Goal: Task Accomplishment & Management: Manage account settings

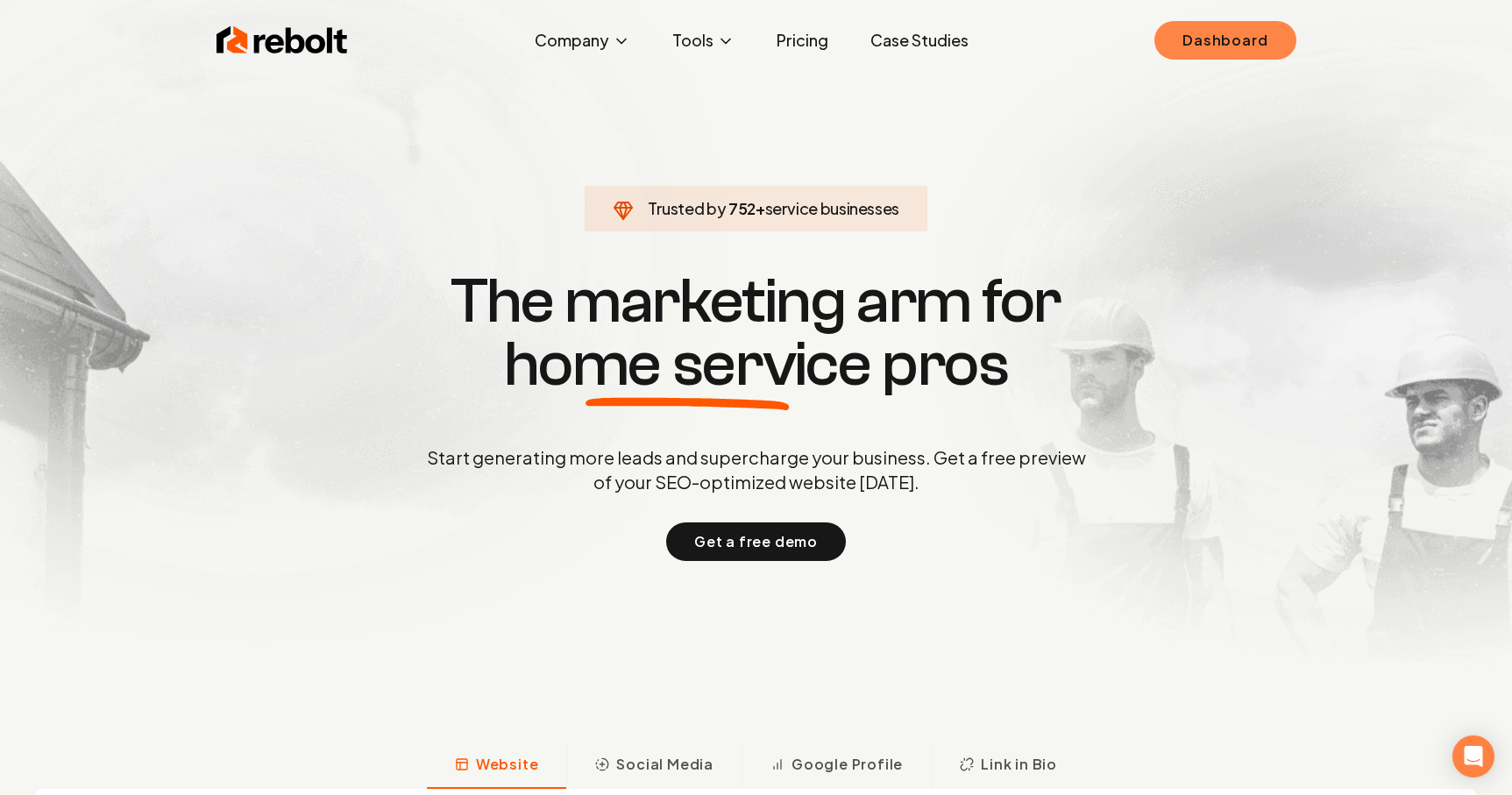
click at [1173, 31] on link "Dashboard" at bounding box center [1225, 40] width 141 height 38
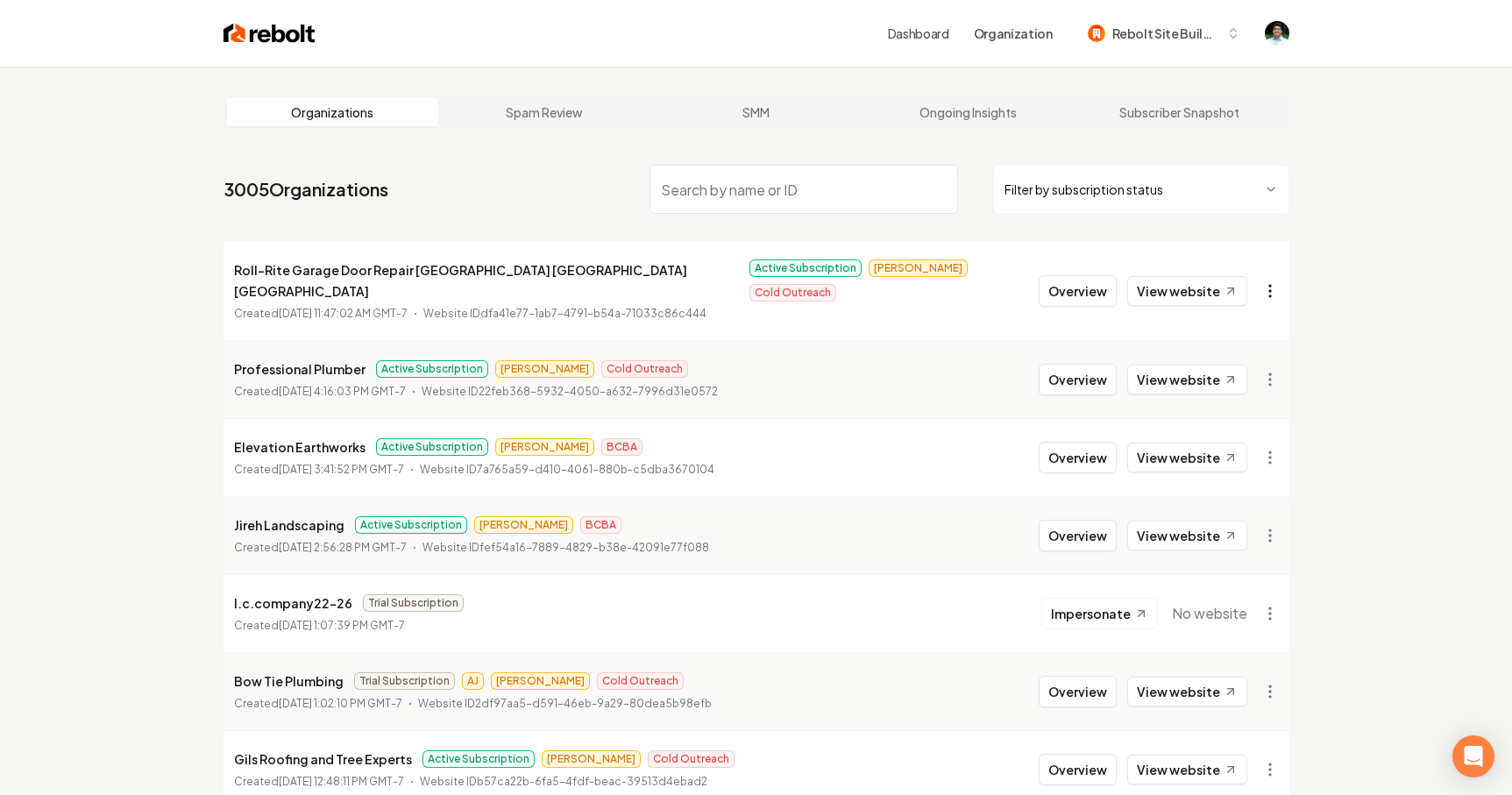
click at [1273, 284] on html "Dashboard Organization Rebolt Site Builder Organizations Spam Review SMM Ongoin…" at bounding box center [756, 398] width 1512 height 795
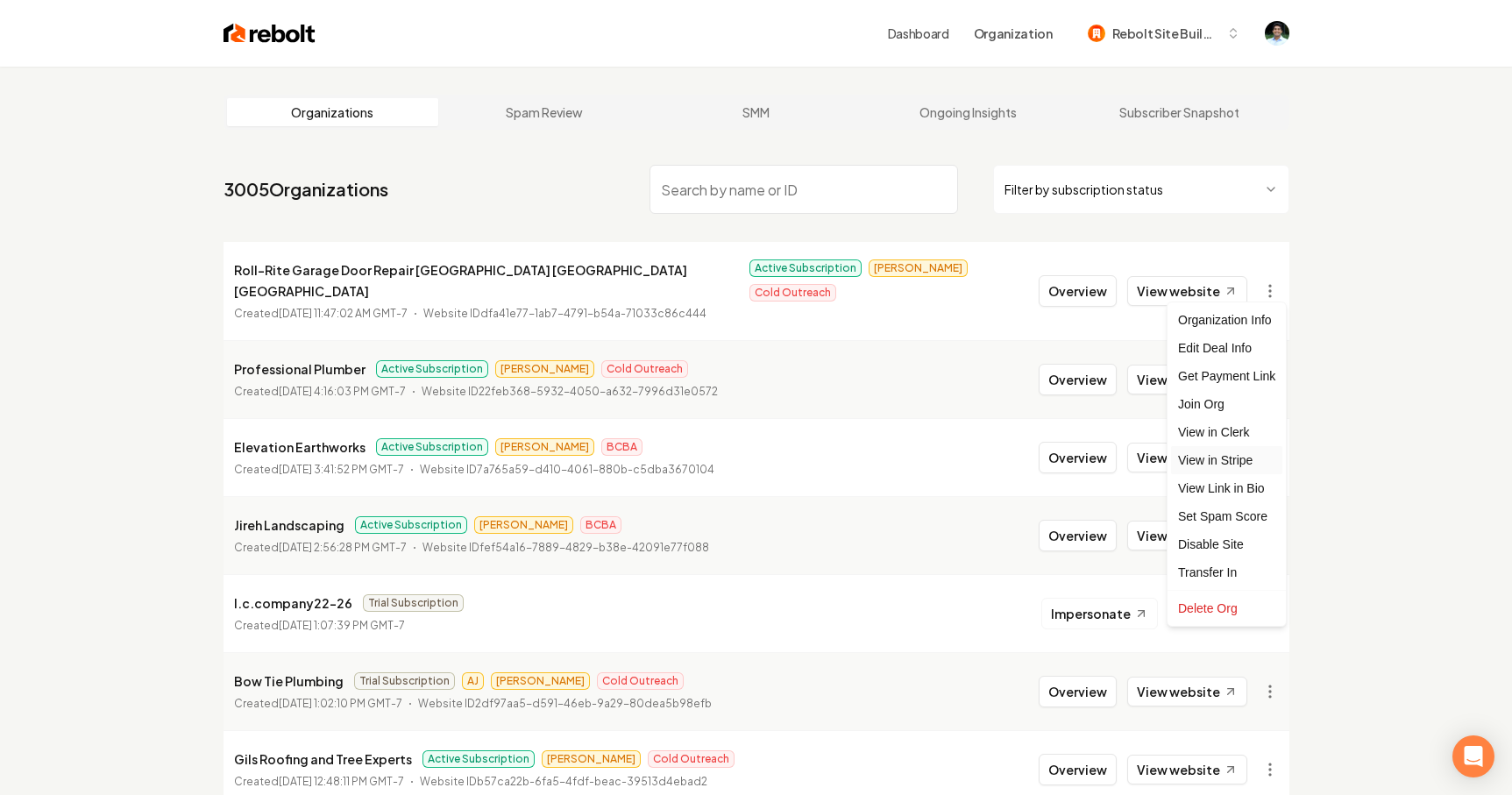
click at [1227, 458] on link "View in Stripe" at bounding box center [1227, 459] width 111 height 28
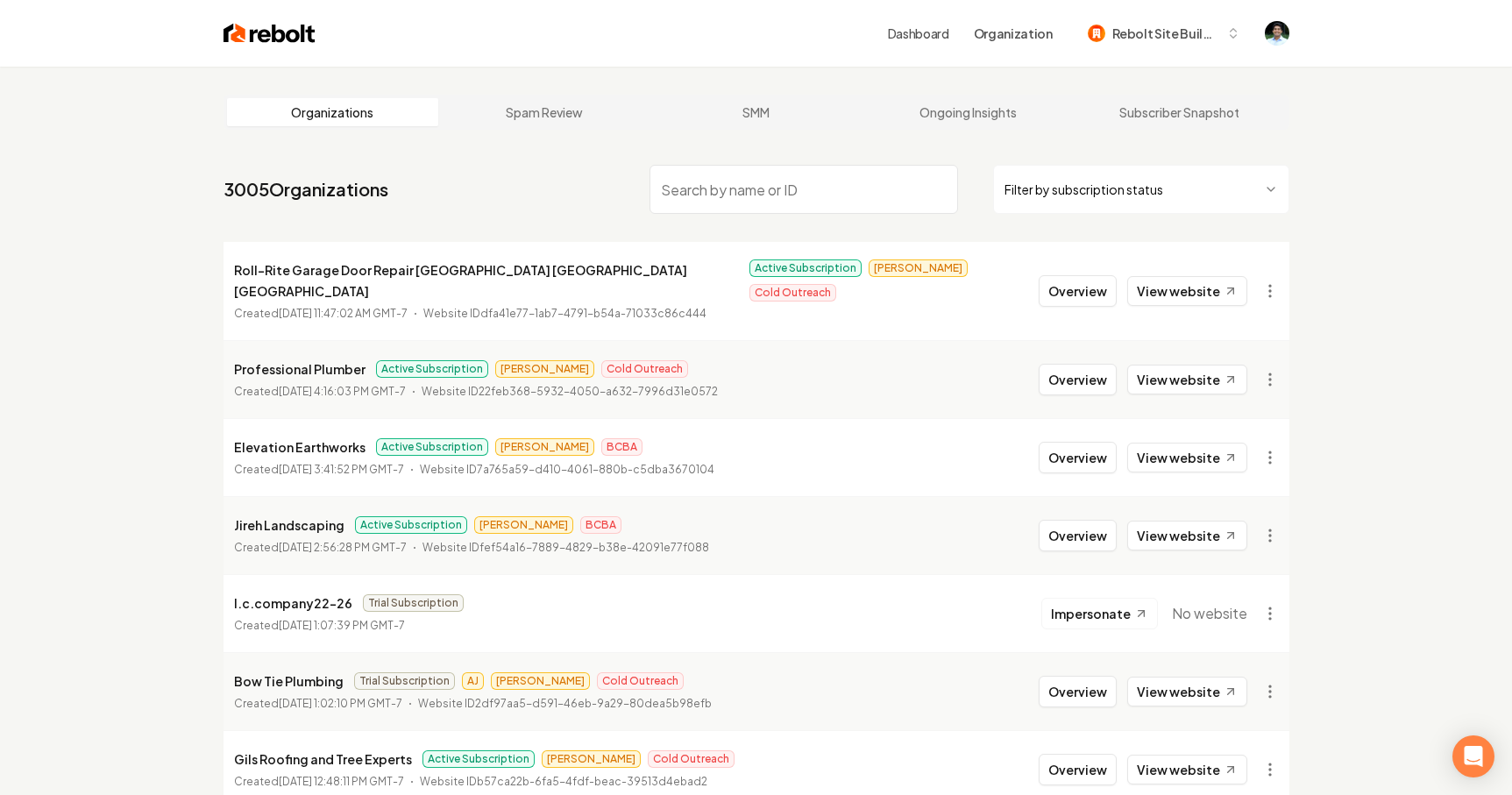
click at [776, 205] on input "search" at bounding box center [803, 190] width 308 height 49
click at [920, 36] on link "Dashboard" at bounding box center [918, 33] width 61 height 17
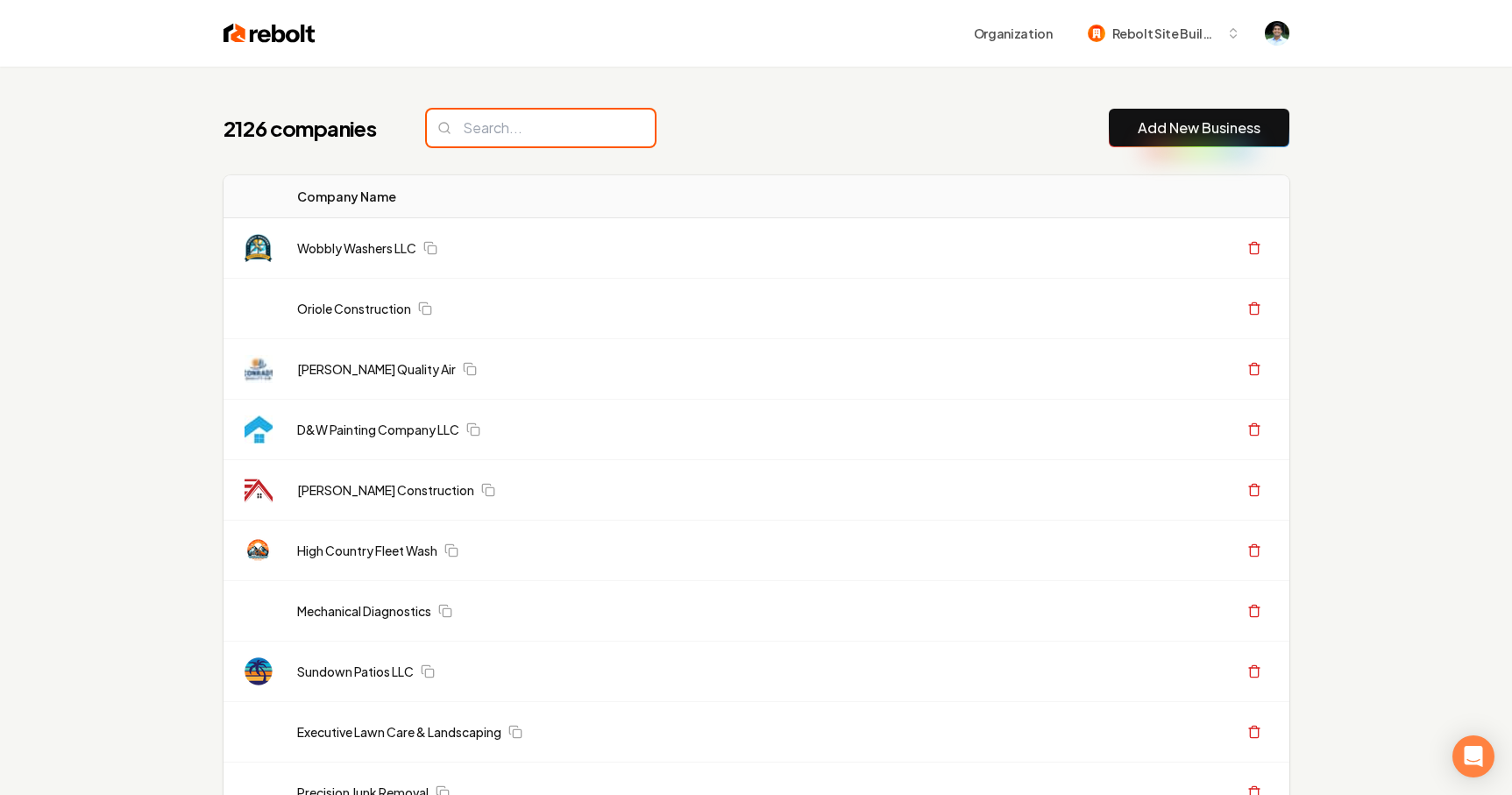
click at [464, 121] on input "search" at bounding box center [541, 128] width 228 height 36
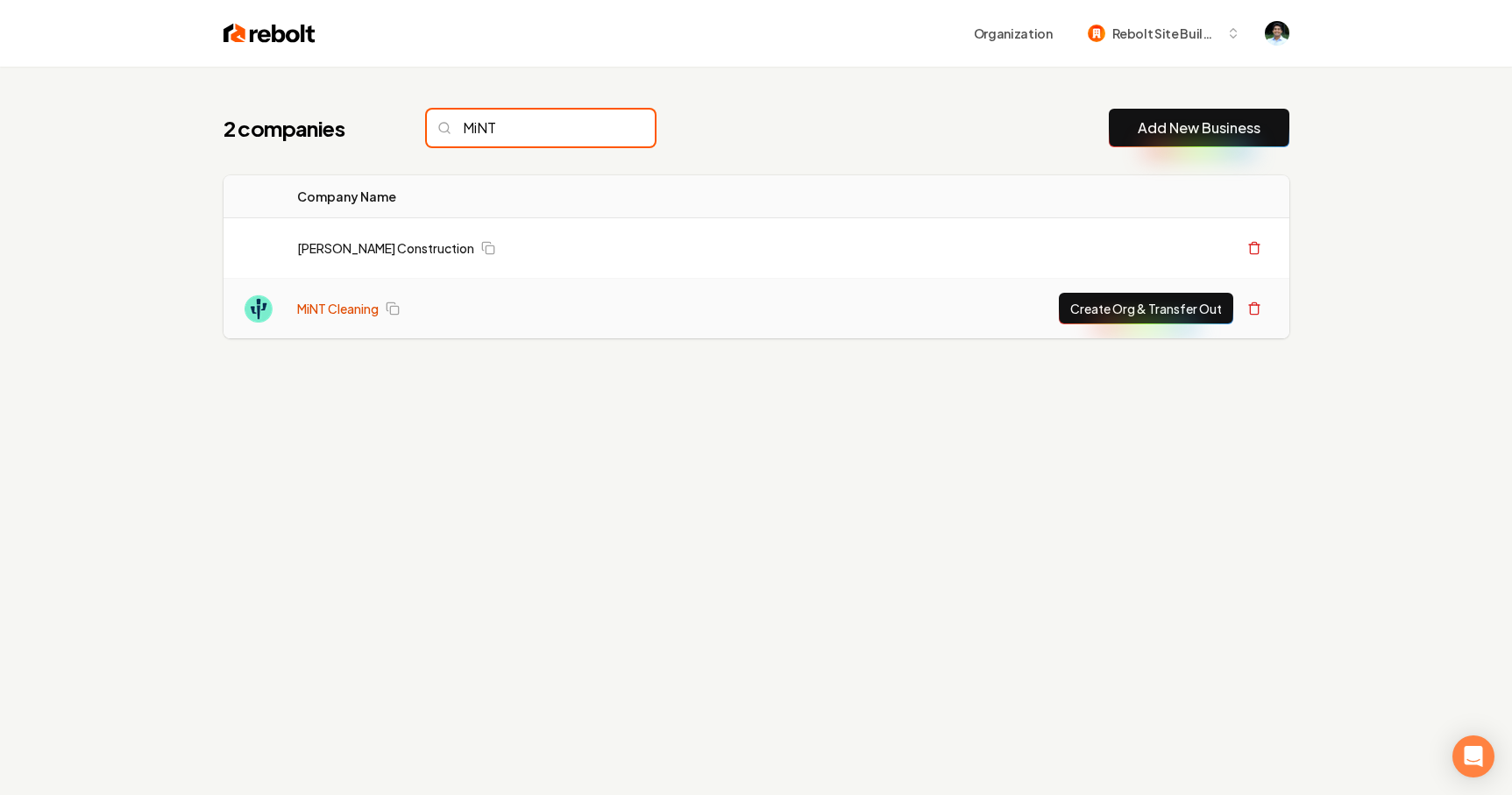
type input "MiNT"
click at [357, 306] on link "MiNT Cleaning" at bounding box center [337, 308] width 81 height 17
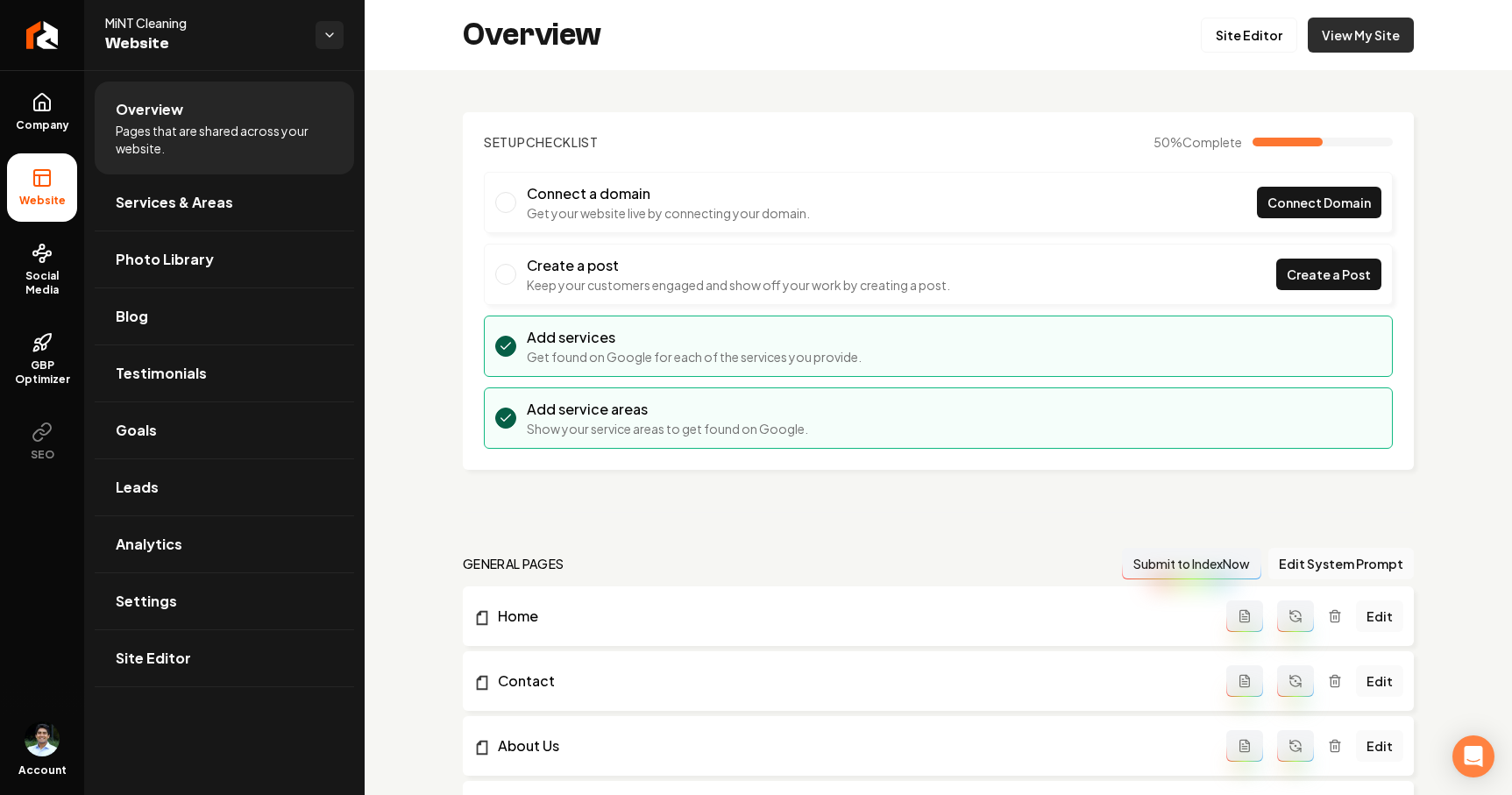
click at [1394, 42] on link "View My Site" at bounding box center [1361, 35] width 106 height 35
click at [1257, 23] on link "Site Editor" at bounding box center [1249, 35] width 97 height 35
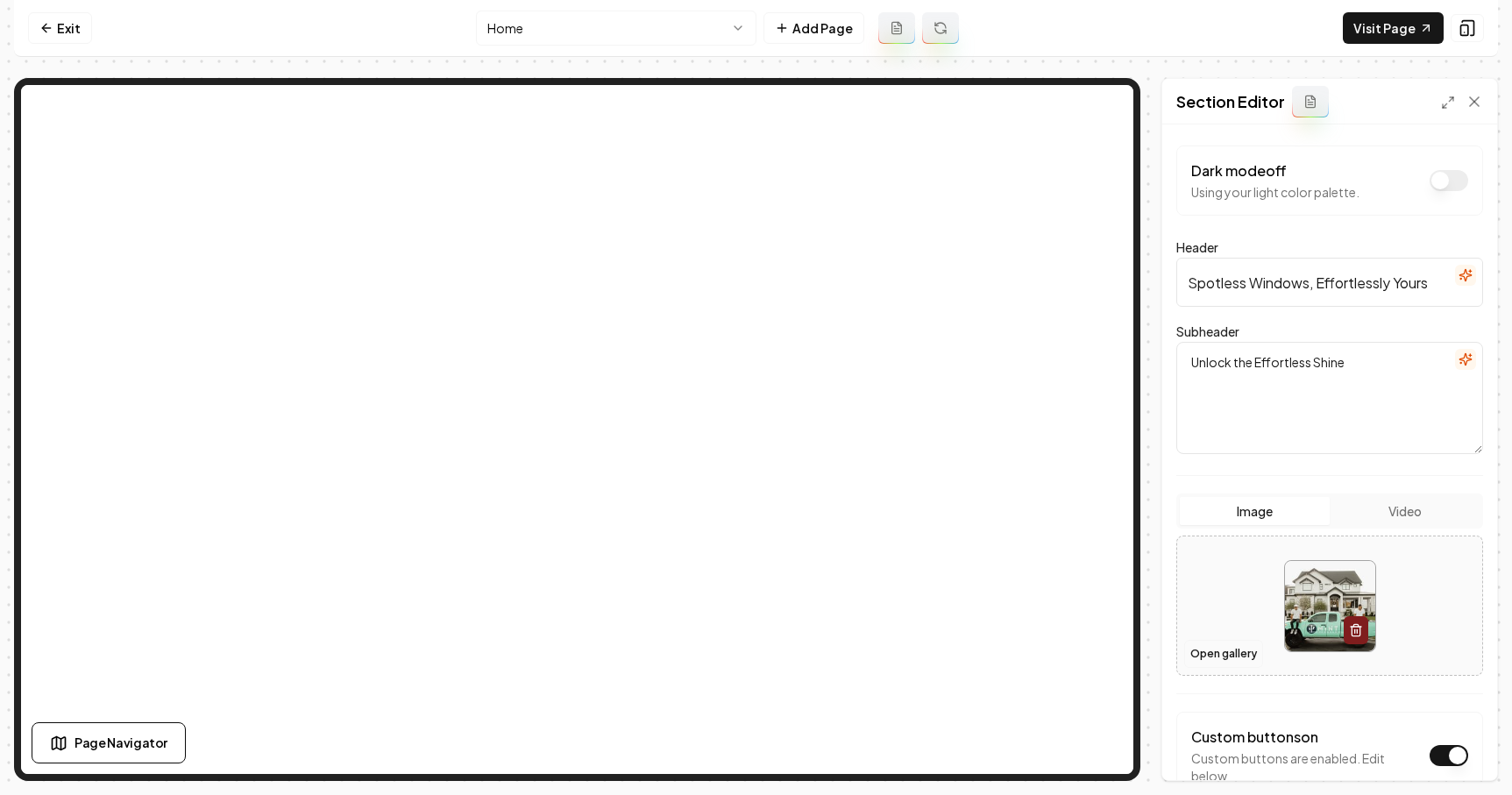
click at [1221, 645] on button "Open gallery" at bounding box center [1224, 654] width 79 height 28
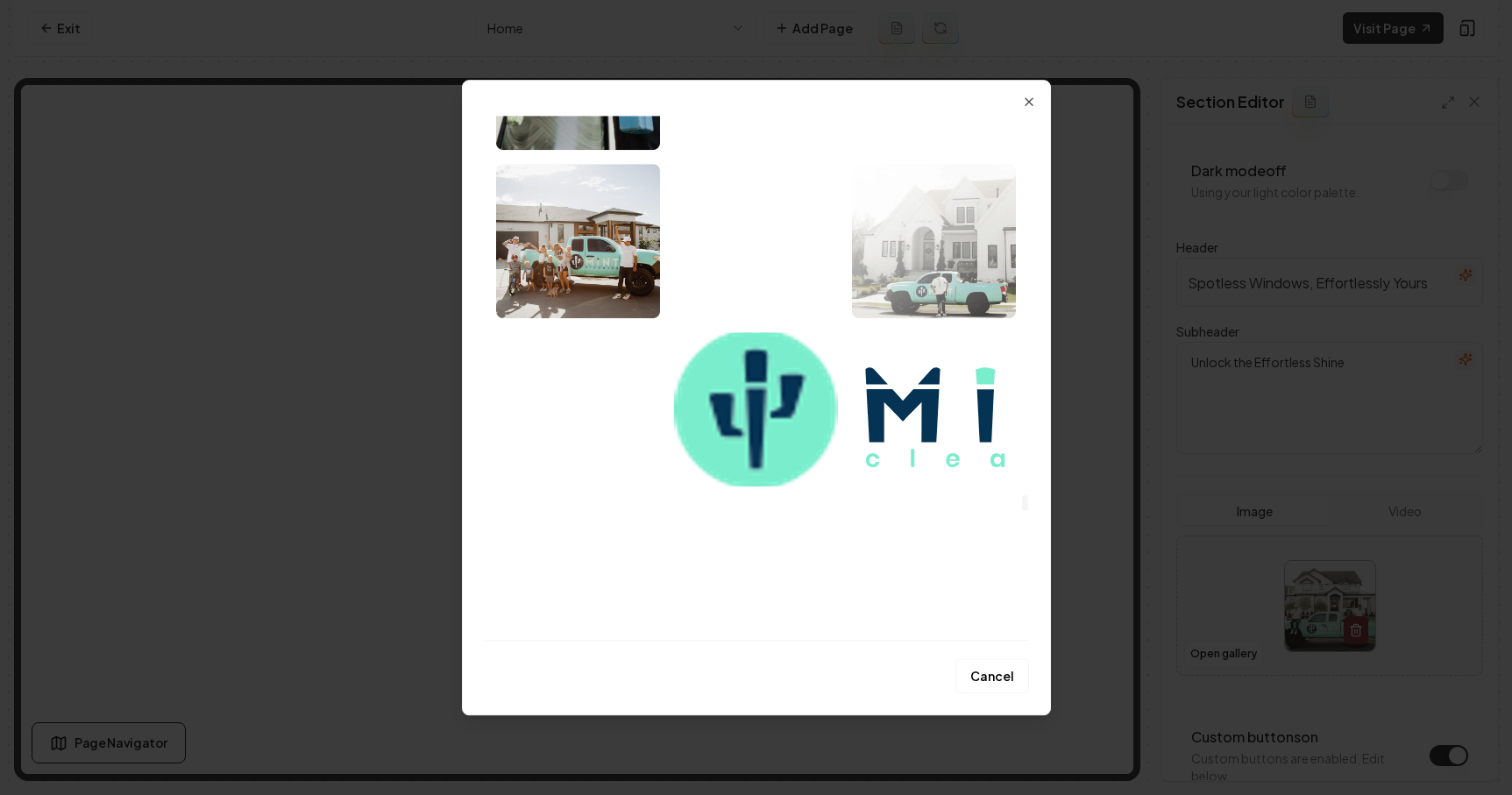
scroll to position [16339, 0]
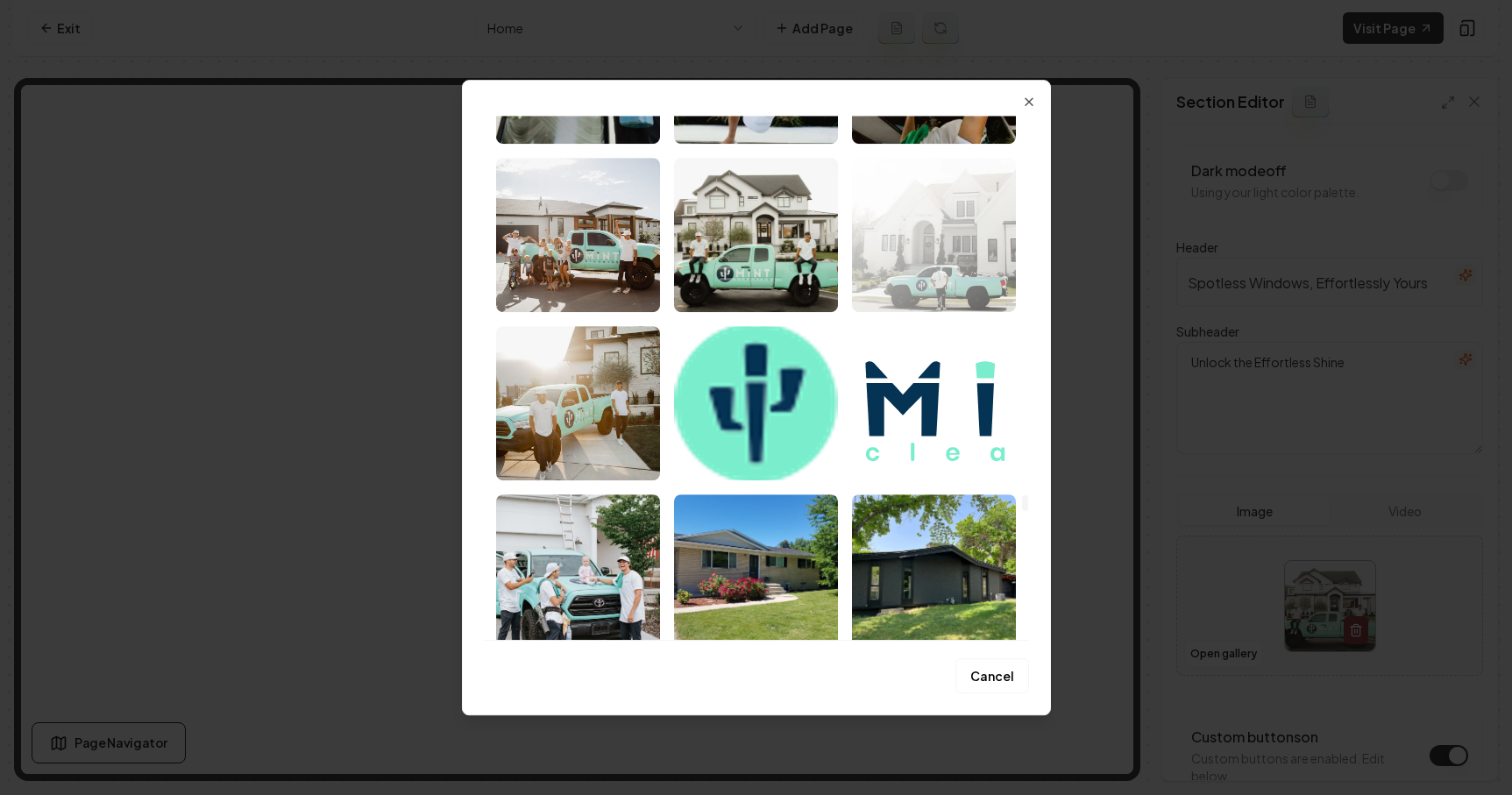
click at [948, 239] on img "Select image image_68a8bb535c7cd75eb8a6e653.webp" at bounding box center [934, 234] width 164 height 154
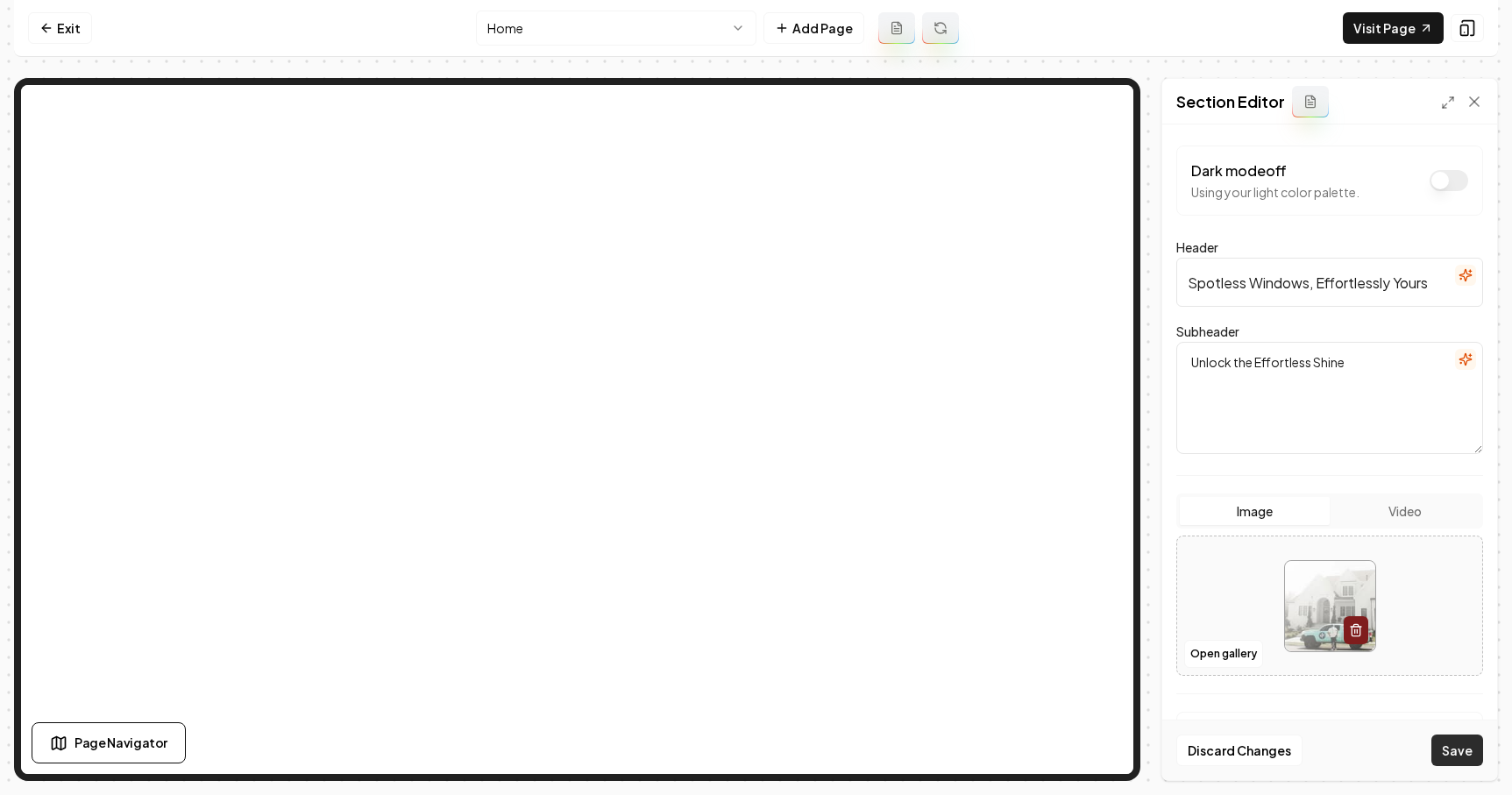
click at [1469, 754] on button "Save" at bounding box center [1457, 750] width 52 height 32
click at [1195, 653] on button "Open gallery" at bounding box center [1224, 654] width 79 height 28
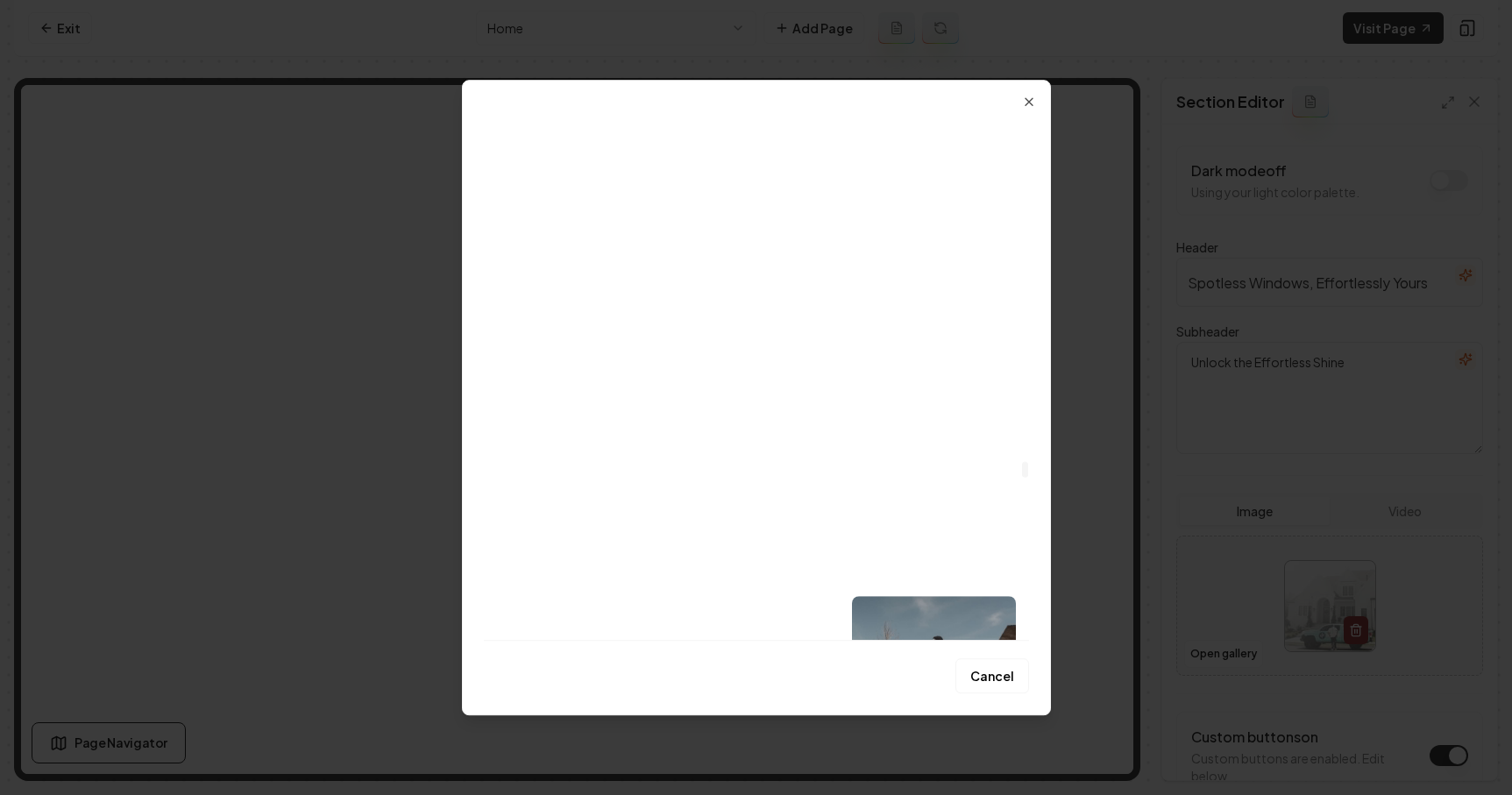
scroll to position [14892, 0]
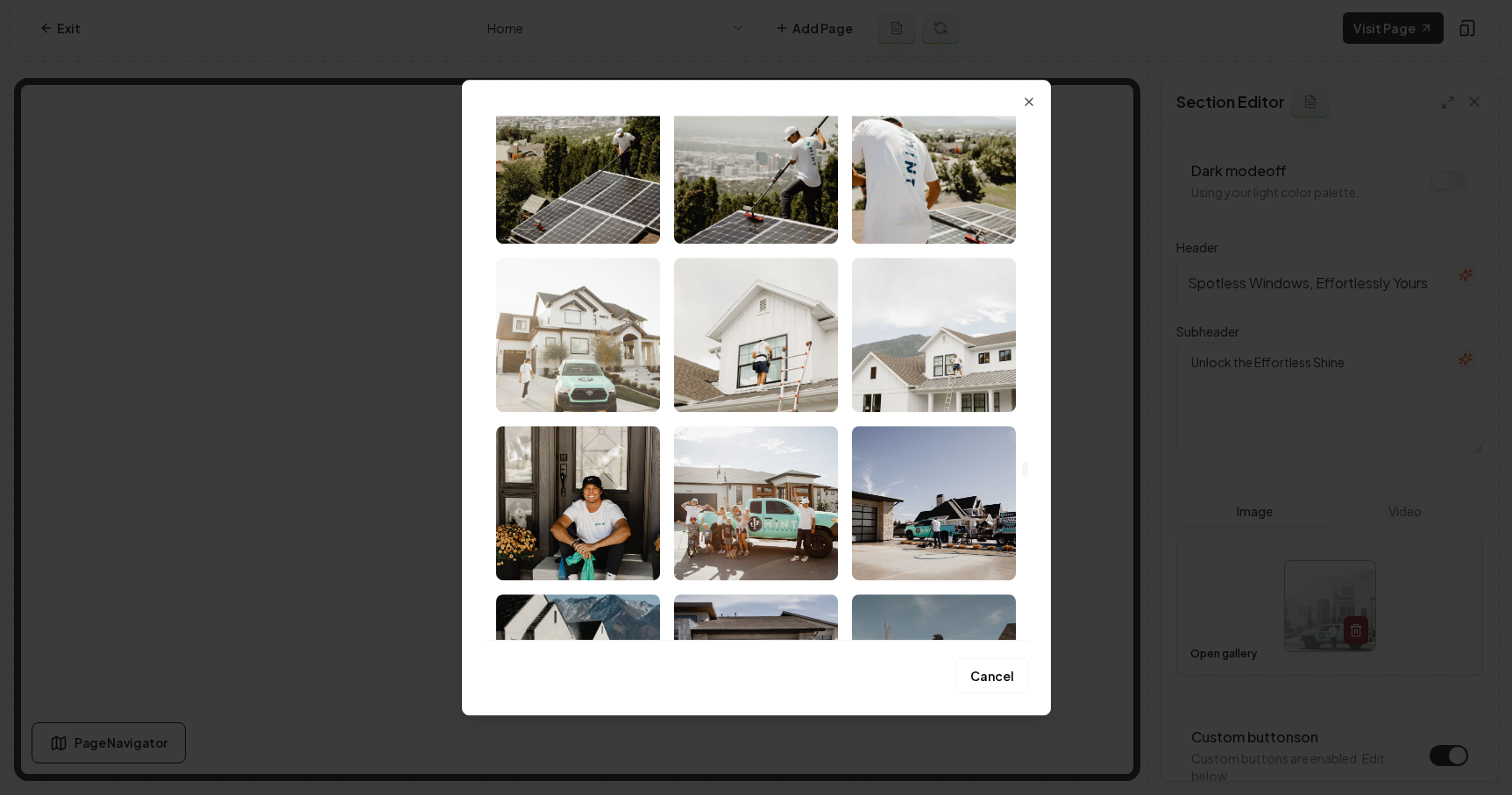
click at [599, 332] on img "Select image image_68a8f8535c7cd75eb881e465.jpg" at bounding box center [578, 335] width 164 height 154
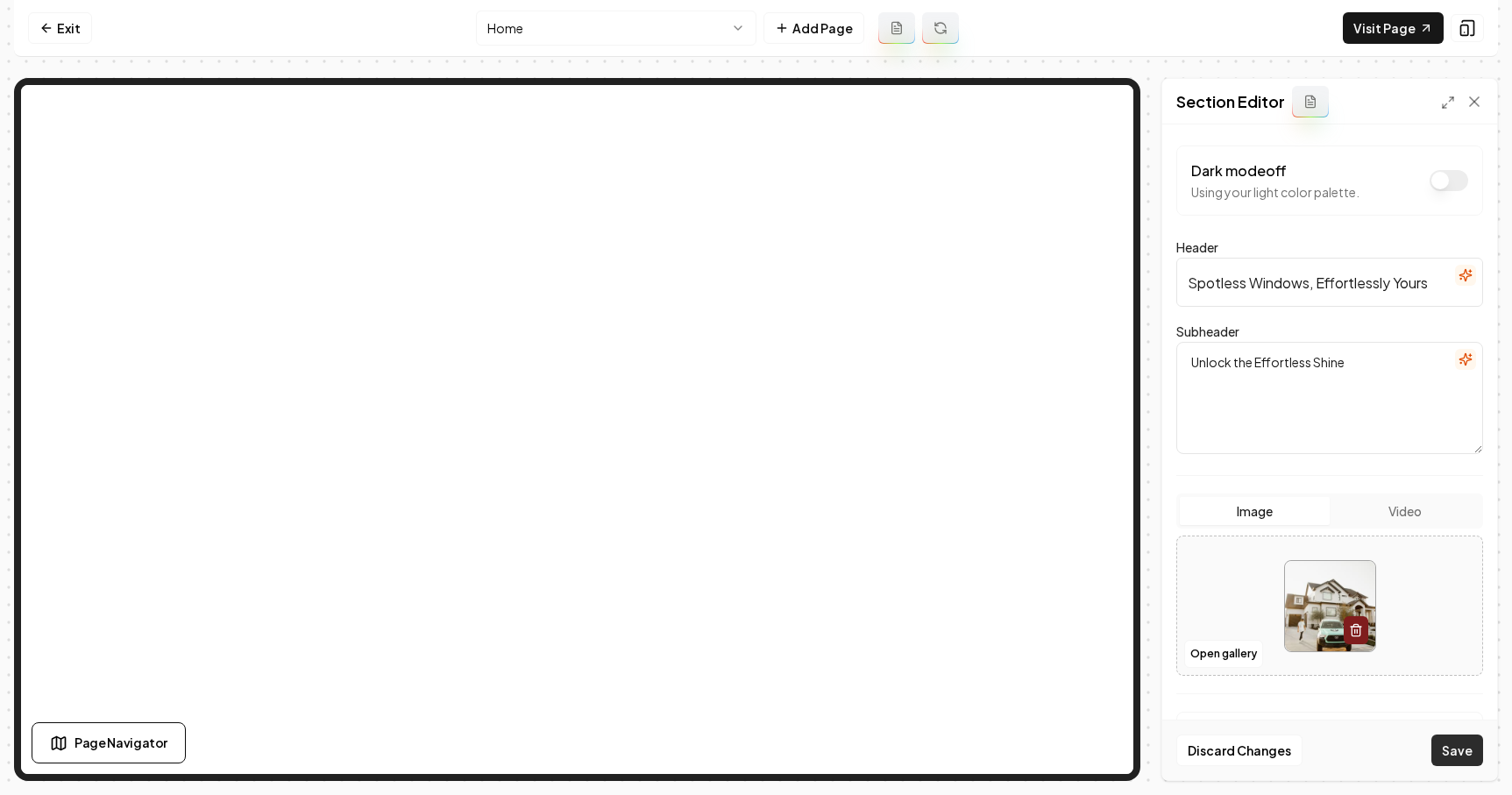
click at [1464, 748] on button "Save" at bounding box center [1457, 750] width 52 height 32
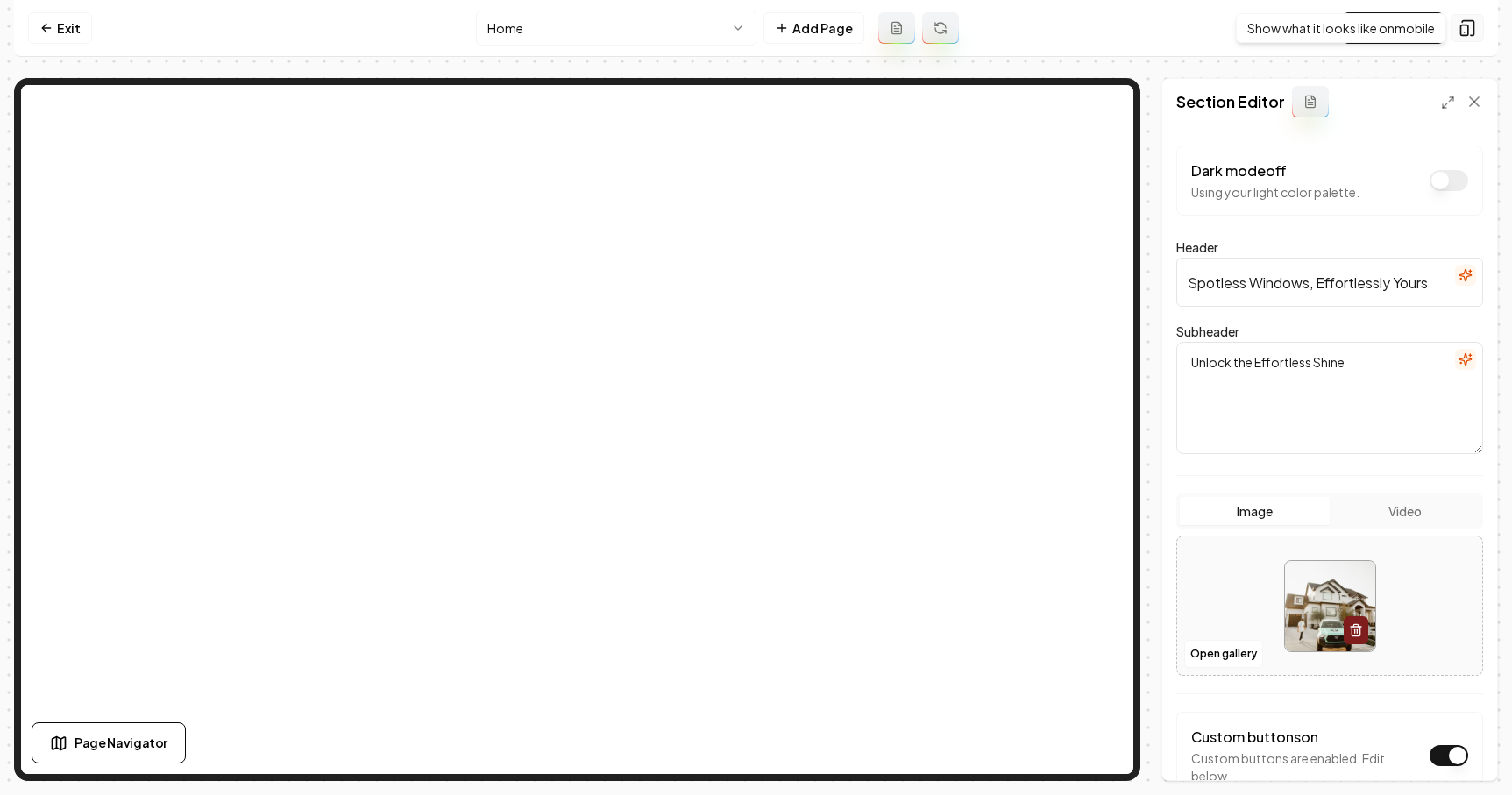
click at [1475, 28] on icon at bounding box center [1467, 27] width 17 height 17
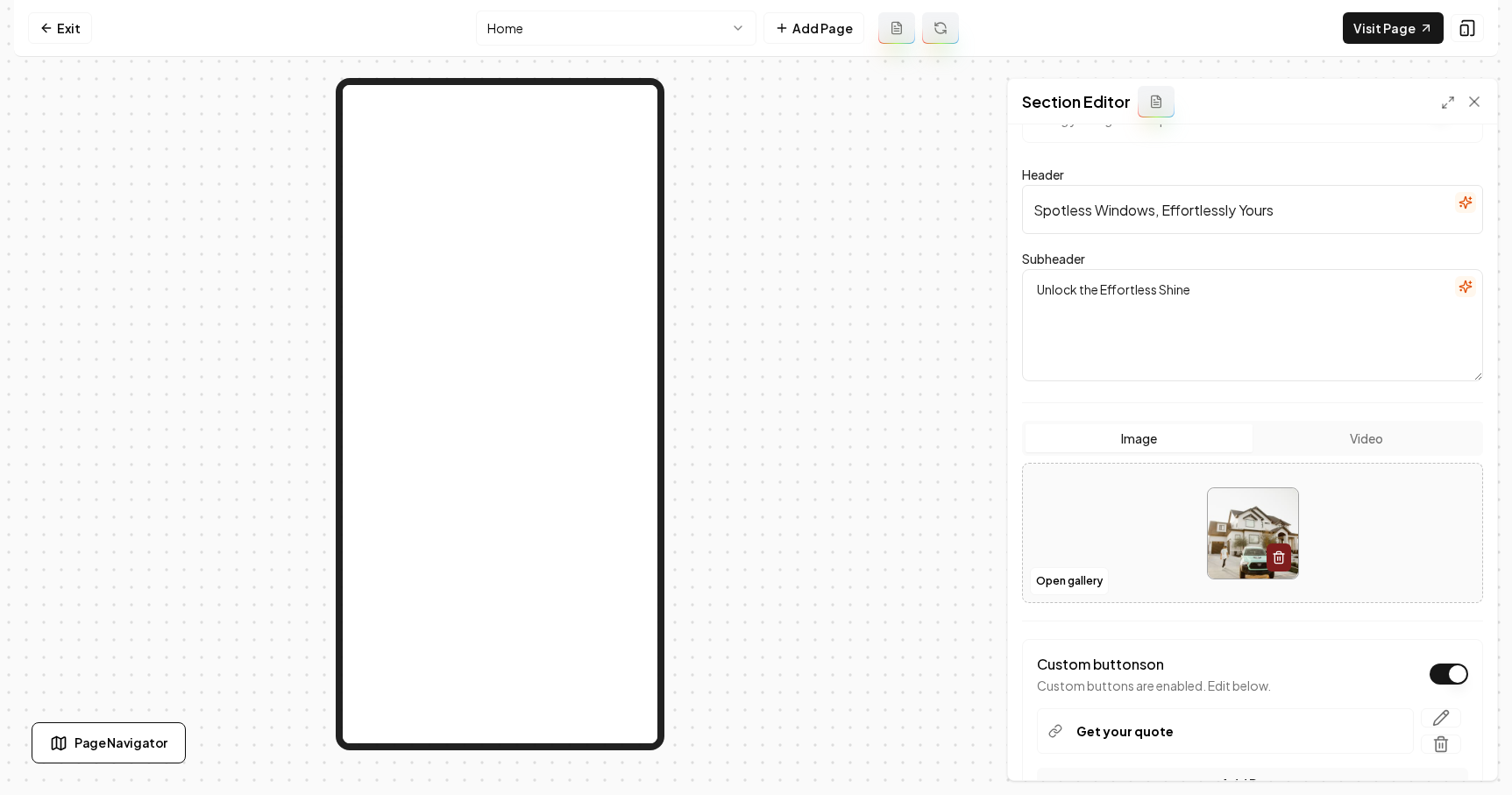
scroll to position [75, 0]
click at [1093, 575] on button "Open gallery" at bounding box center [1070, 579] width 79 height 28
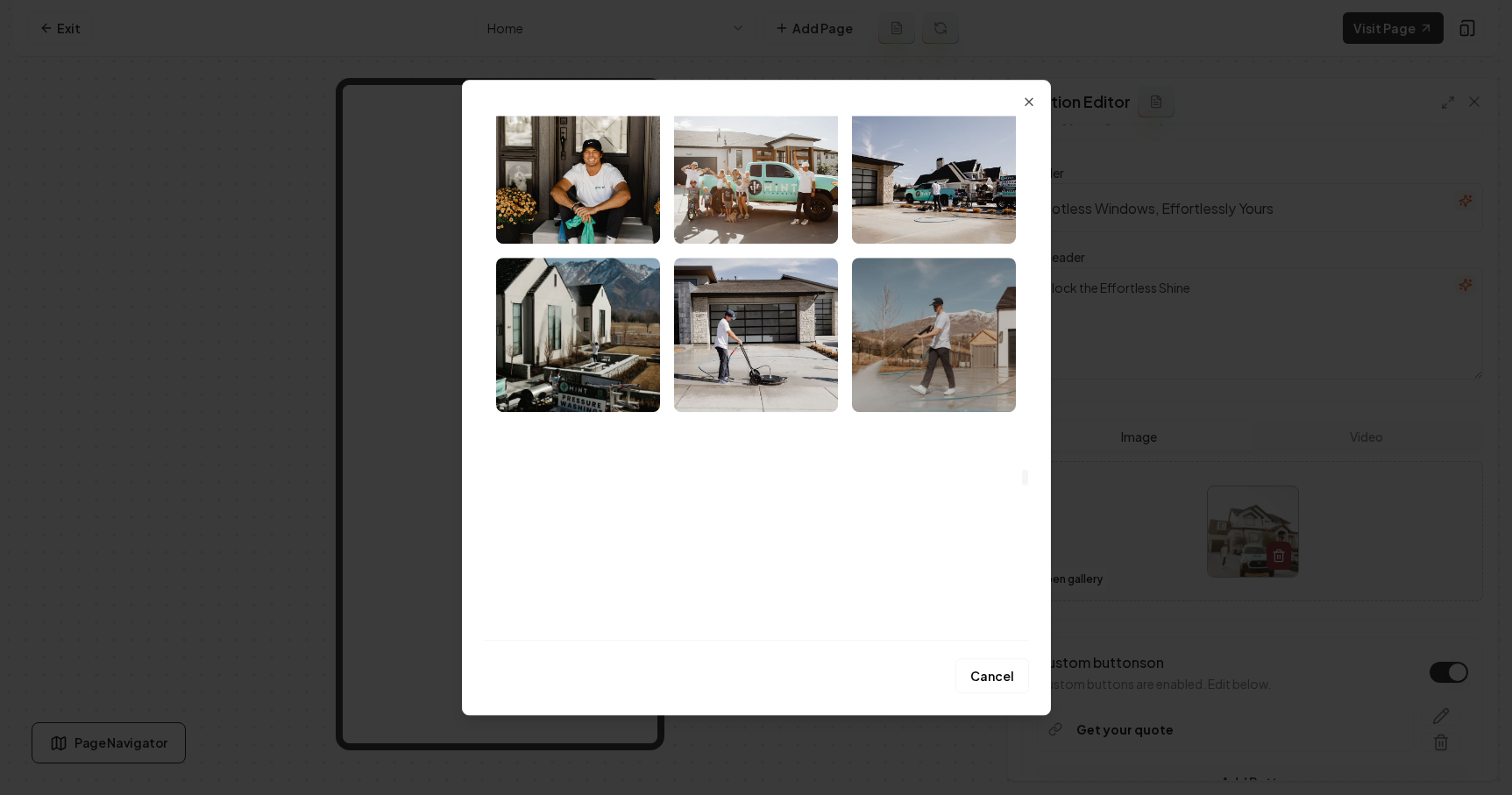
scroll to position [15209, 0]
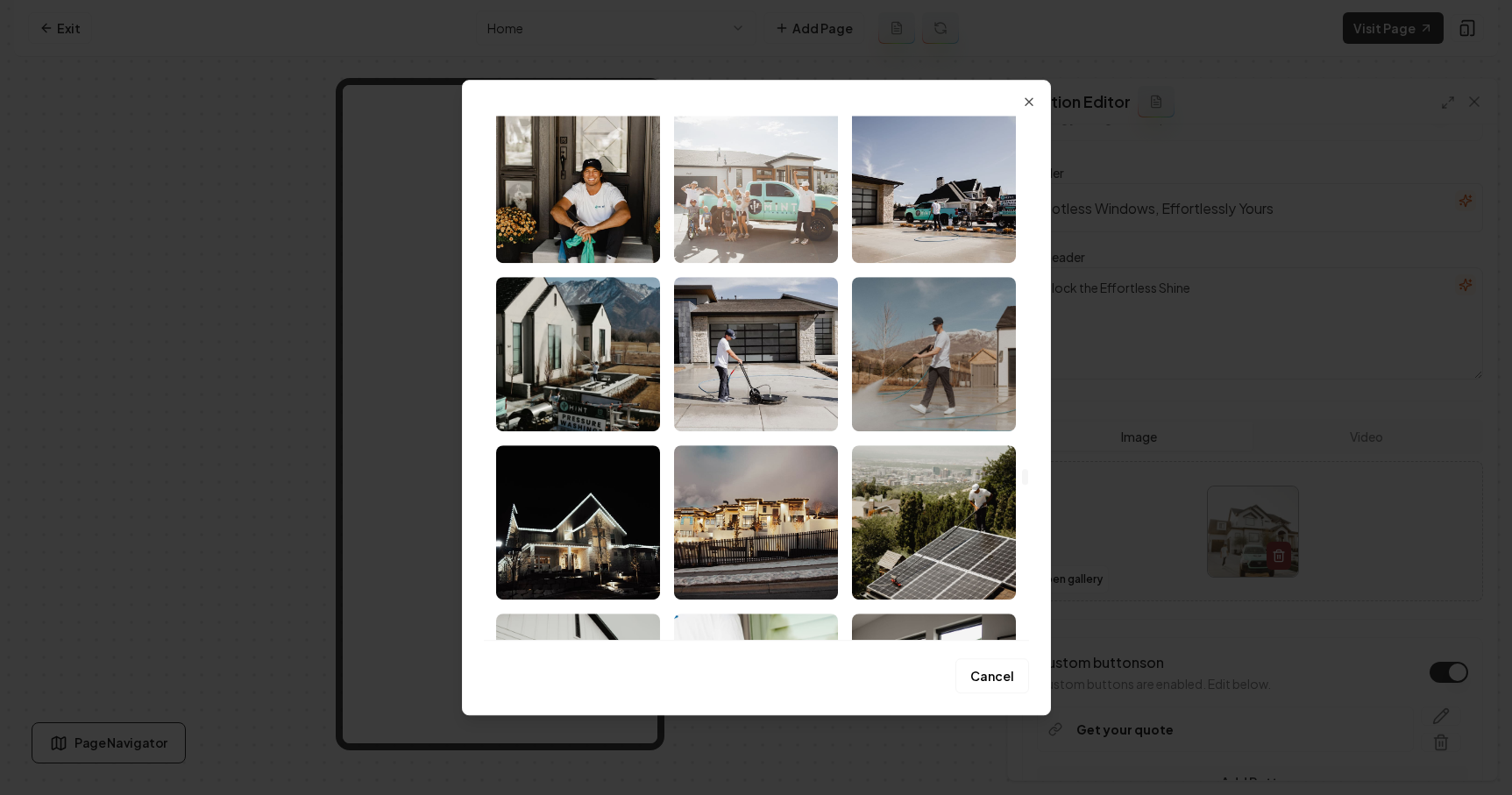
click at [803, 216] on img "Select image image_68a8f66f5c7cd75eb874990e.jpg" at bounding box center [756, 185] width 164 height 154
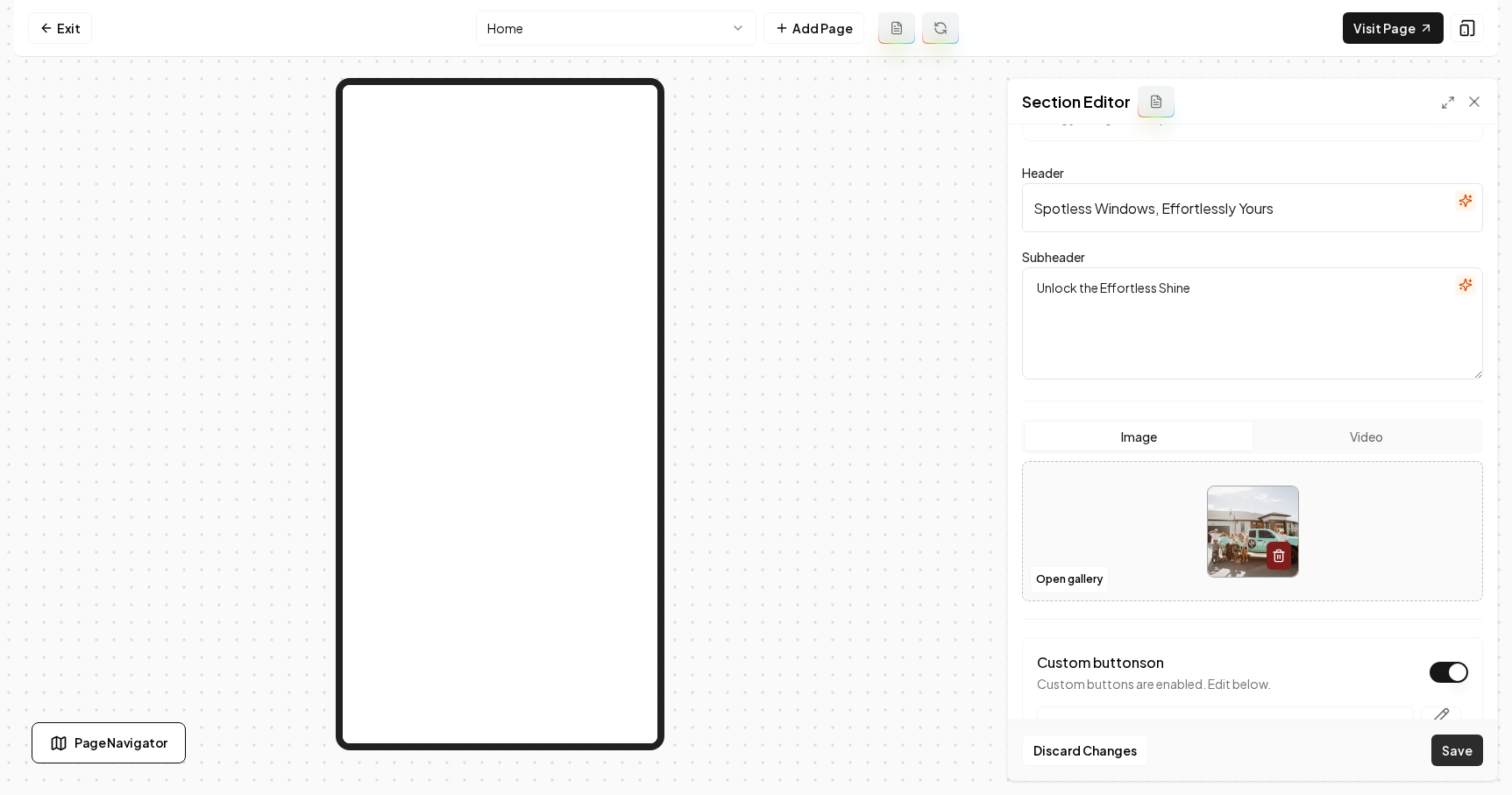
click at [1472, 749] on button "Save" at bounding box center [1457, 750] width 52 height 32
click at [1091, 588] on button "Open gallery" at bounding box center [1070, 579] width 79 height 28
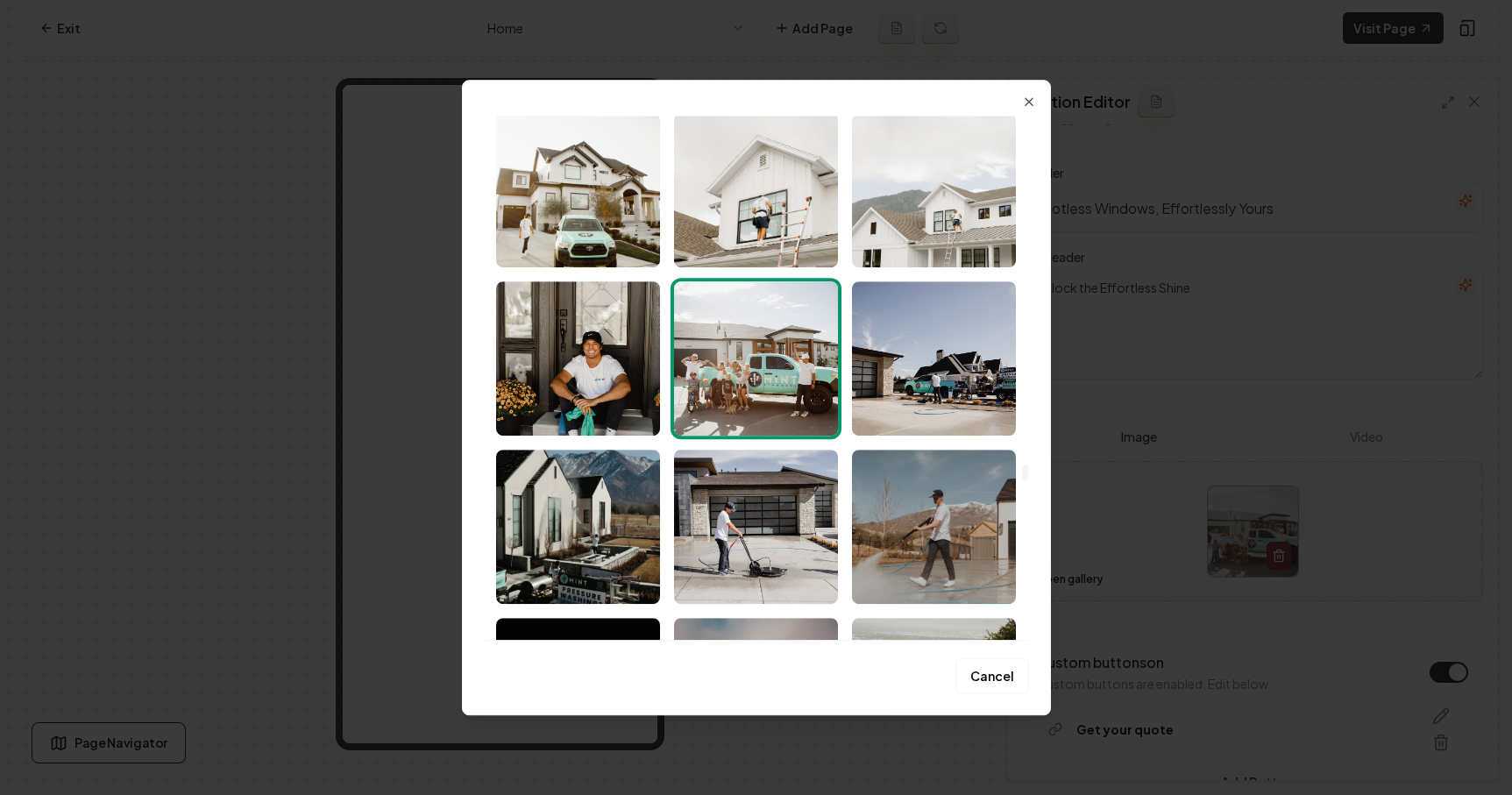
scroll to position [15038, 0]
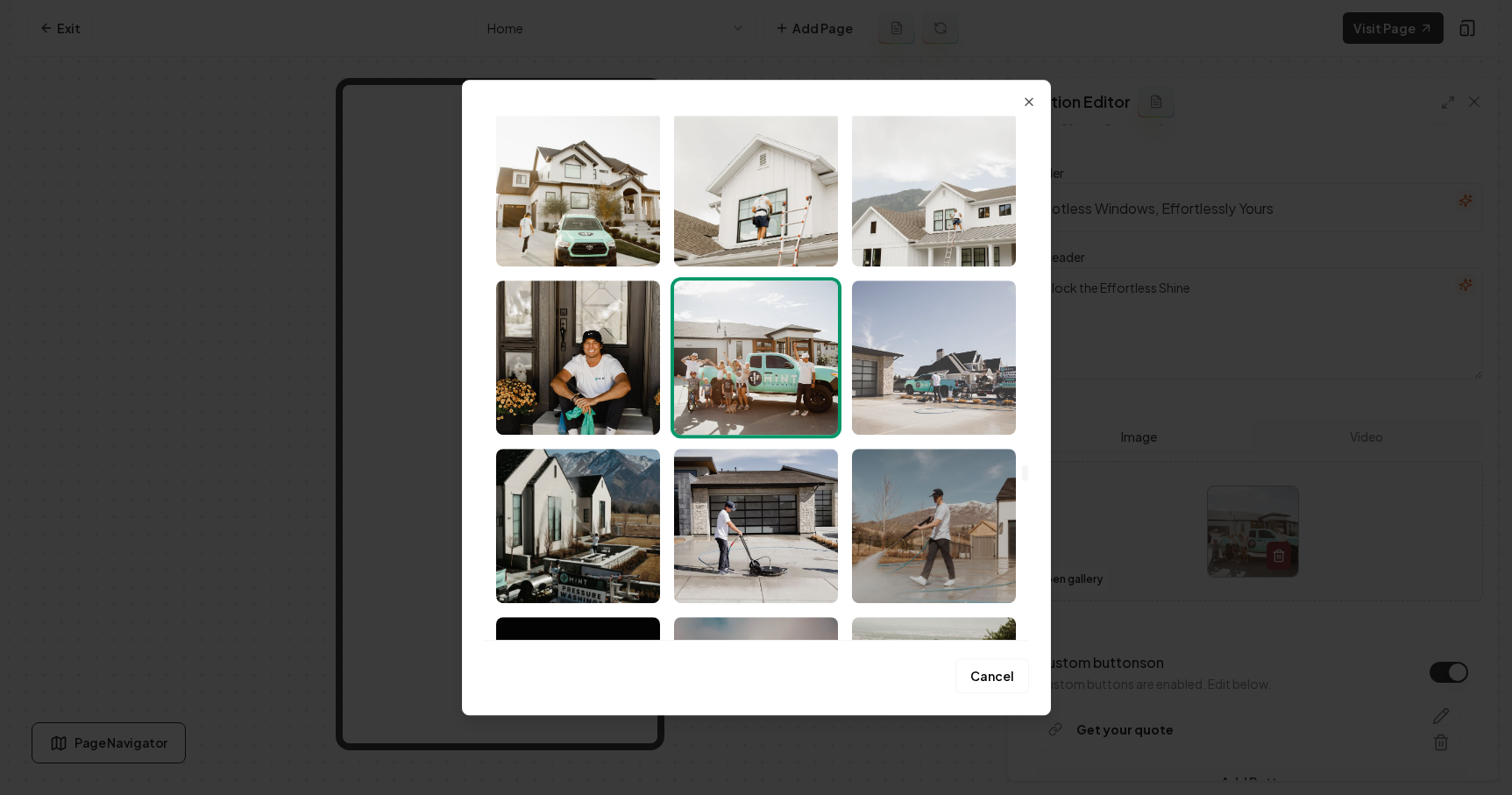
click at [916, 381] on img "Select image image_68a8f5915c7cd75eb86ee950.jpg" at bounding box center [934, 357] width 164 height 154
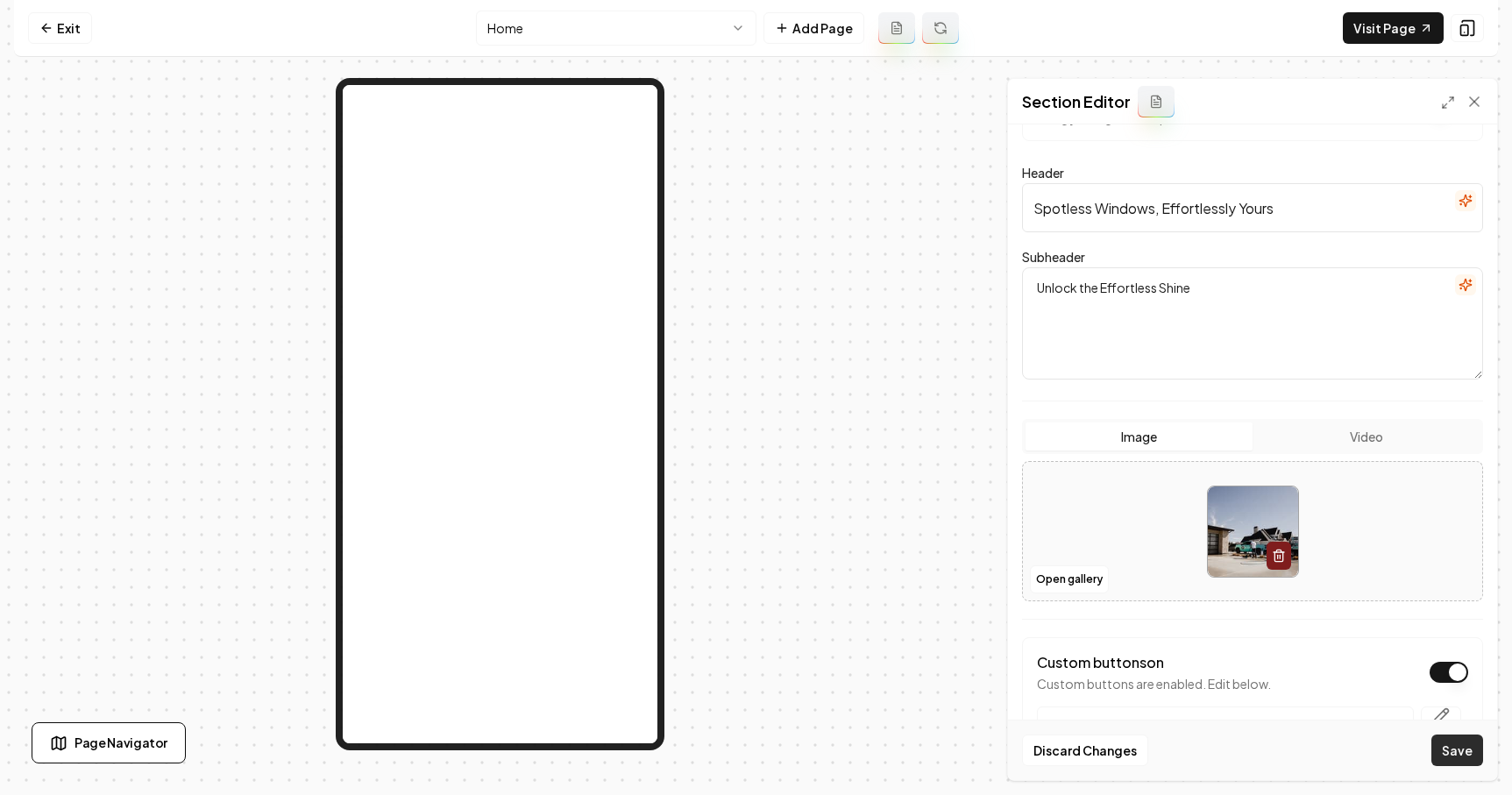
click at [1455, 757] on button "Save" at bounding box center [1457, 750] width 52 height 32
click at [1073, 582] on button "Open gallery" at bounding box center [1070, 579] width 79 height 28
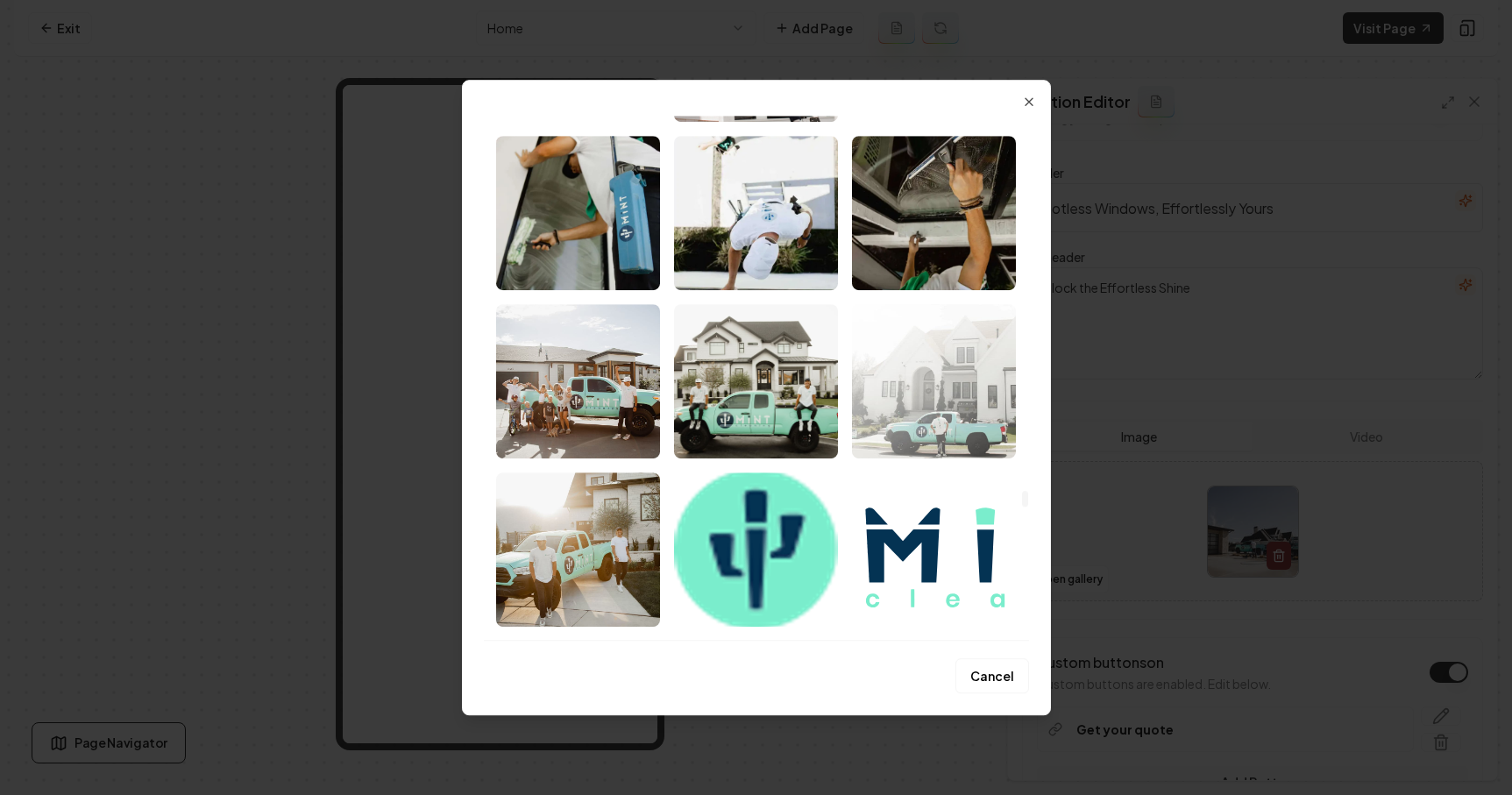
scroll to position [16199, 0]
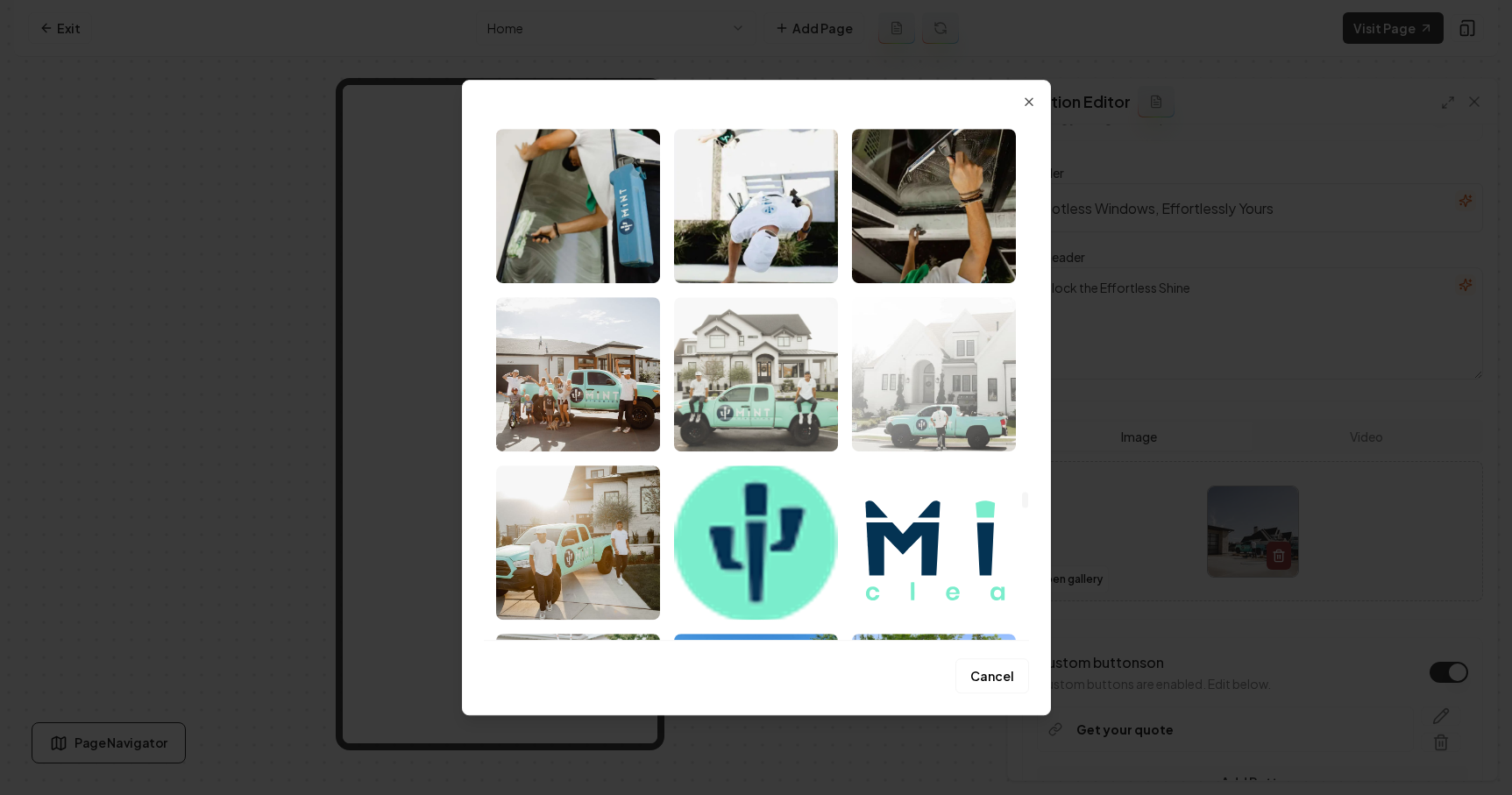
click at [779, 414] on img "Select image image_68a8bd275c7cd75eb8b582c2.jpg" at bounding box center [756, 374] width 164 height 154
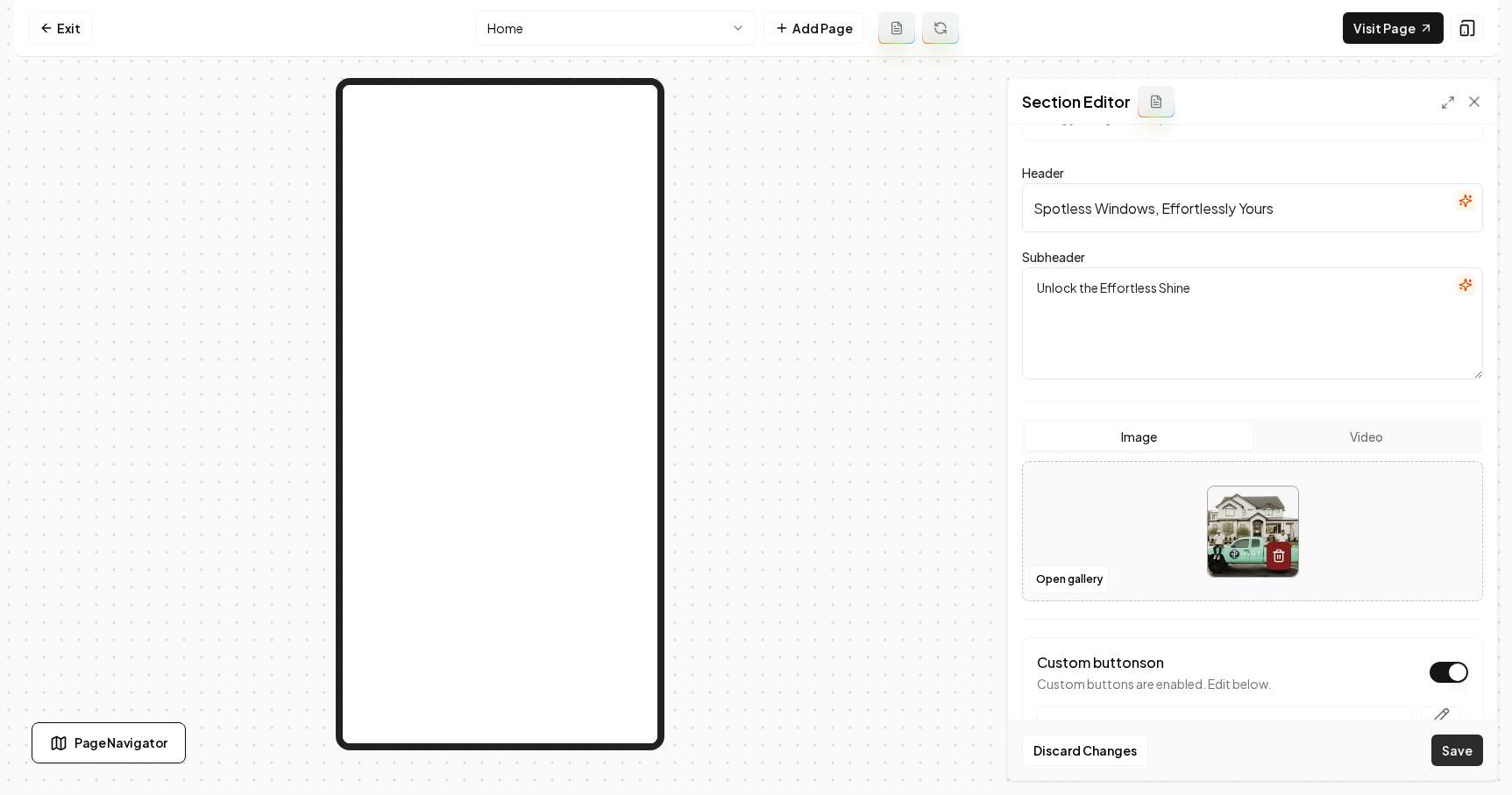
click at [1462, 750] on button "Save" at bounding box center [1457, 750] width 52 height 32
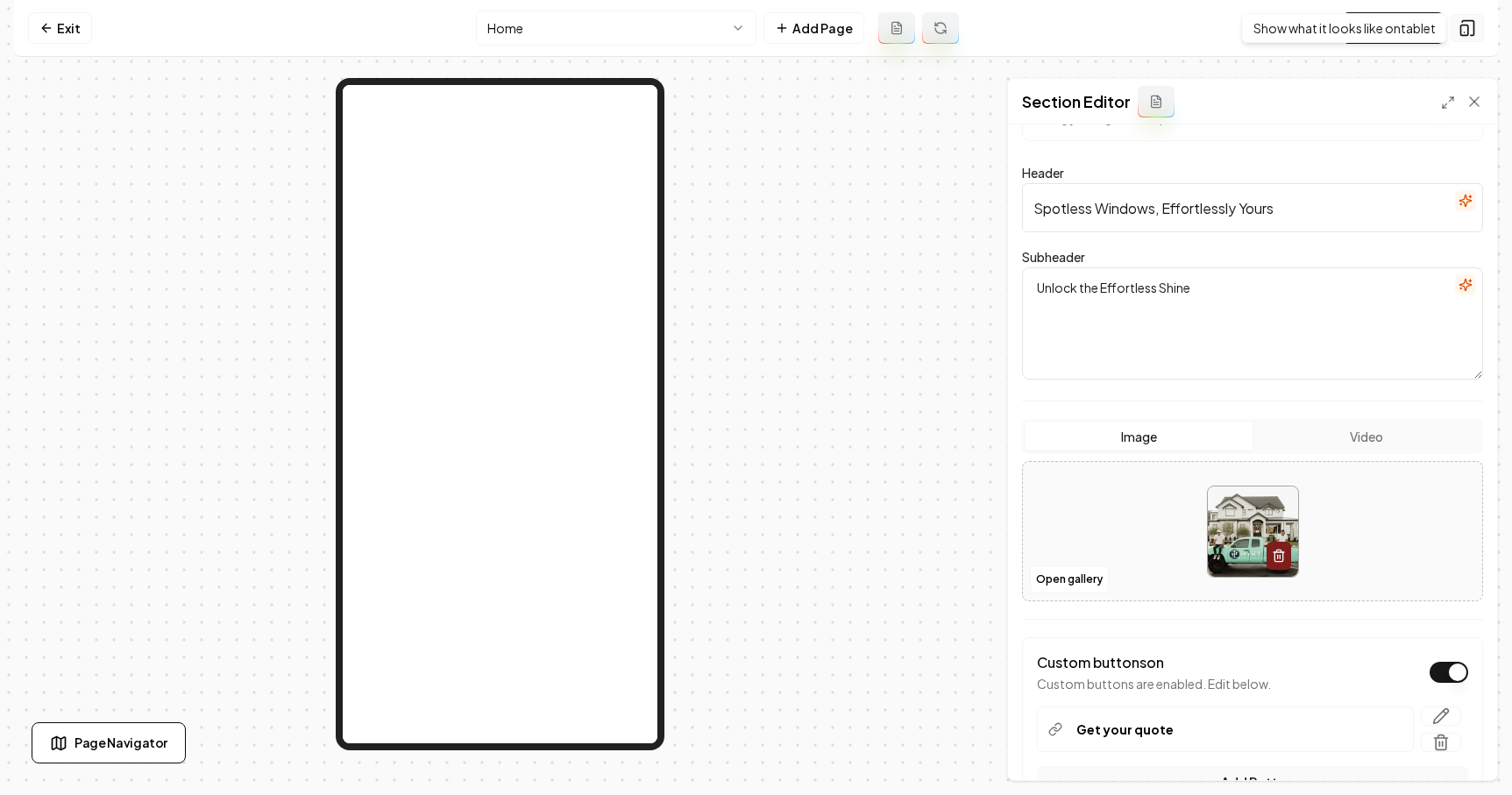
click at [1461, 24] on icon at bounding box center [1467, 27] width 17 height 17
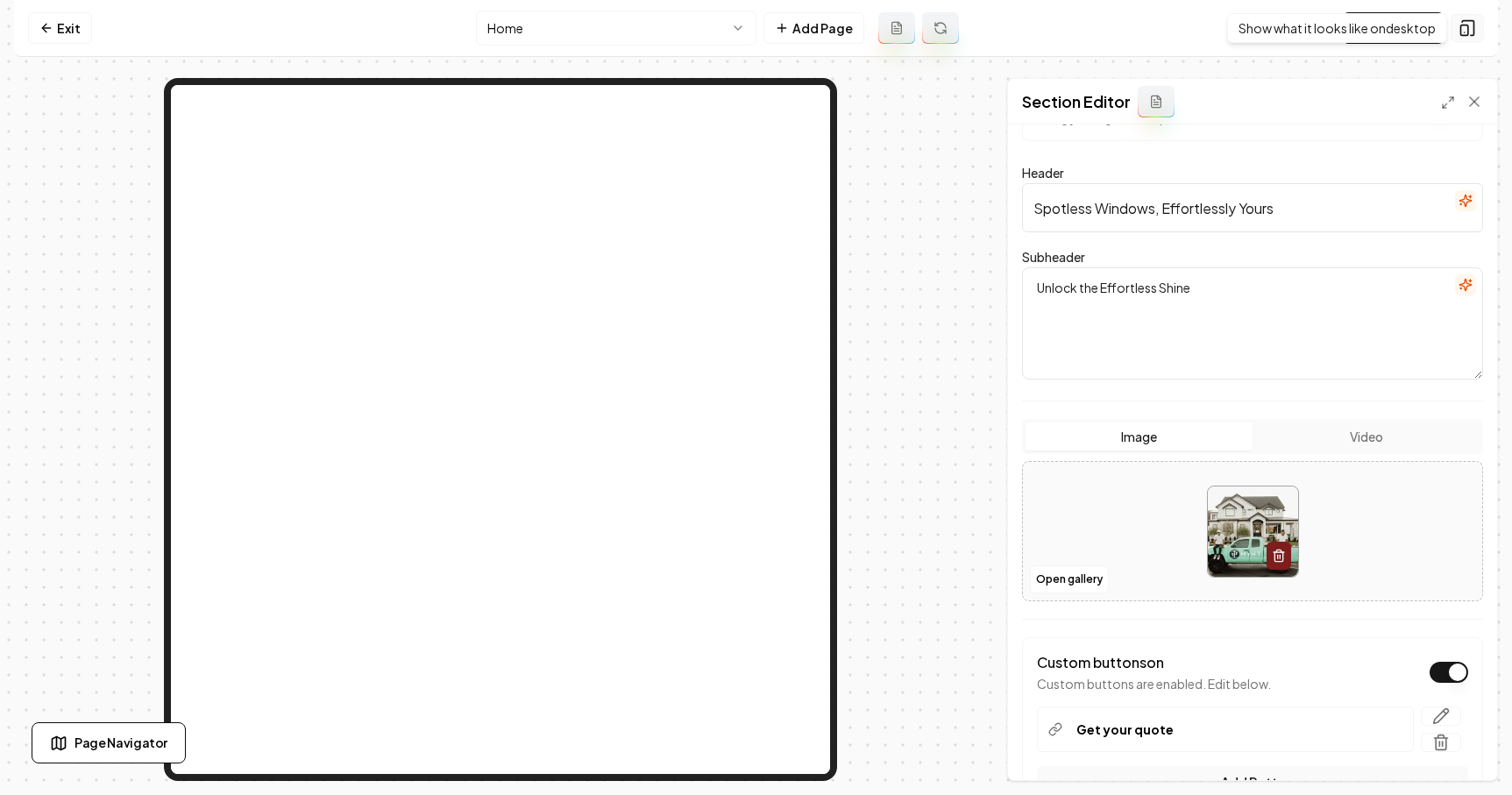
click at [1463, 26] on icon at bounding box center [1467, 27] width 17 height 17
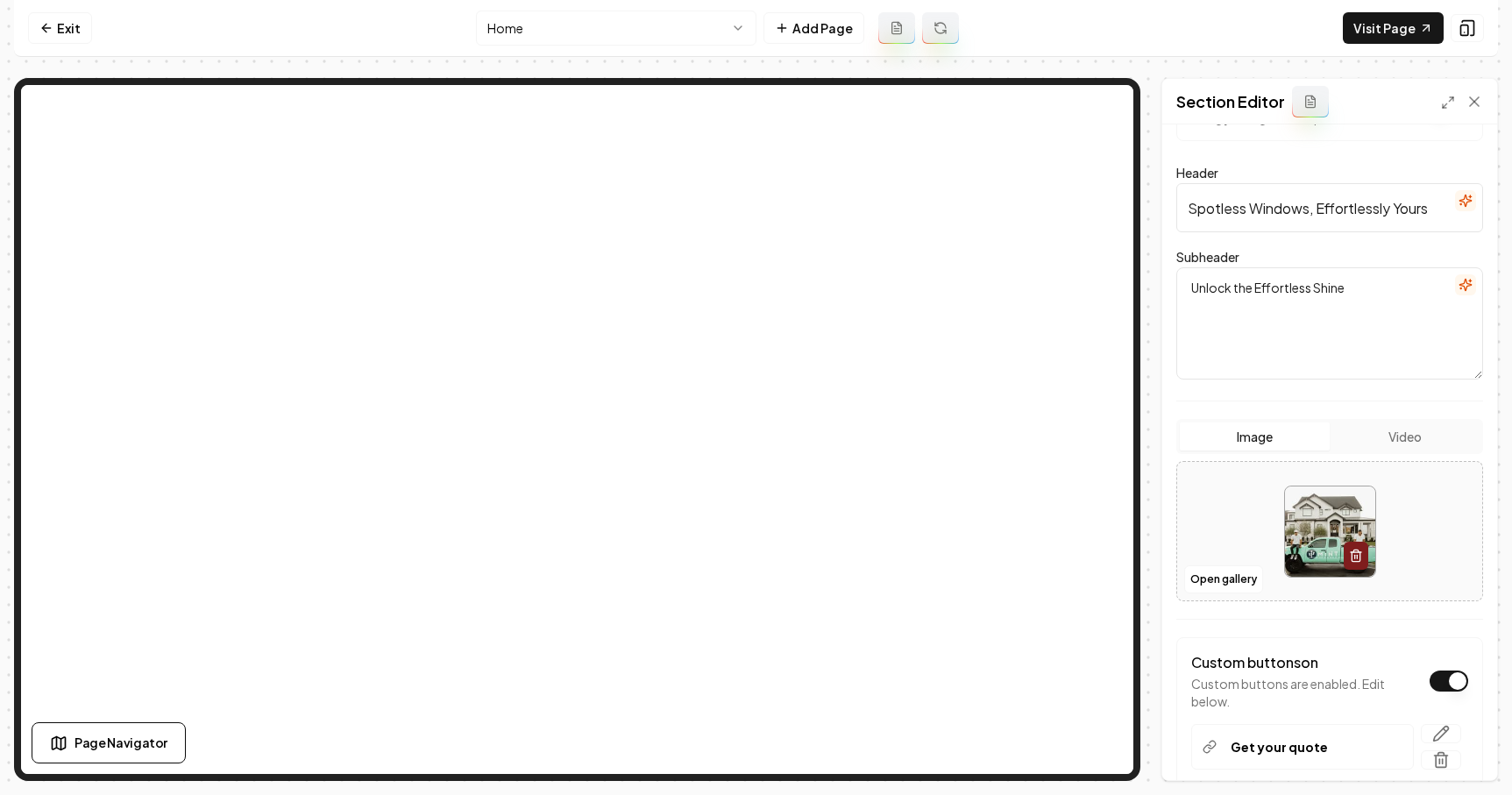
click at [1361, 549] on icon "button" at bounding box center [1356, 555] width 14 height 14
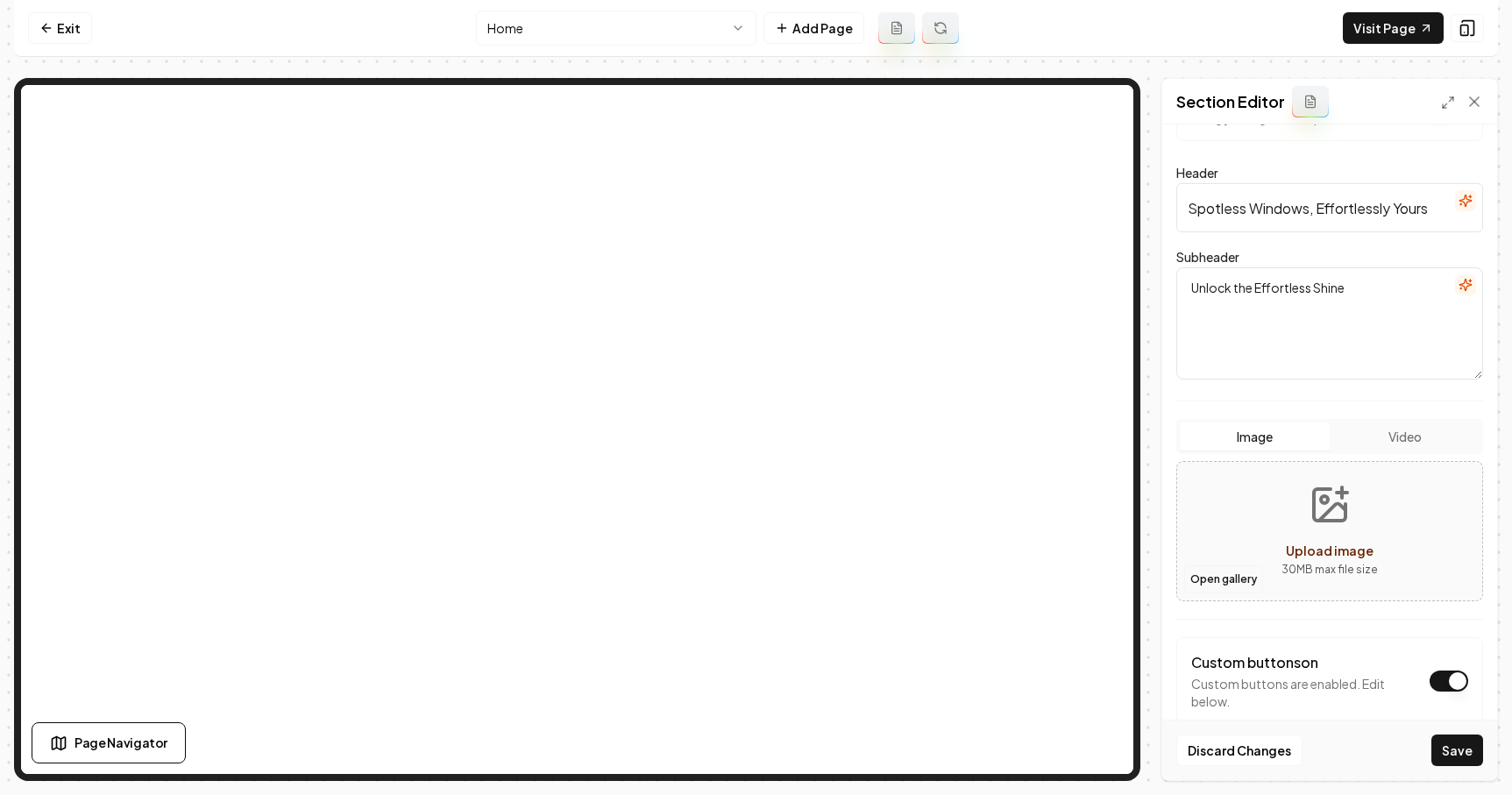
click at [1236, 578] on button "Open gallery" at bounding box center [1224, 579] width 79 height 28
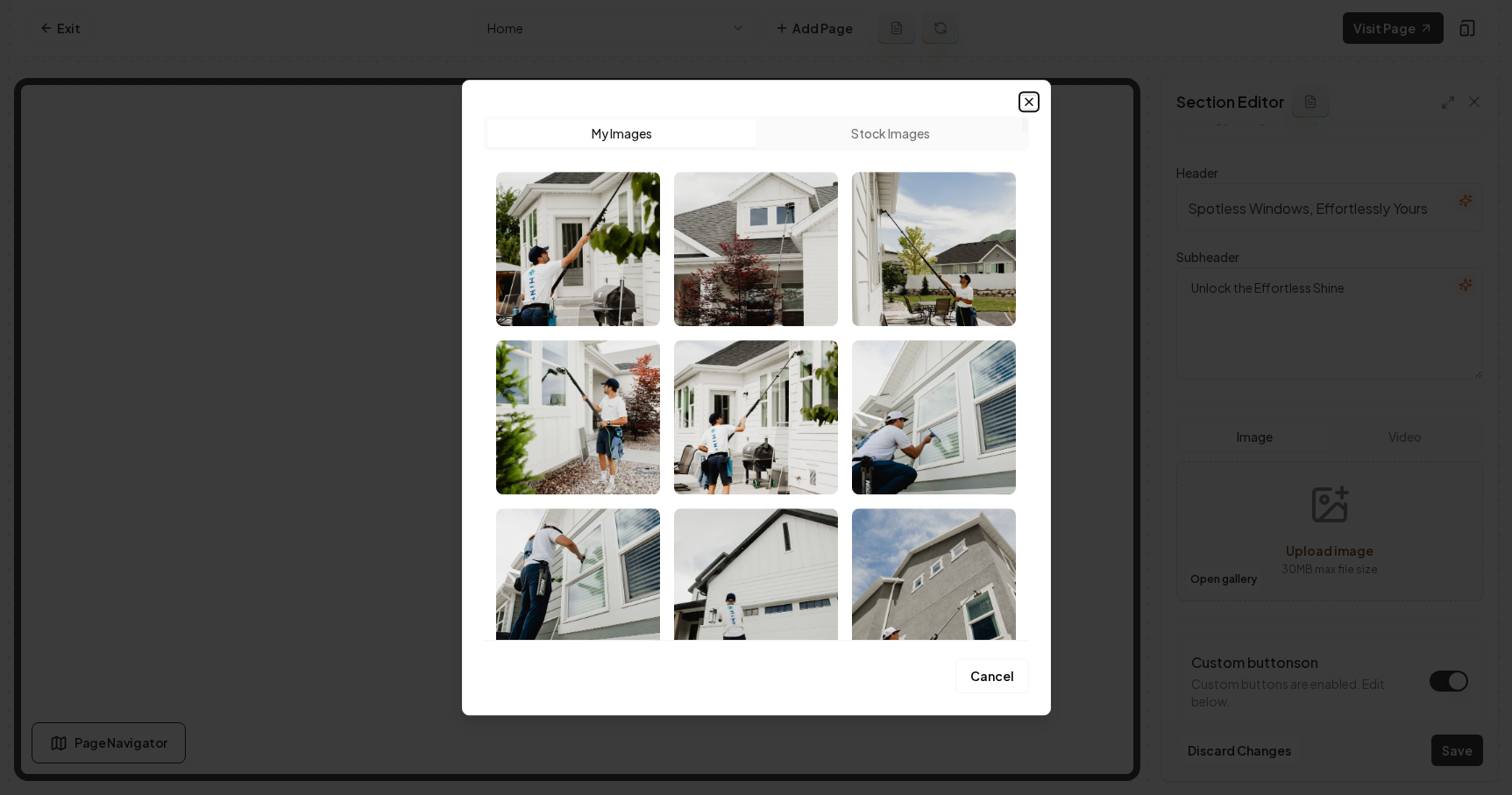
click at [1029, 106] on icon "button" at bounding box center [1029, 101] width 14 height 14
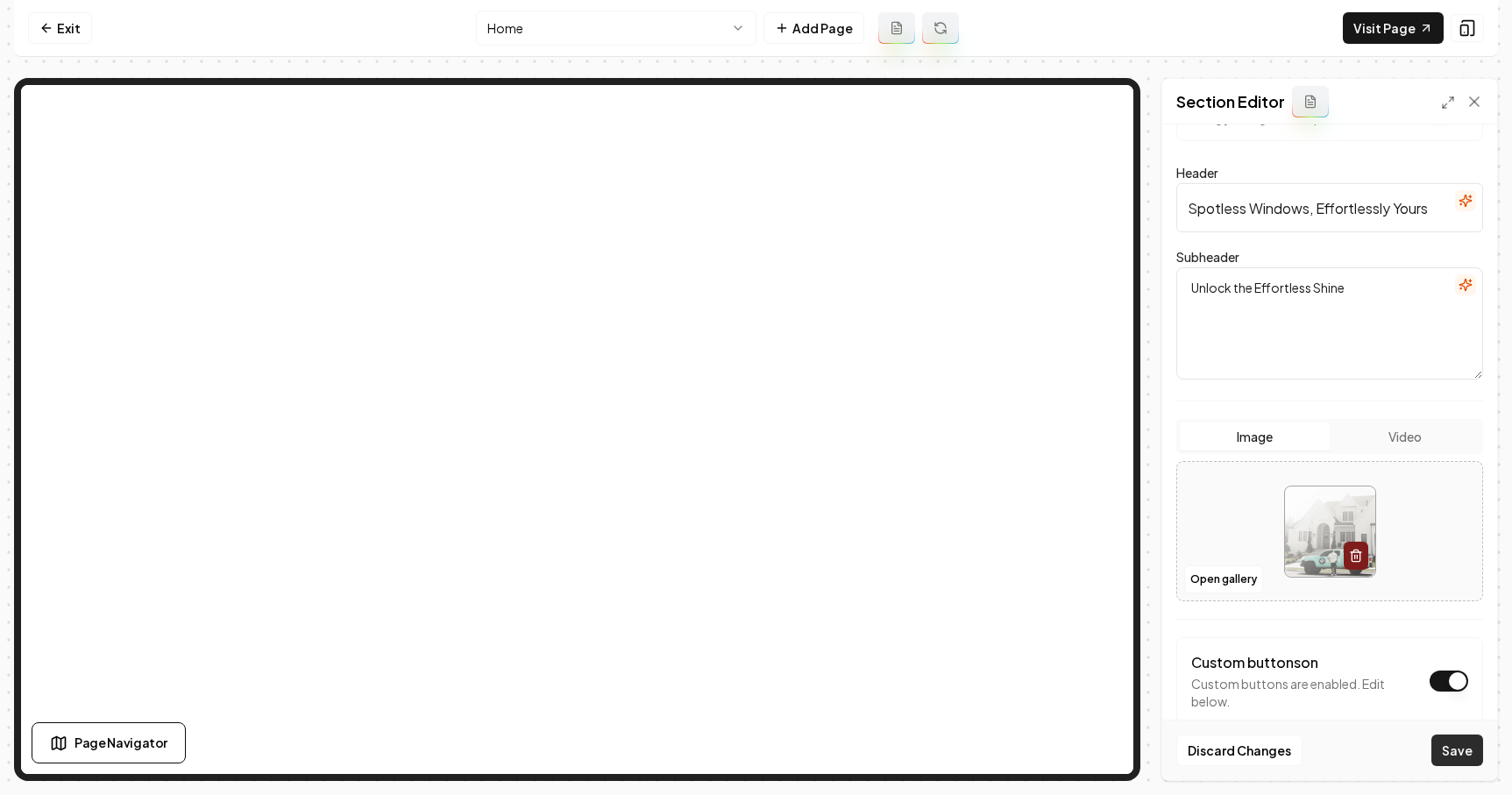
click at [1461, 747] on button "Save" at bounding box center [1457, 750] width 52 height 32
click at [1455, 25] on button at bounding box center [1467, 27] width 34 height 28
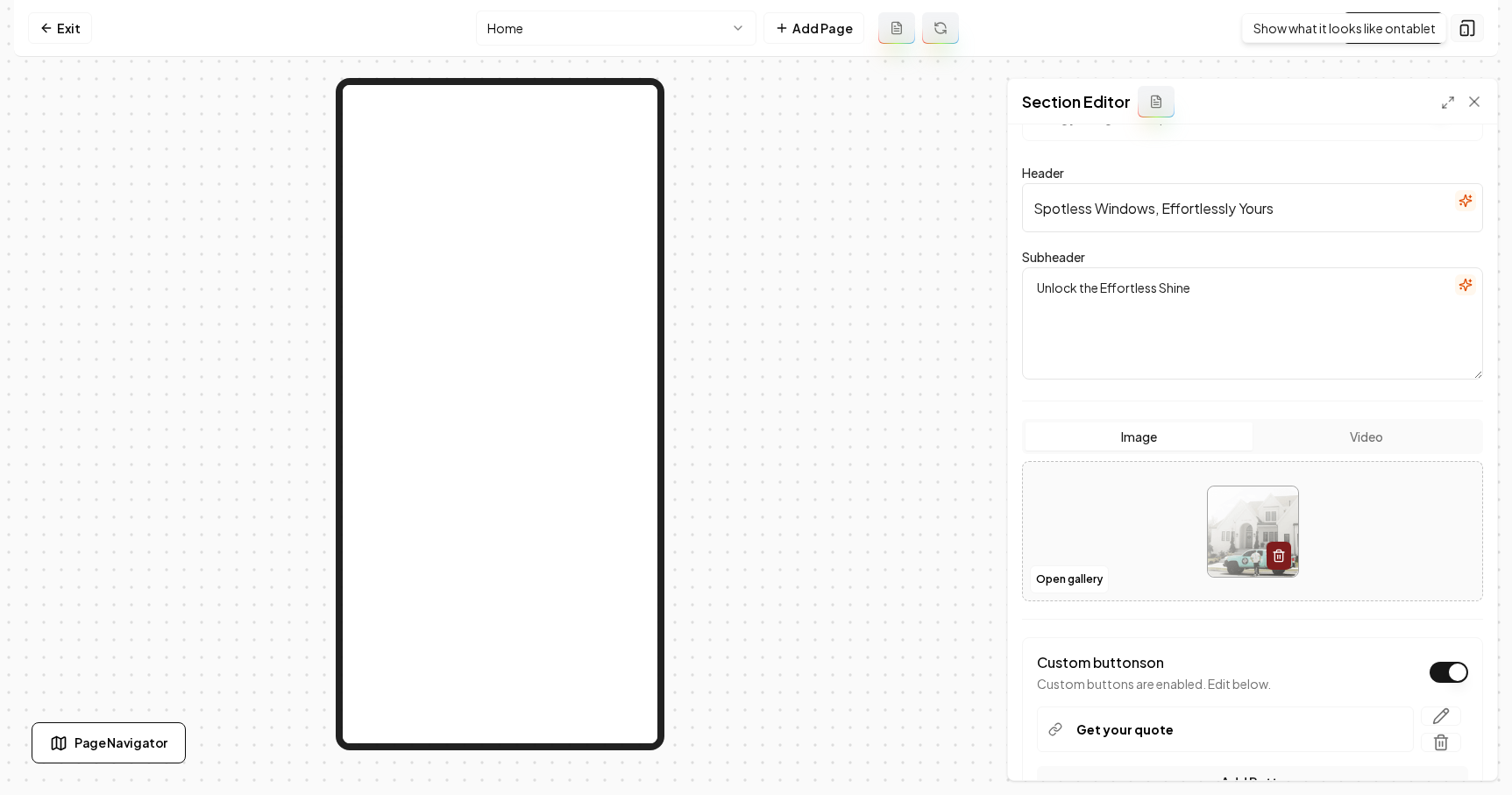
click at [1473, 25] on icon at bounding box center [1468, 28] width 11 height 15
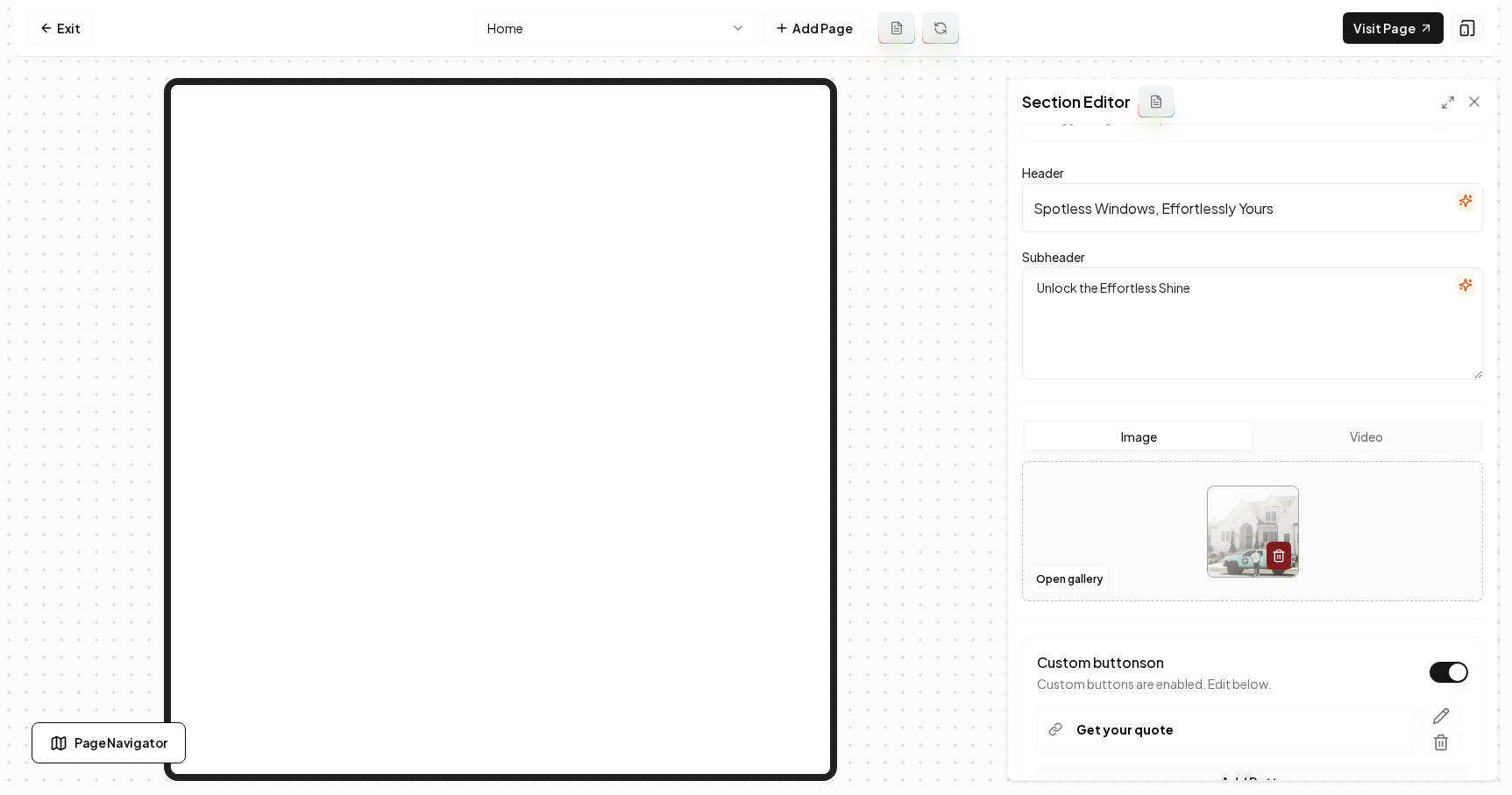
click at [1473, 25] on icon at bounding box center [1468, 28] width 11 height 15
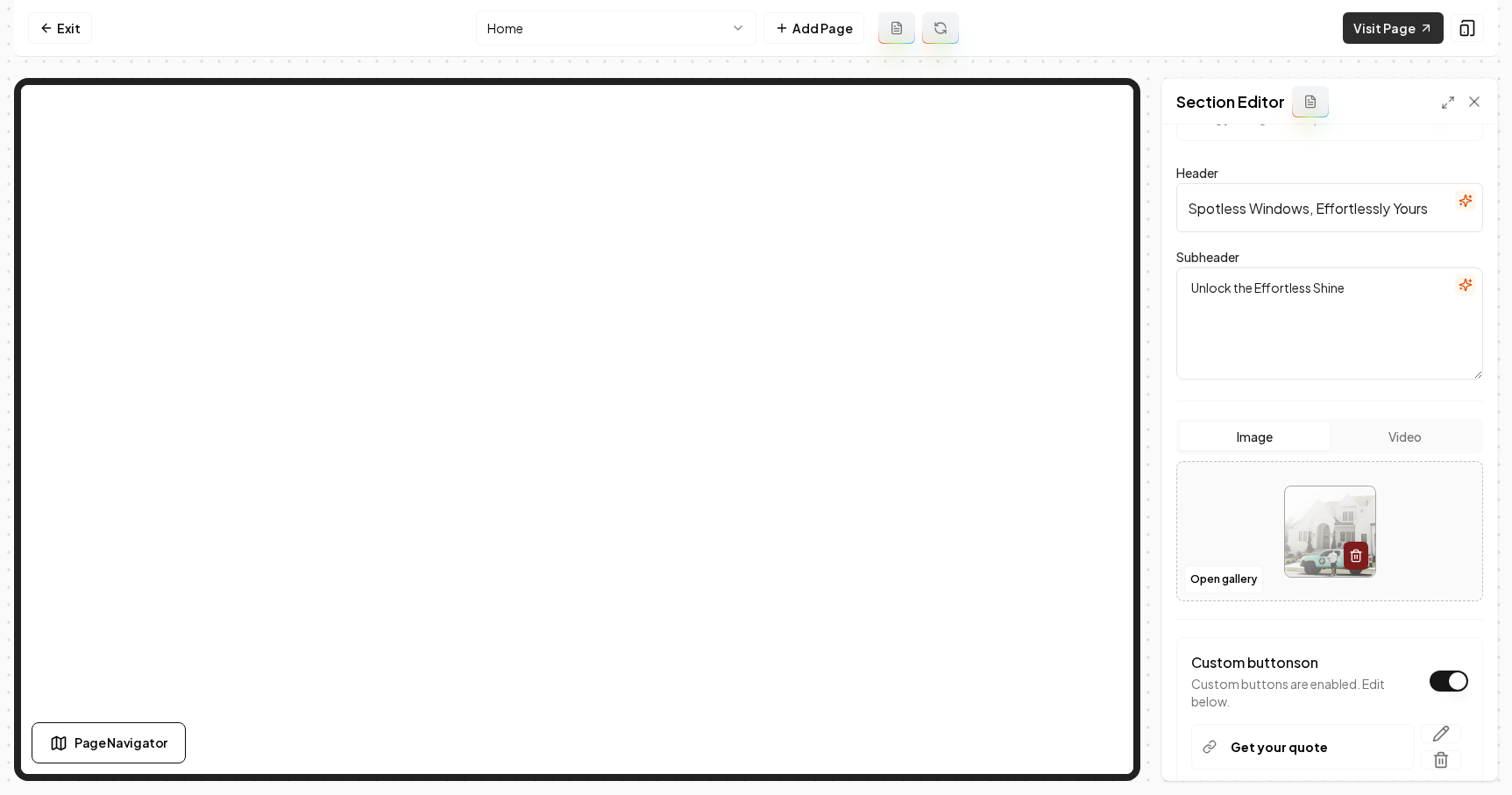
click at [1361, 25] on link "Visit Page" at bounding box center [1393, 27] width 101 height 32
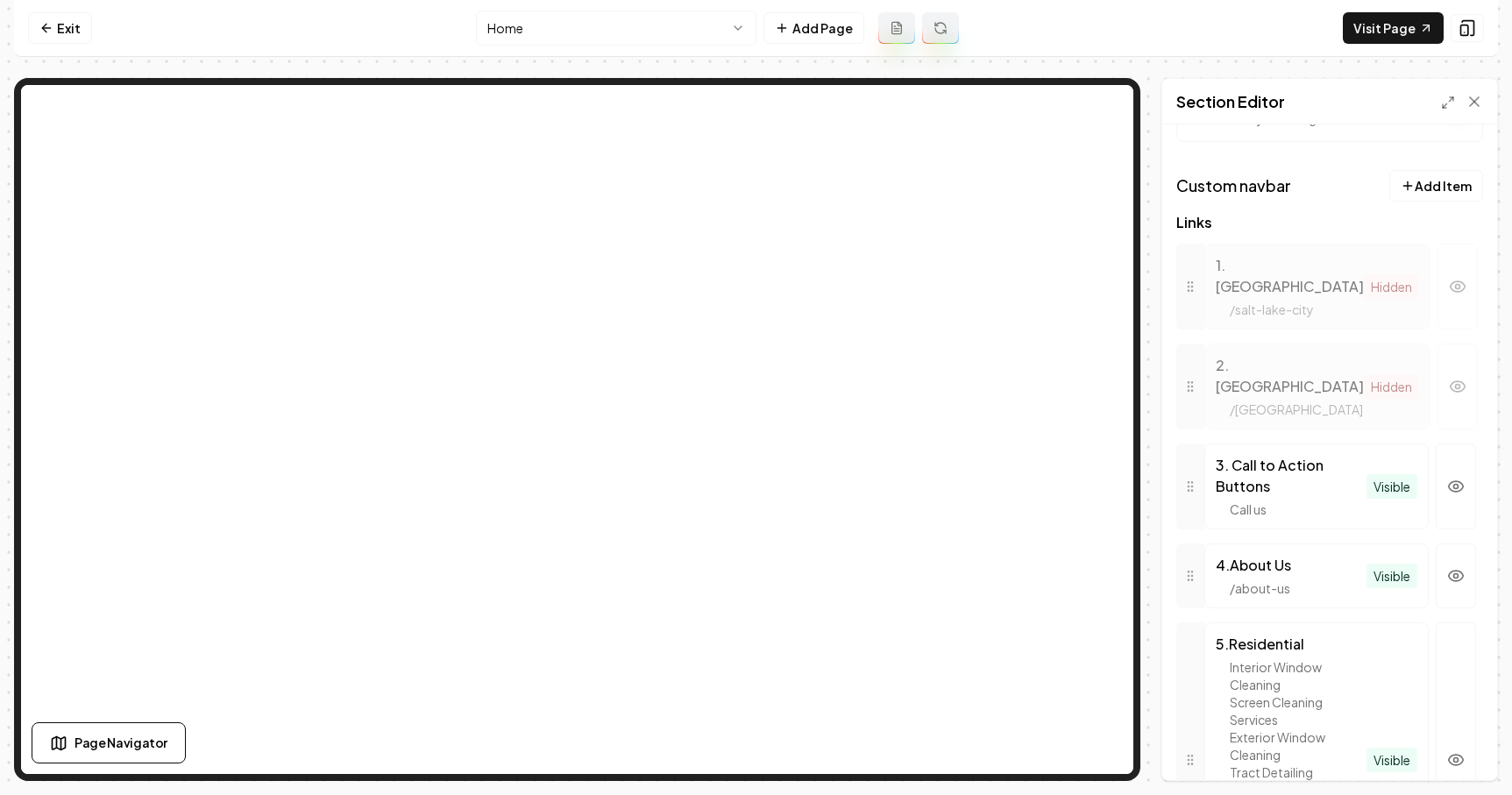
scroll to position [551, 0]
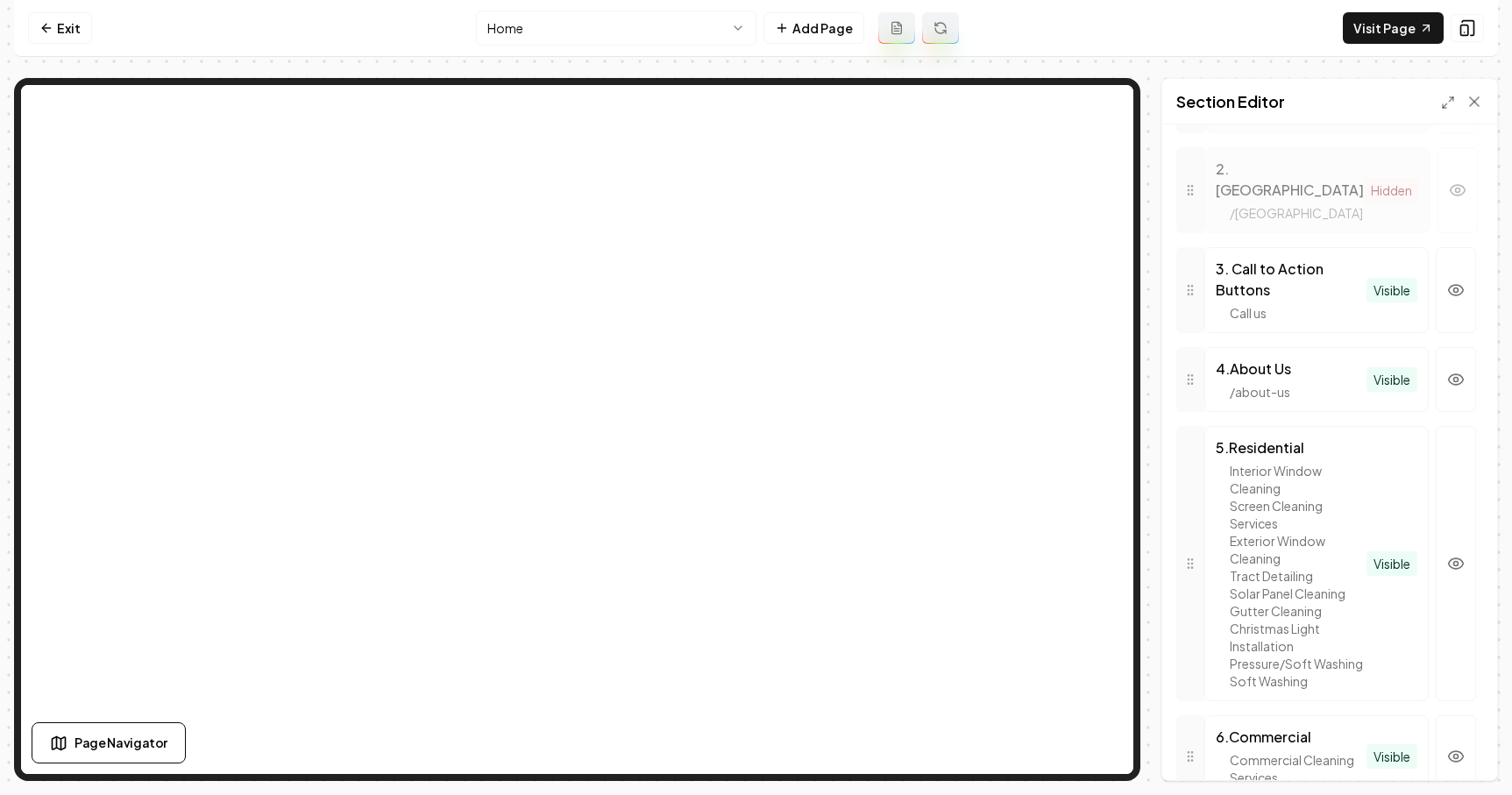
click at [1323, 259] on div "3 . Call to Action Buttons" at bounding box center [1290, 280] width 150 height 42
click at [58, 39] on link "Exit" at bounding box center [60, 27] width 64 height 32
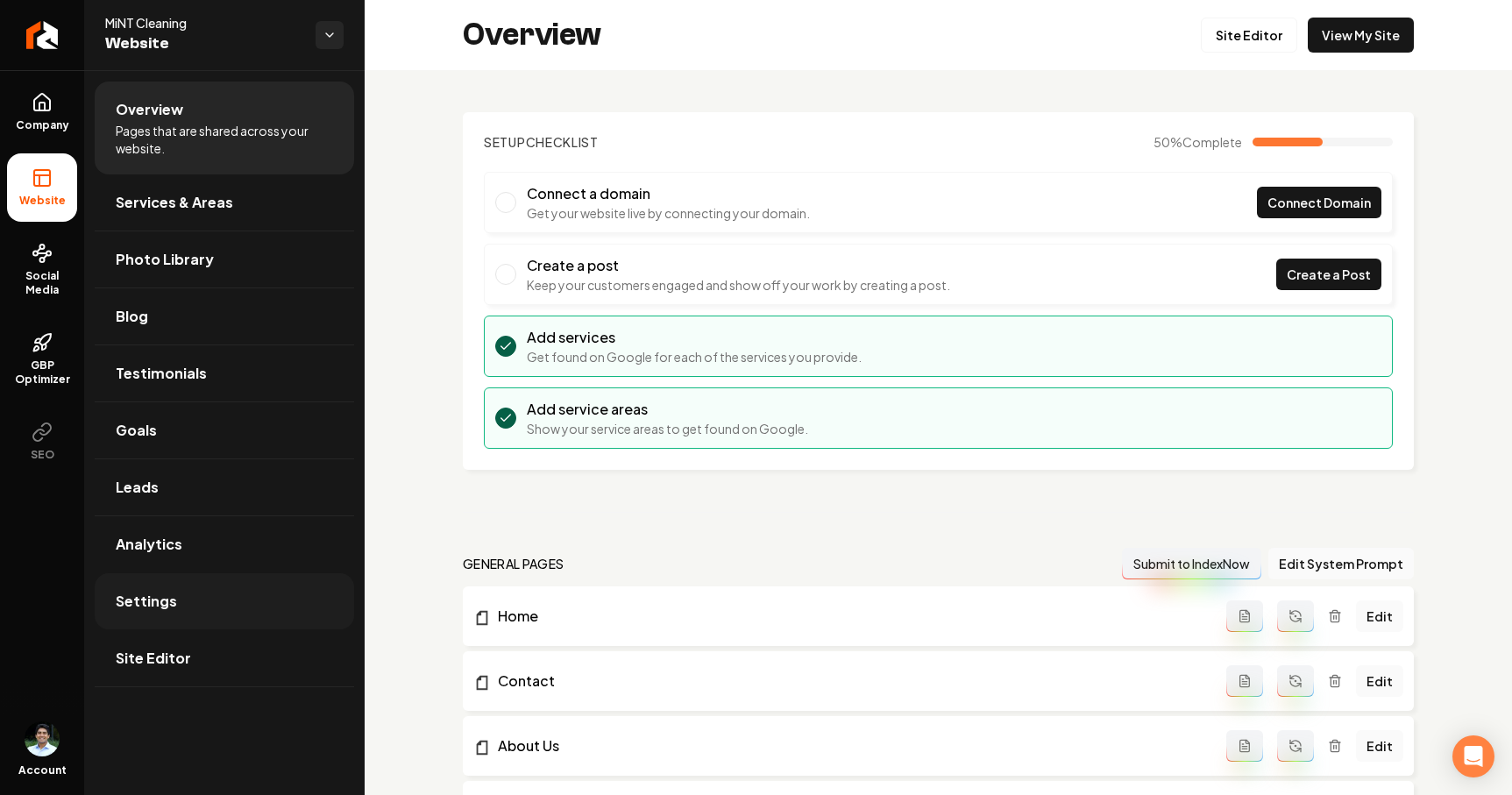
click at [174, 599] on link "Settings" at bounding box center [224, 602] width 260 height 57
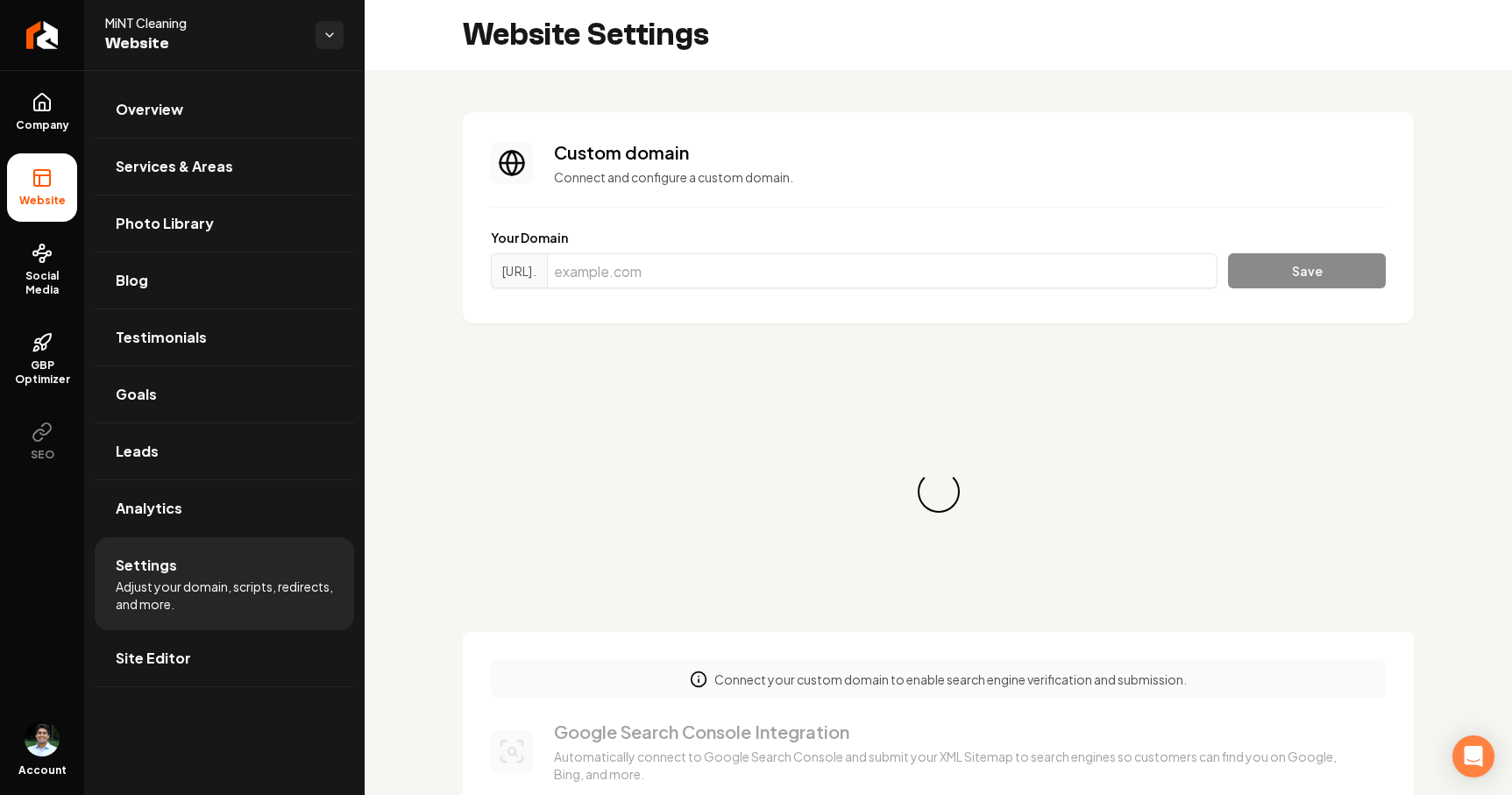
scroll to position [158, 0]
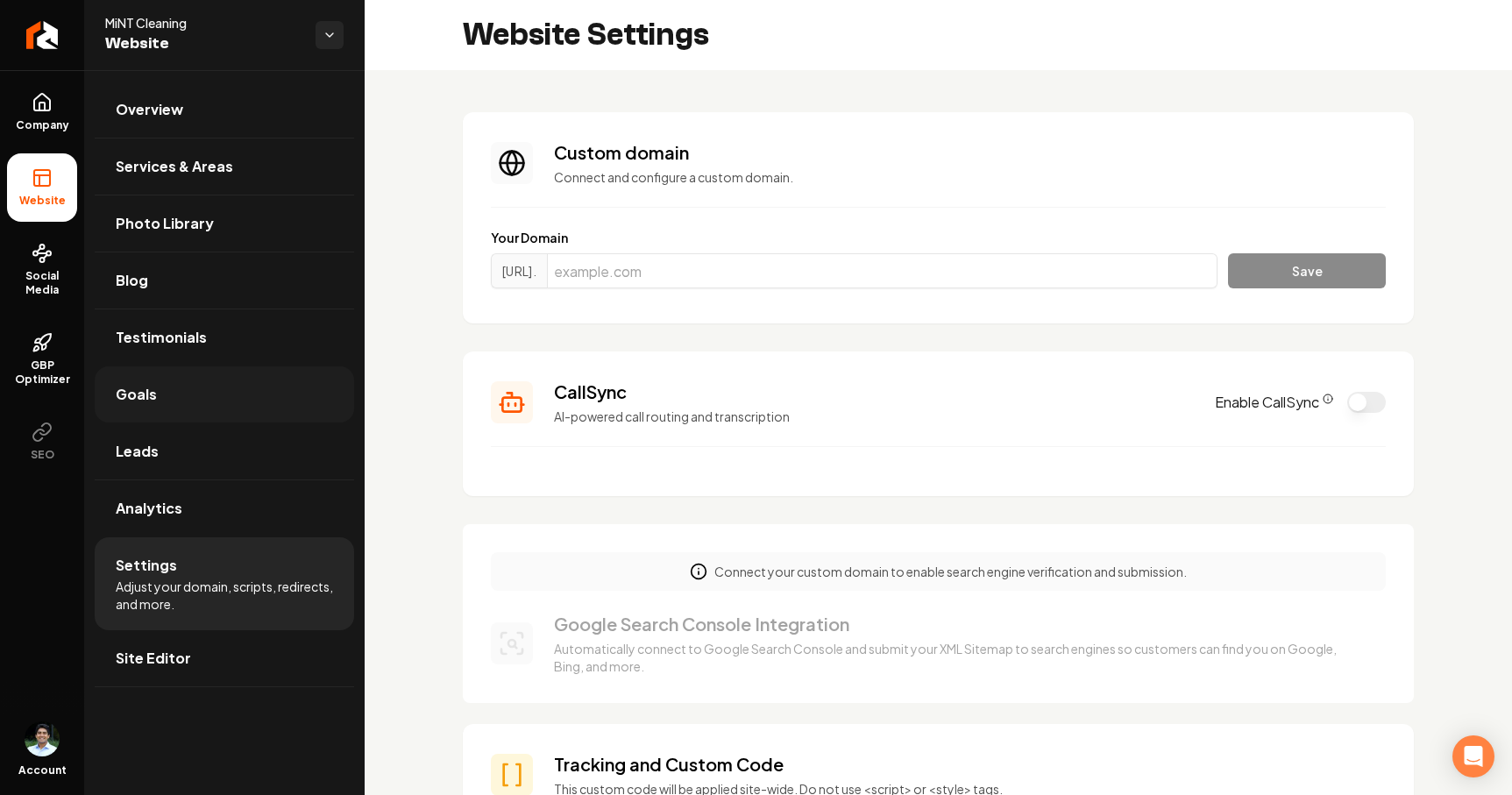
click at [188, 393] on link "Goals" at bounding box center [224, 395] width 260 height 57
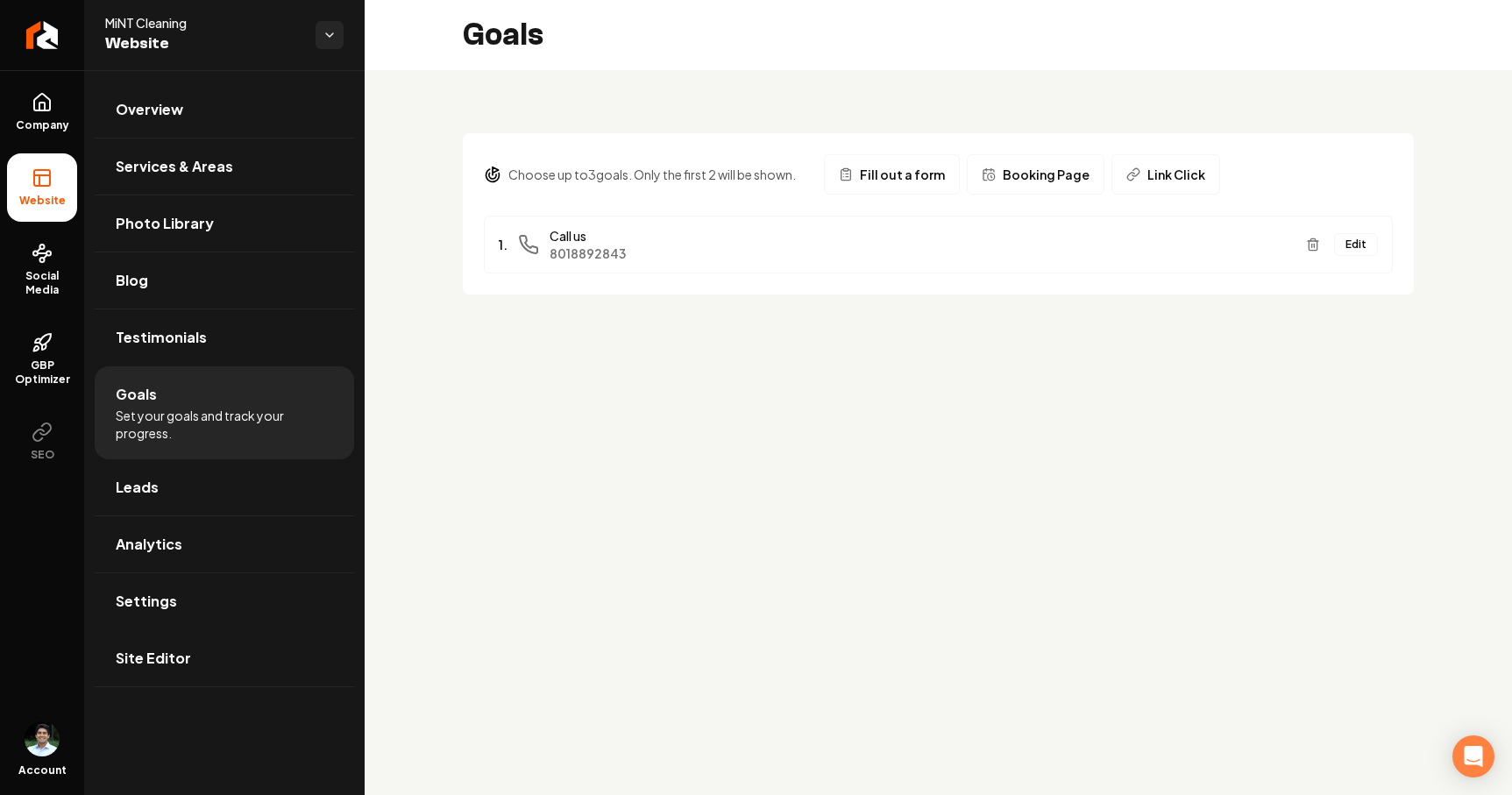
click at [1353, 242] on button "Edit" at bounding box center [1356, 244] width 44 height 23
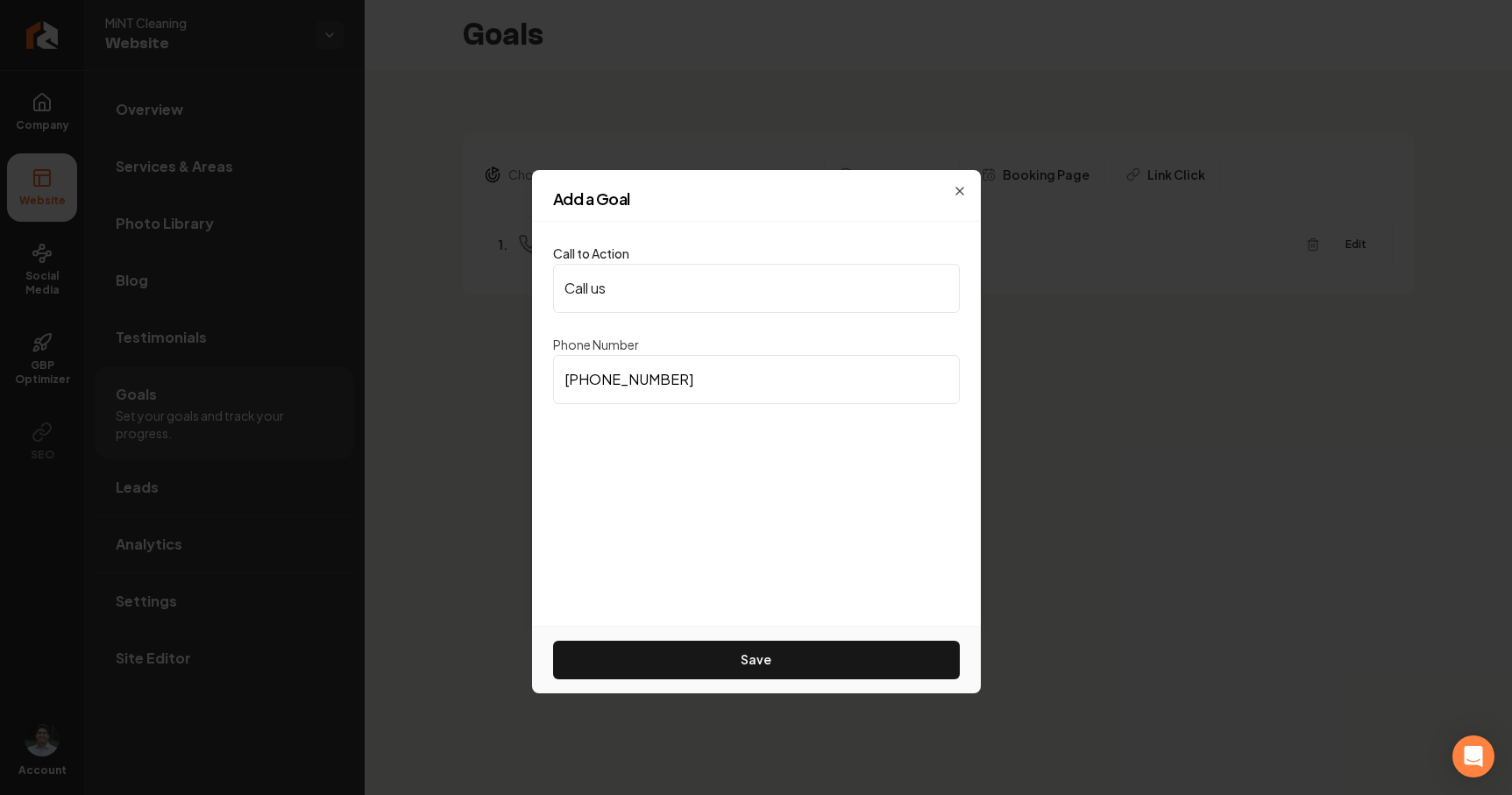
click at [954, 191] on h2 "Add a Goal" at bounding box center [757, 199] width 407 height 15
click at [970, 183] on div "Add a Goal Call to Action Call us Phone Number [PHONE_NUMBER] Save Close" at bounding box center [757, 398] width 449 height 456
click at [961, 190] on icon "button" at bounding box center [959, 191] width 14 height 14
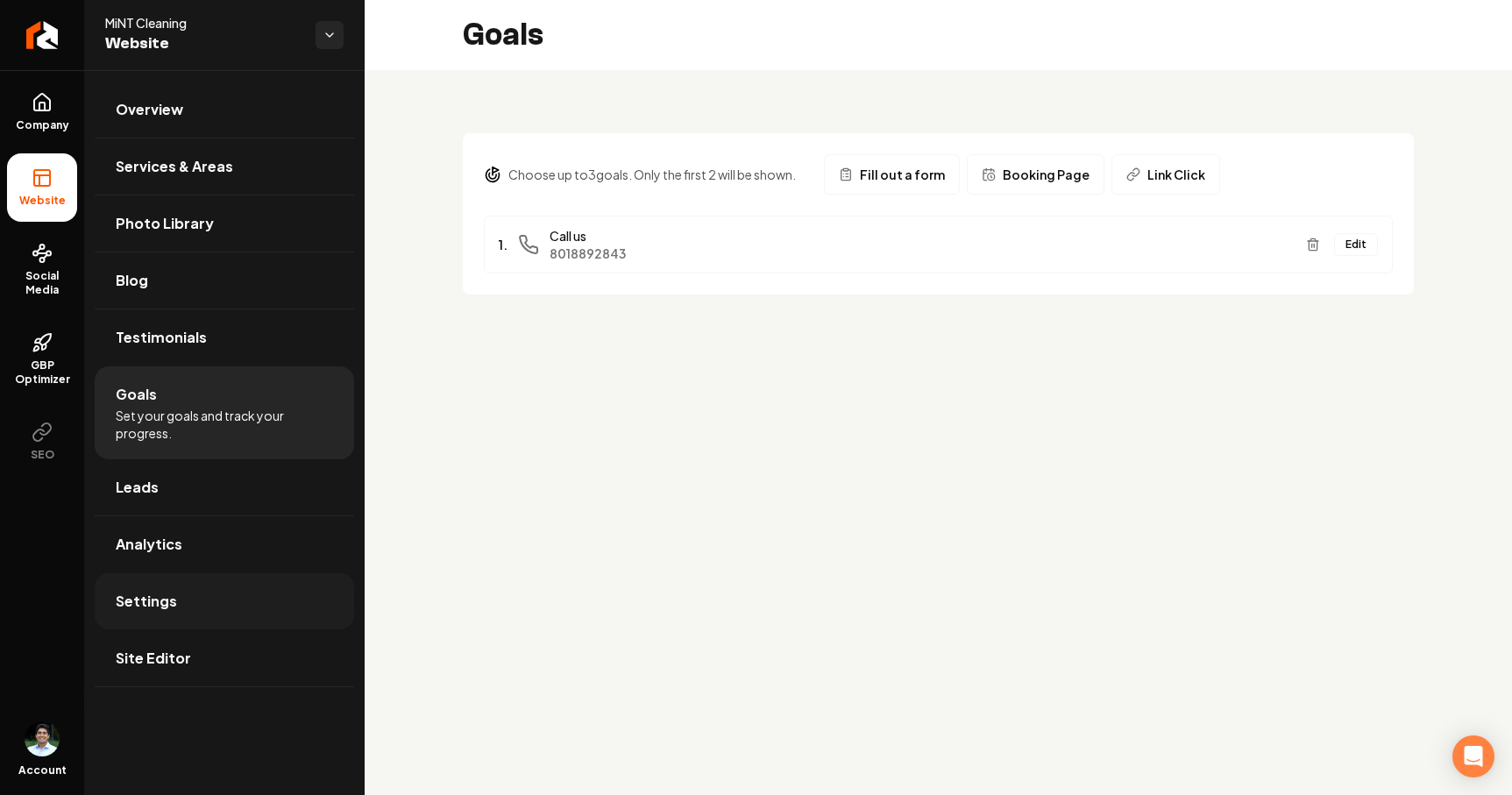
click at [167, 597] on span "Settings" at bounding box center [146, 601] width 61 height 21
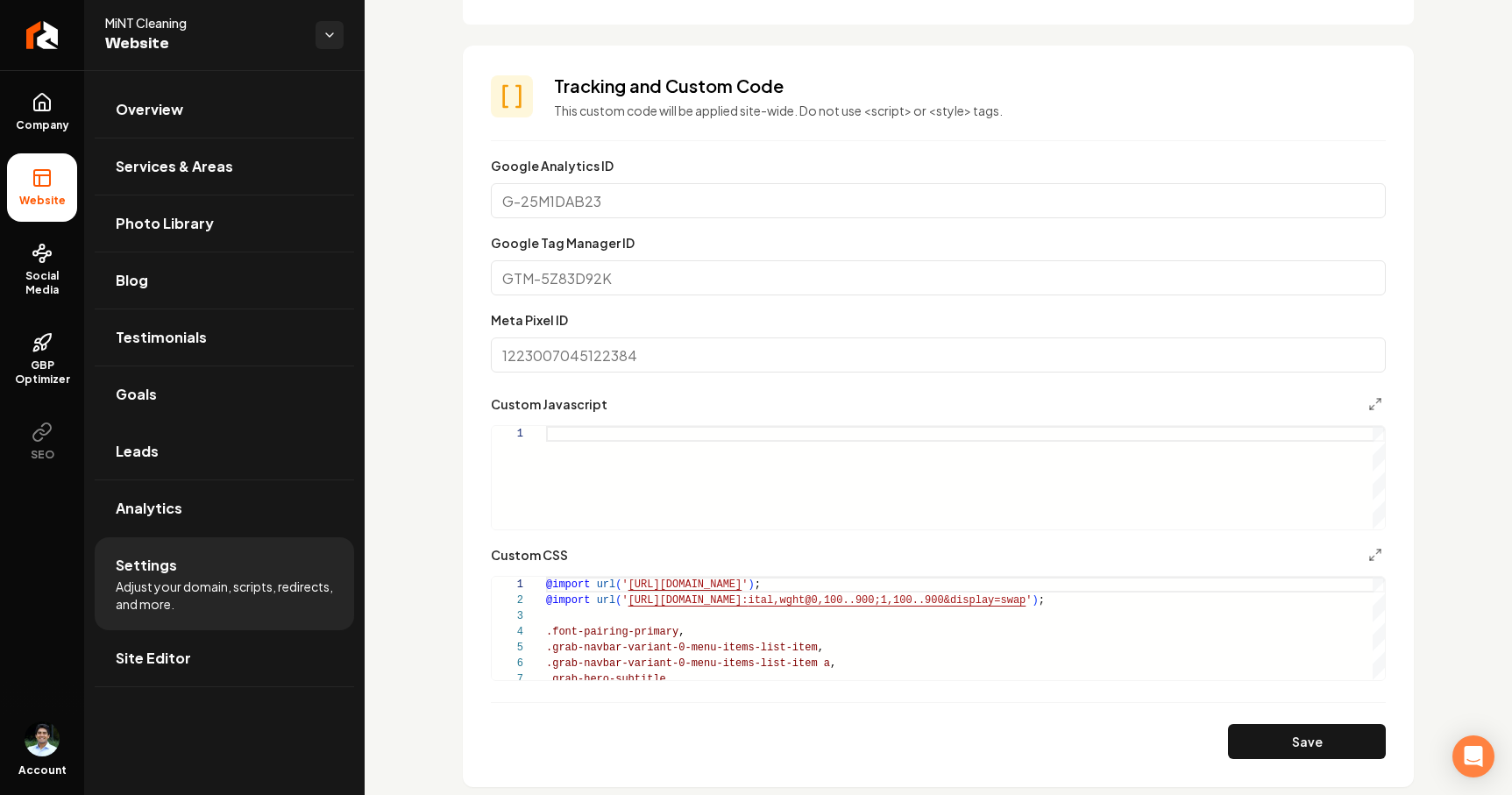
scroll to position [739, 0]
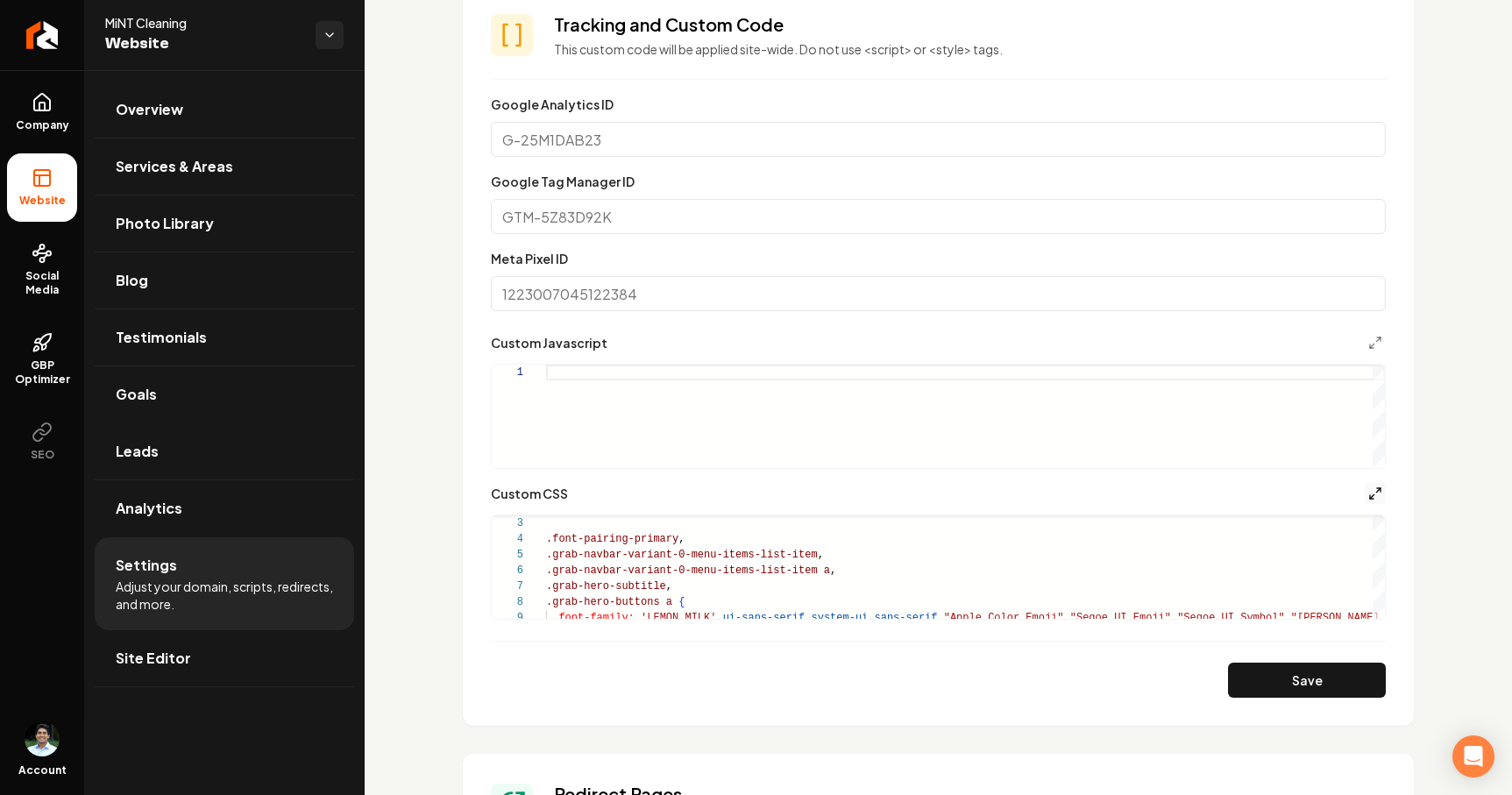
click at [1379, 491] on icon "Main content area" at bounding box center [1375, 493] width 14 height 14
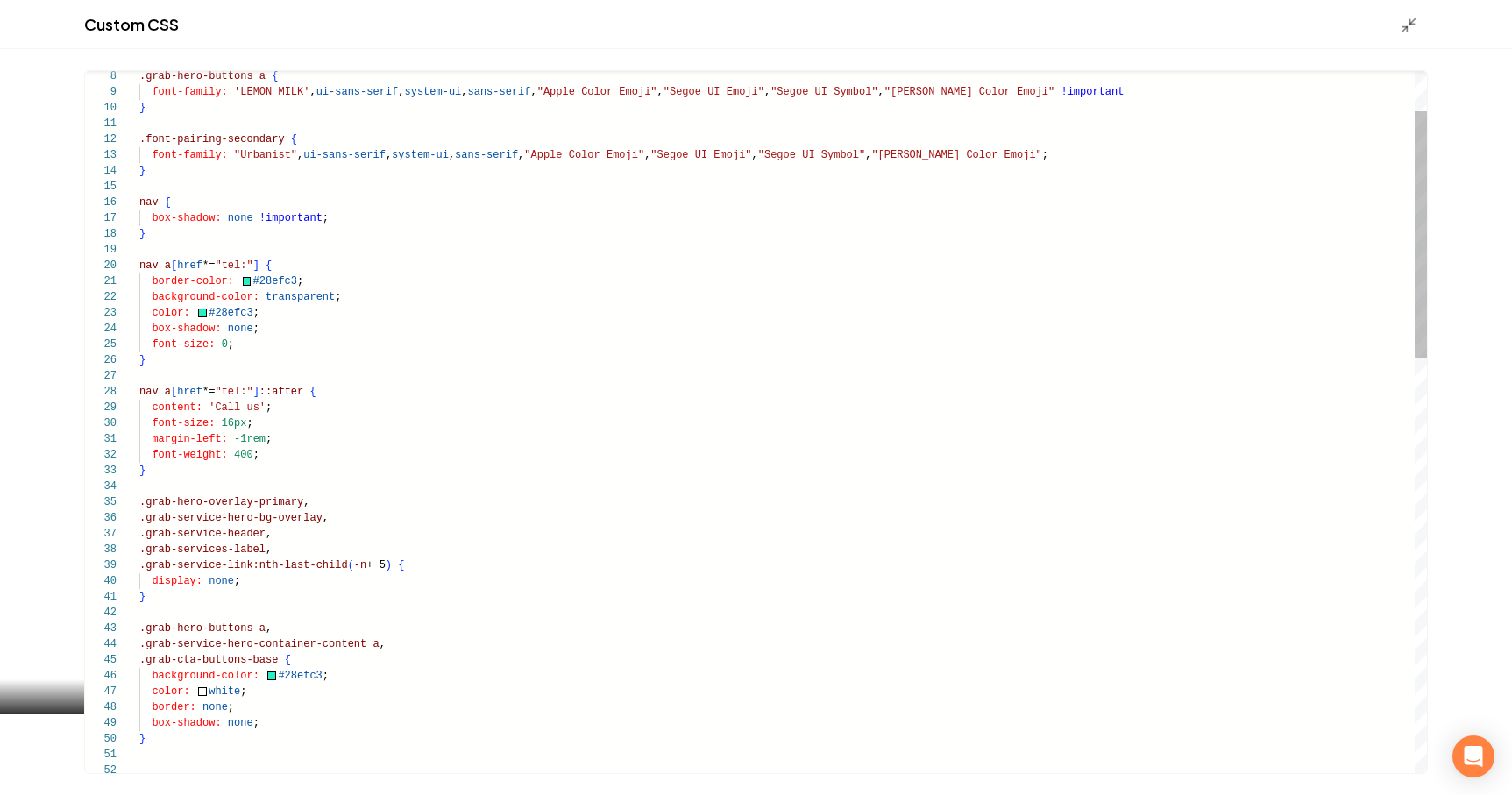
scroll to position [95, 0]
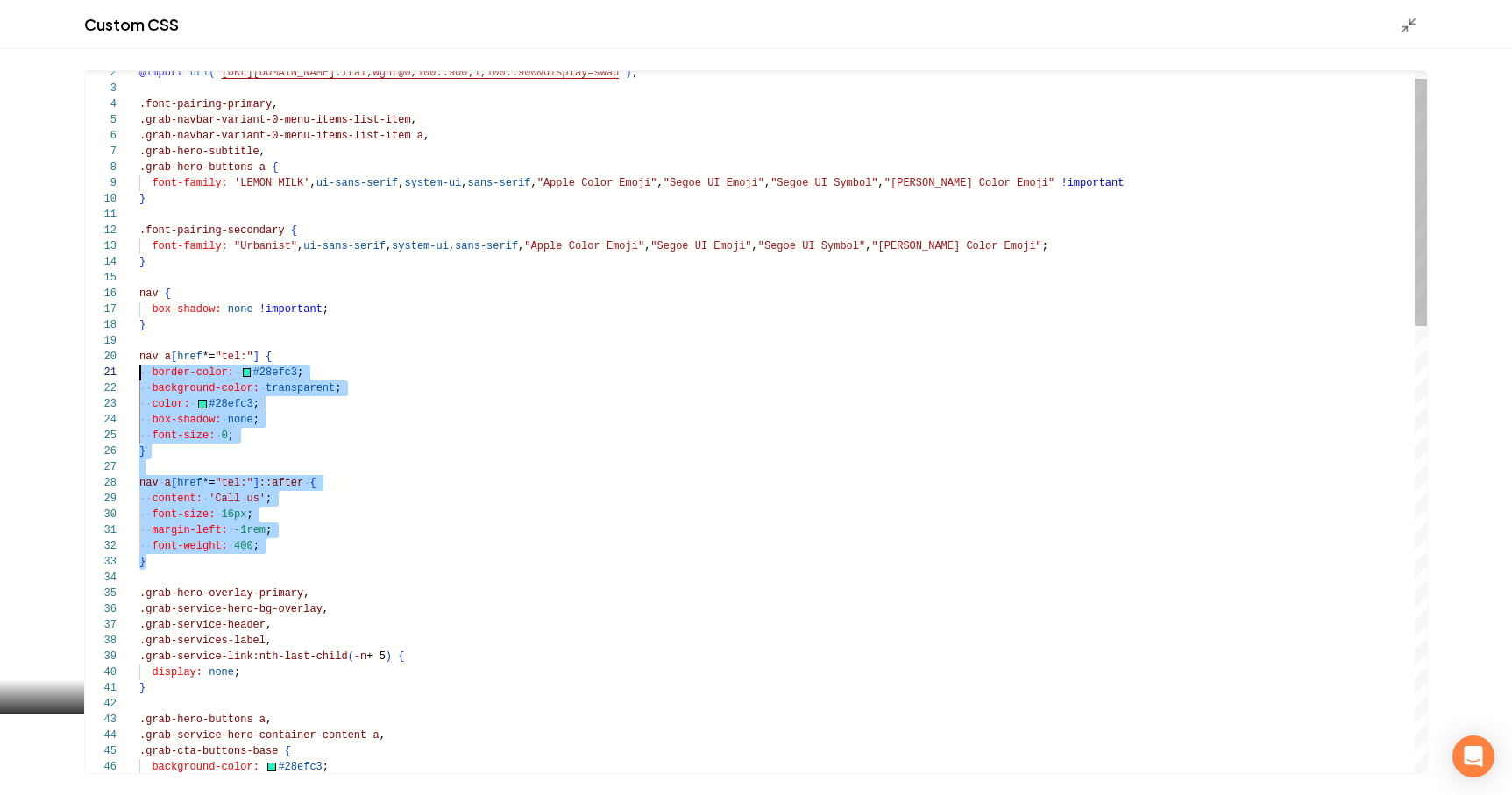
scroll to position [142, 0]
drag, startPoint x: 156, startPoint y: 561, endPoint x: 126, endPoint y: 357, distance: 206.2
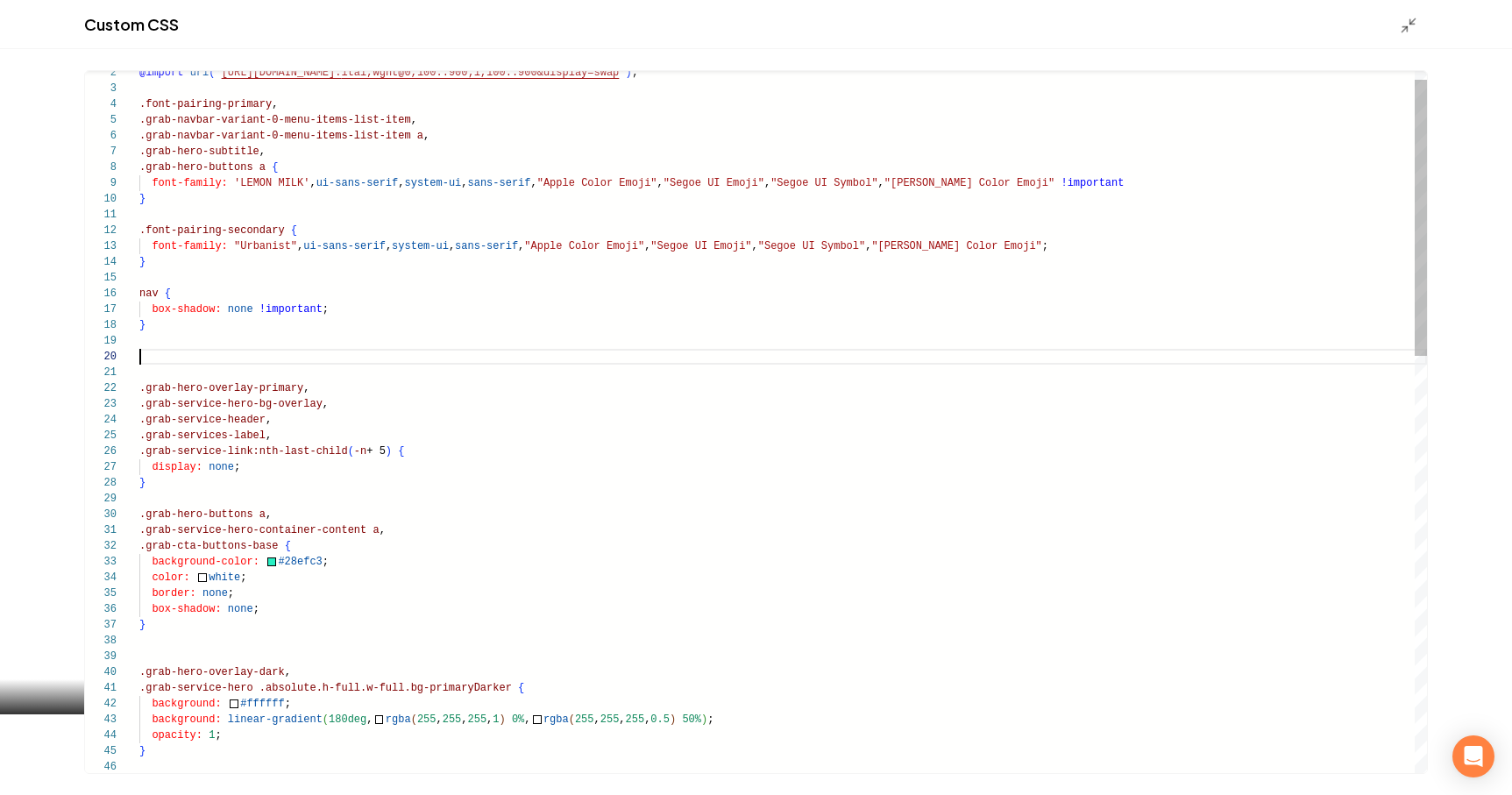
scroll to position [126, 0]
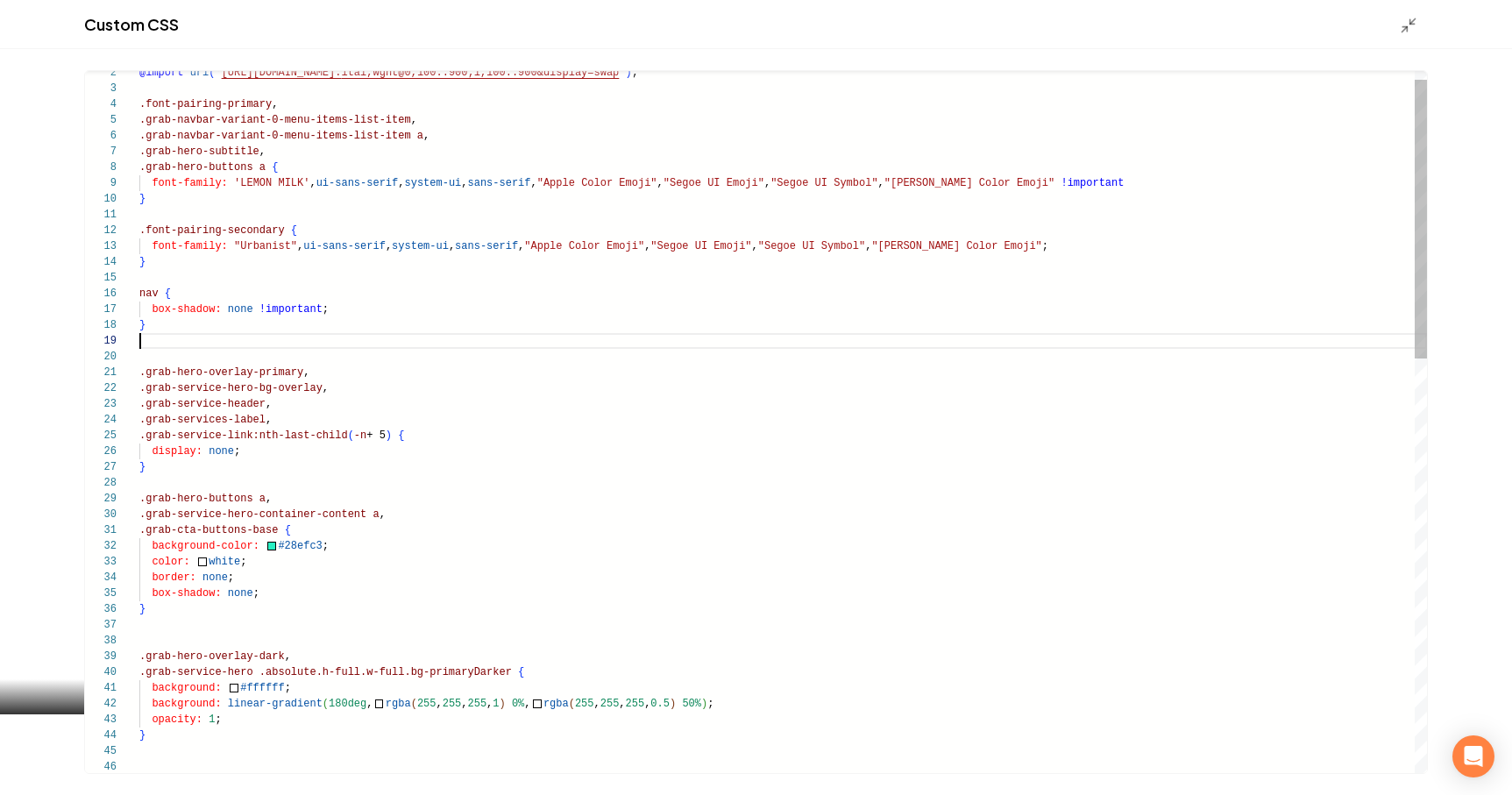
type textarea "**********"
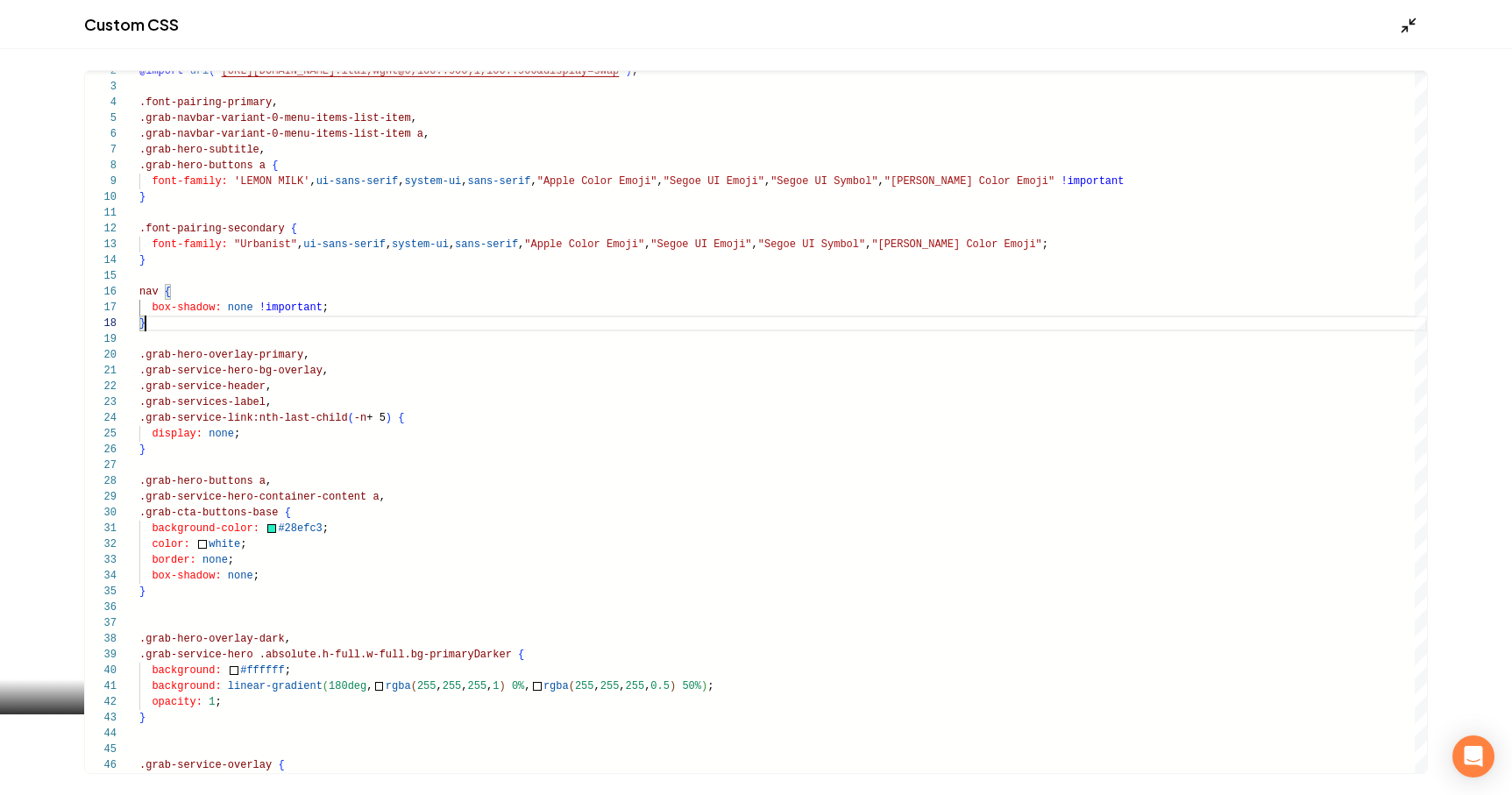
click at [1414, 27] on icon "Main content area" at bounding box center [1408, 25] width 17 height 17
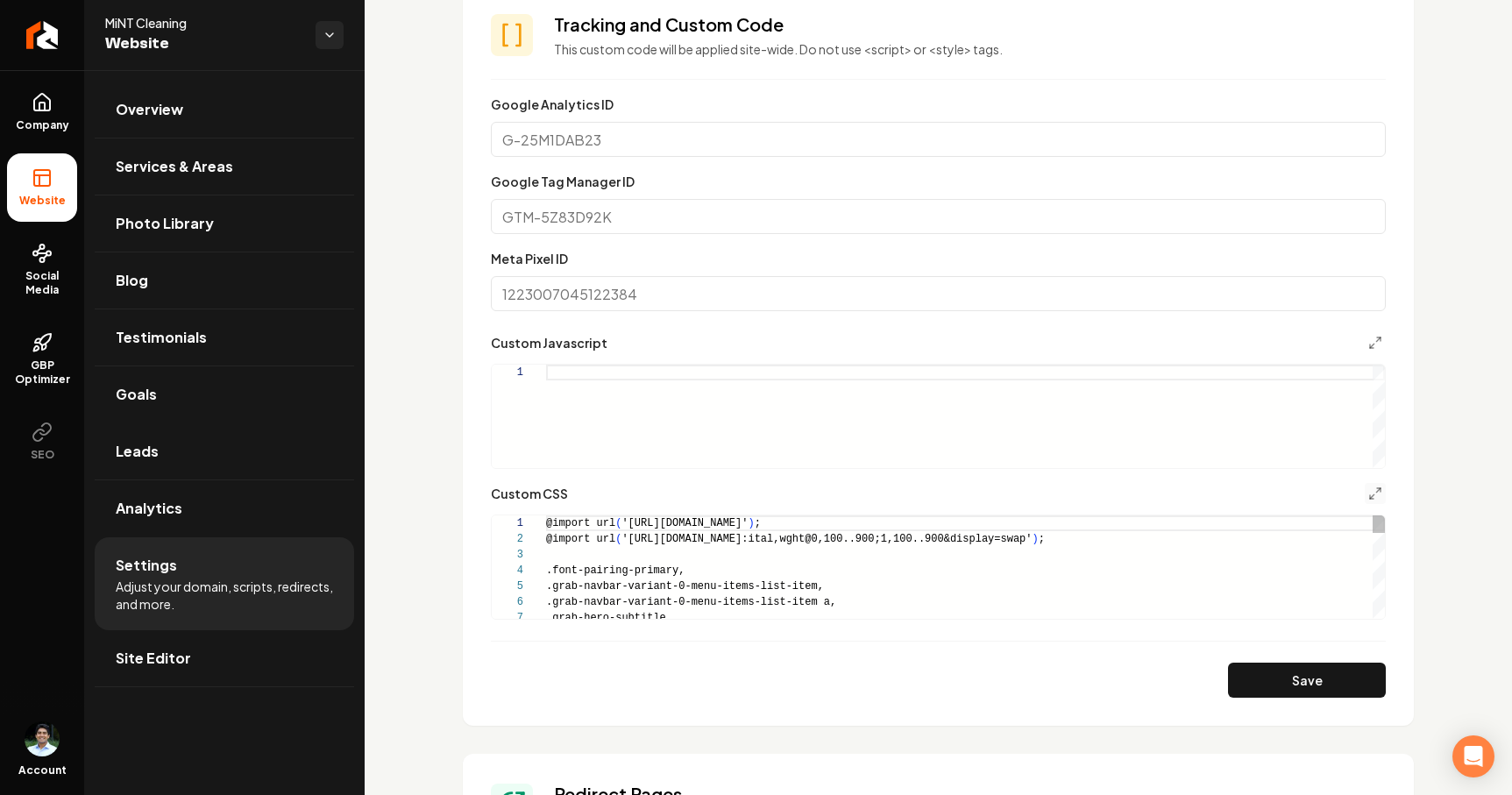
scroll to position [158, 0]
click at [1310, 687] on button "Save" at bounding box center [1307, 680] width 158 height 35
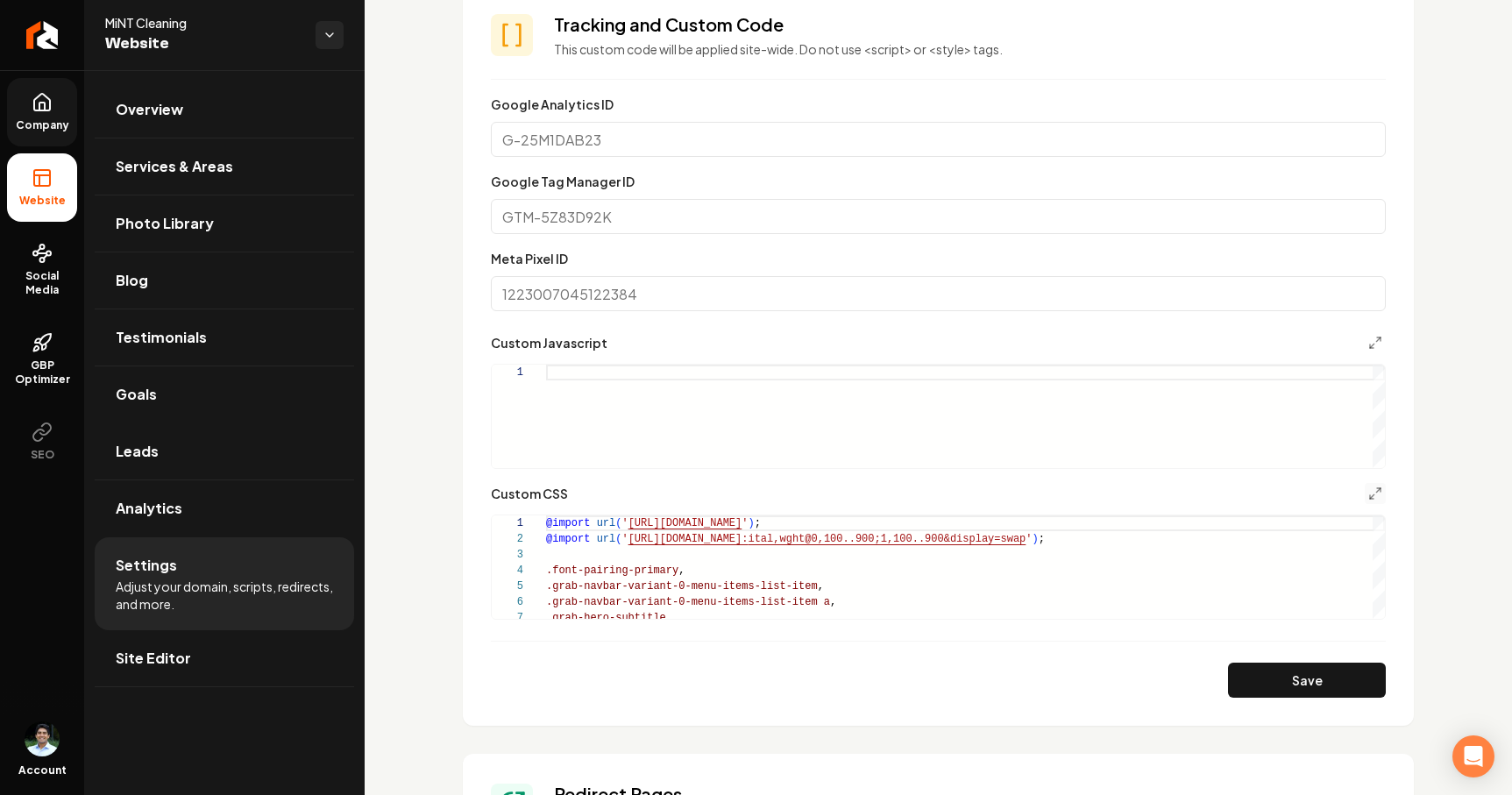
click at [38, 108] on icon at bounding box center [42, 102] width 21 height 21
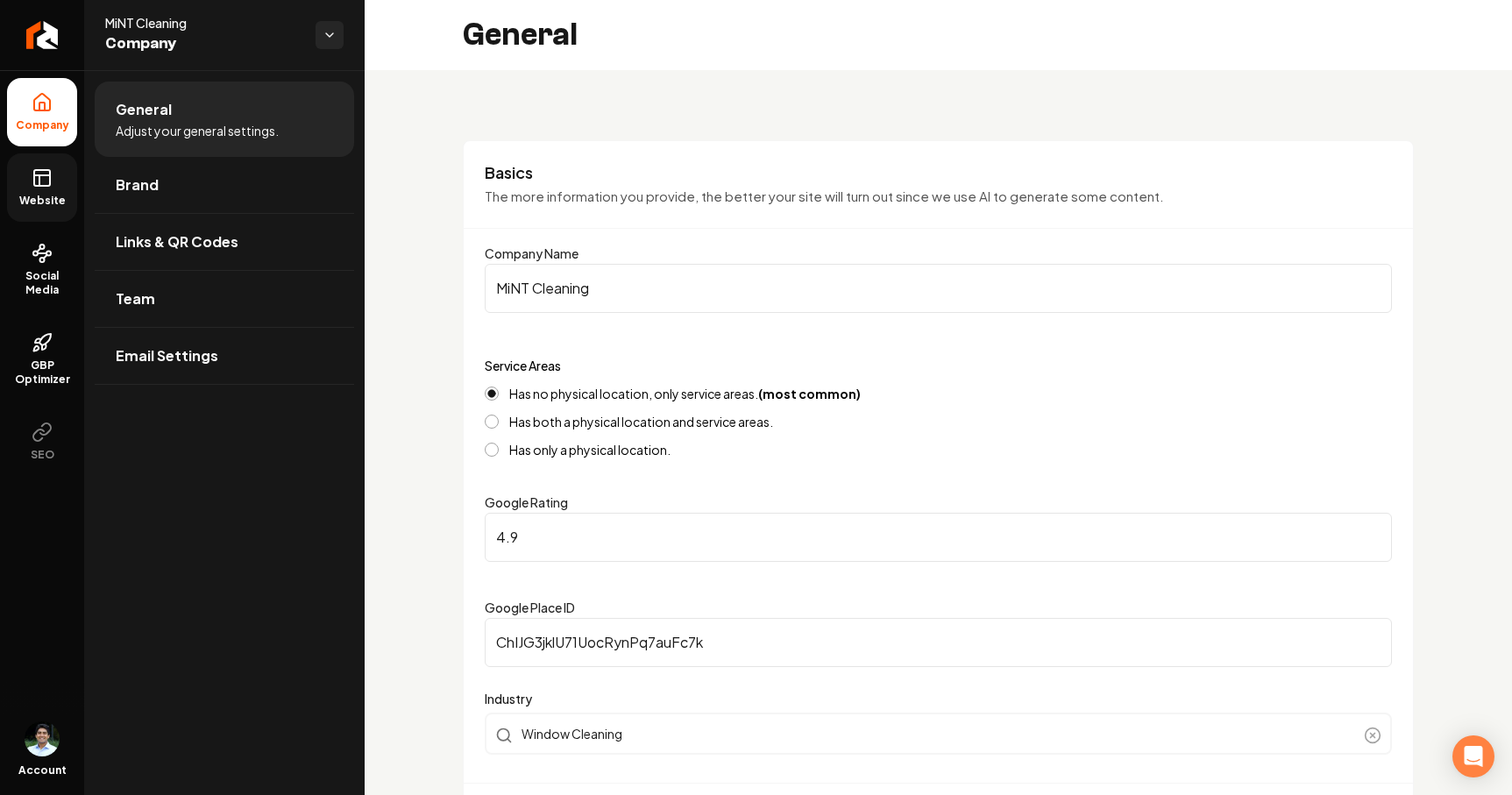
click at [39, 205] on span "Website" at bounding box center [42, 200] width 60 height 14
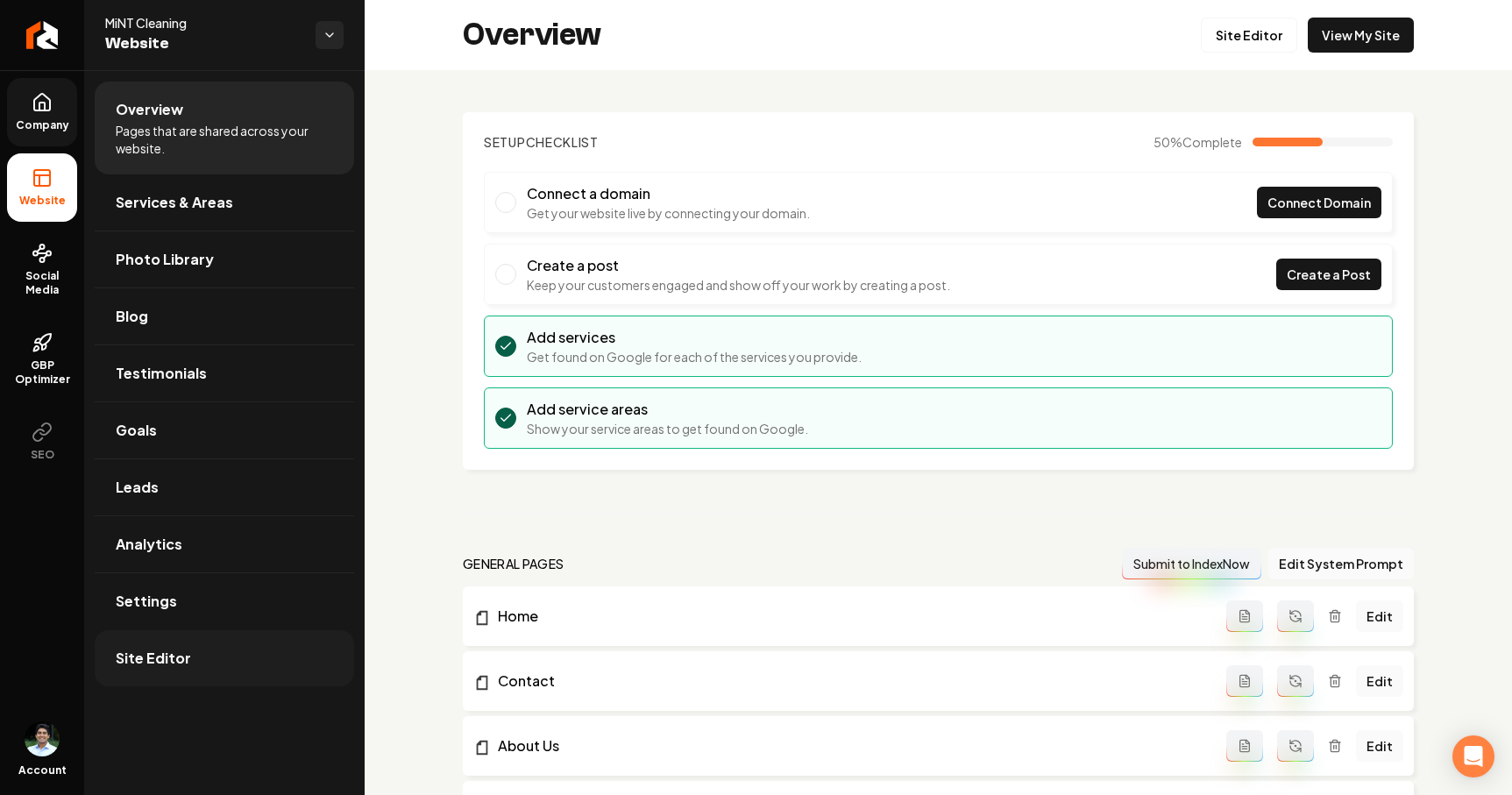
click at [203, 654] on link "Site Editor" at bounding box center [224, 658] width 260 height 57
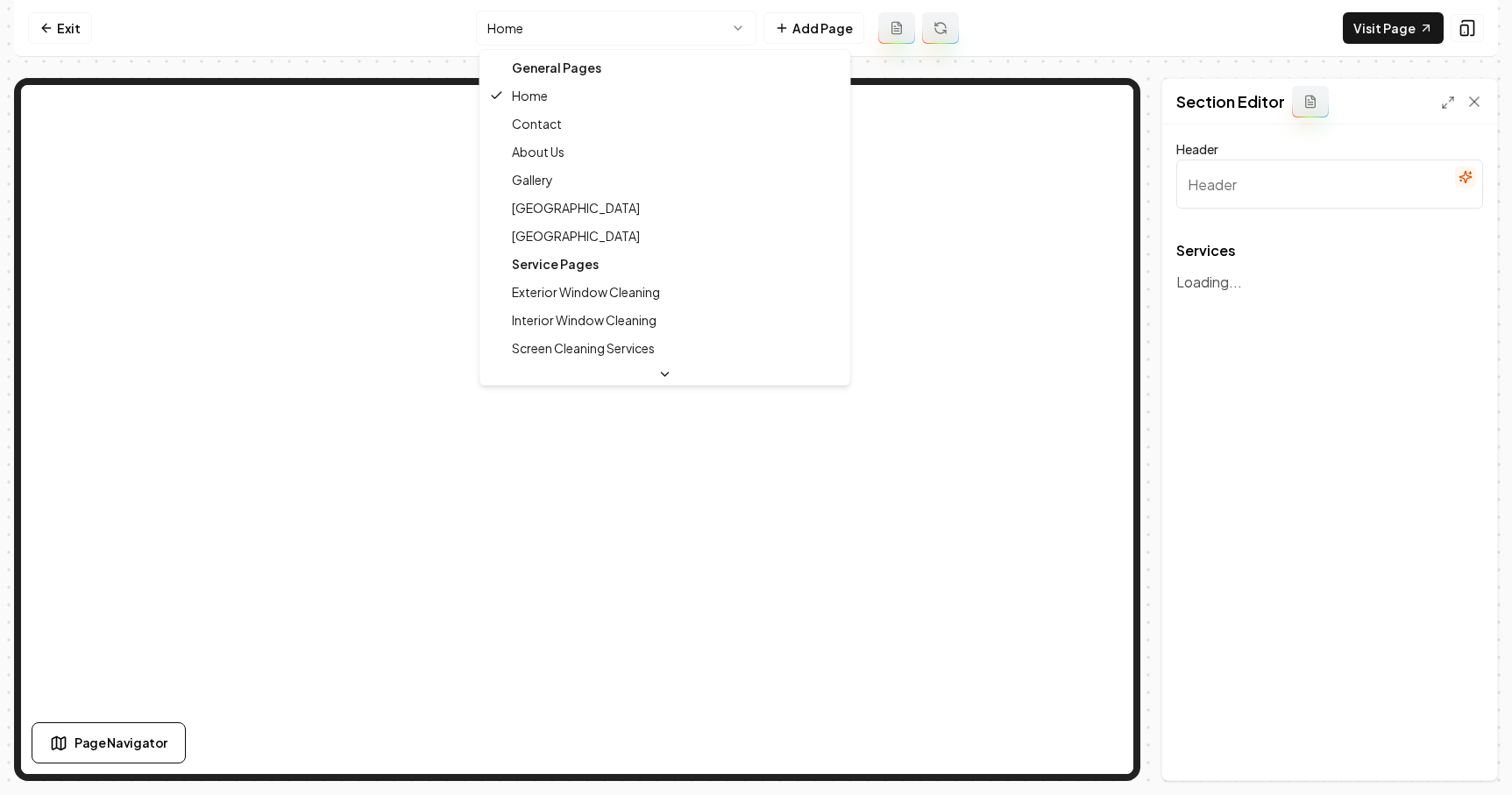
click at [573, 19] on html "Computer Required This feature is only available on a computer. Please switch t…" at bounding box center [756, 398] width 1512 height 795
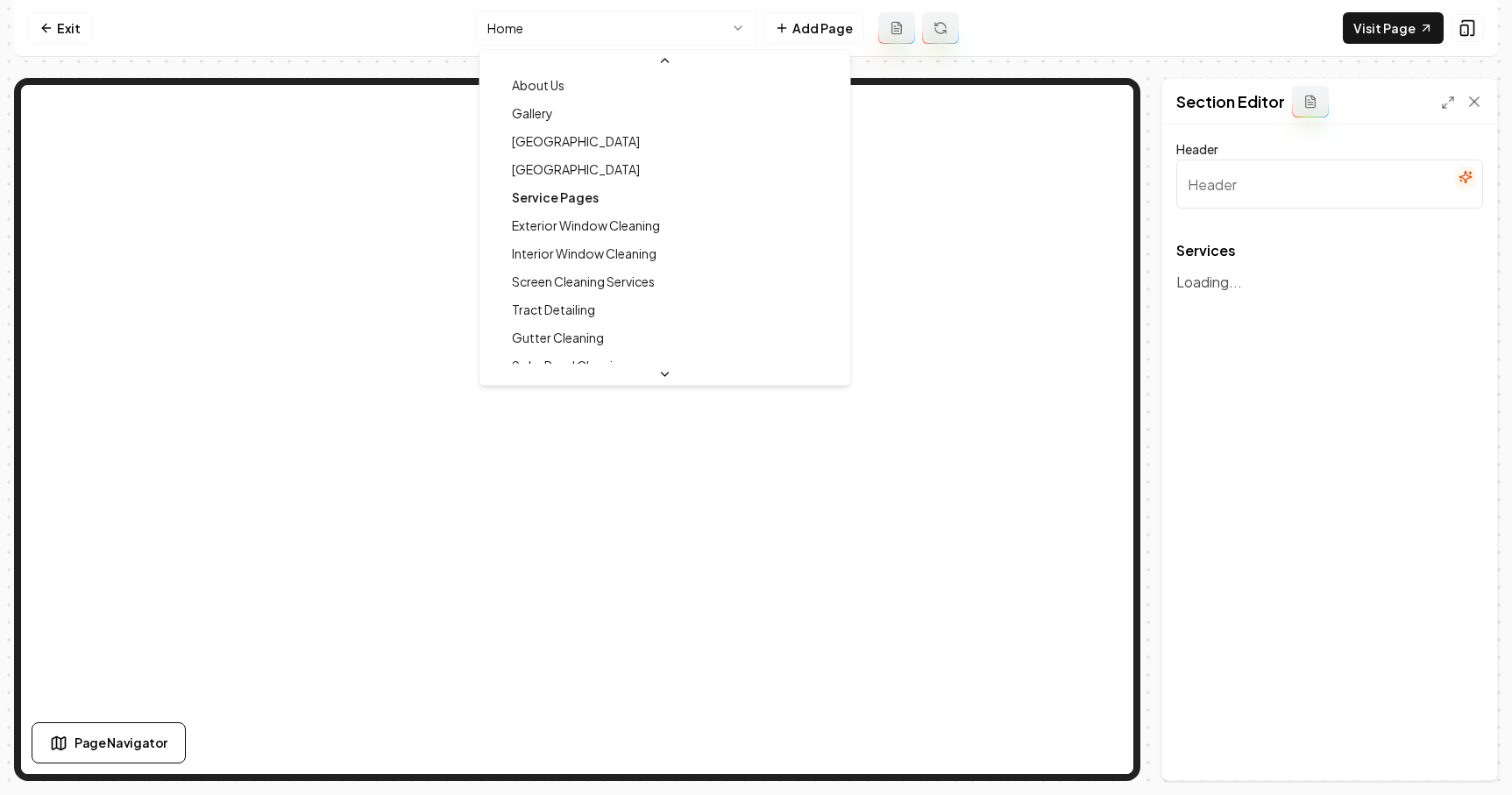
scroll to position [100, 0]
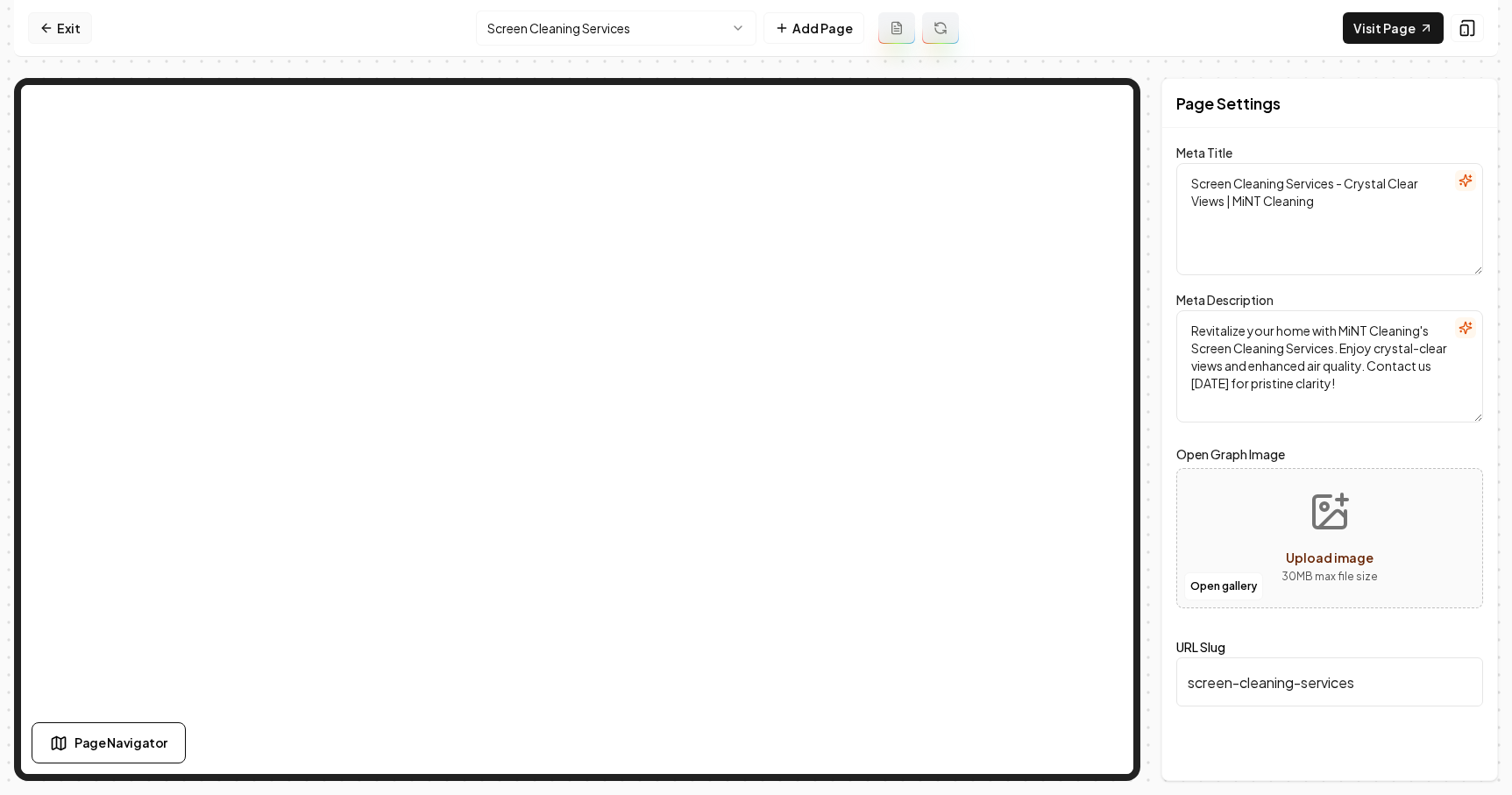
click at [77, 28] on link "Exit" at bounding box center [60, 27] width 64 height 32
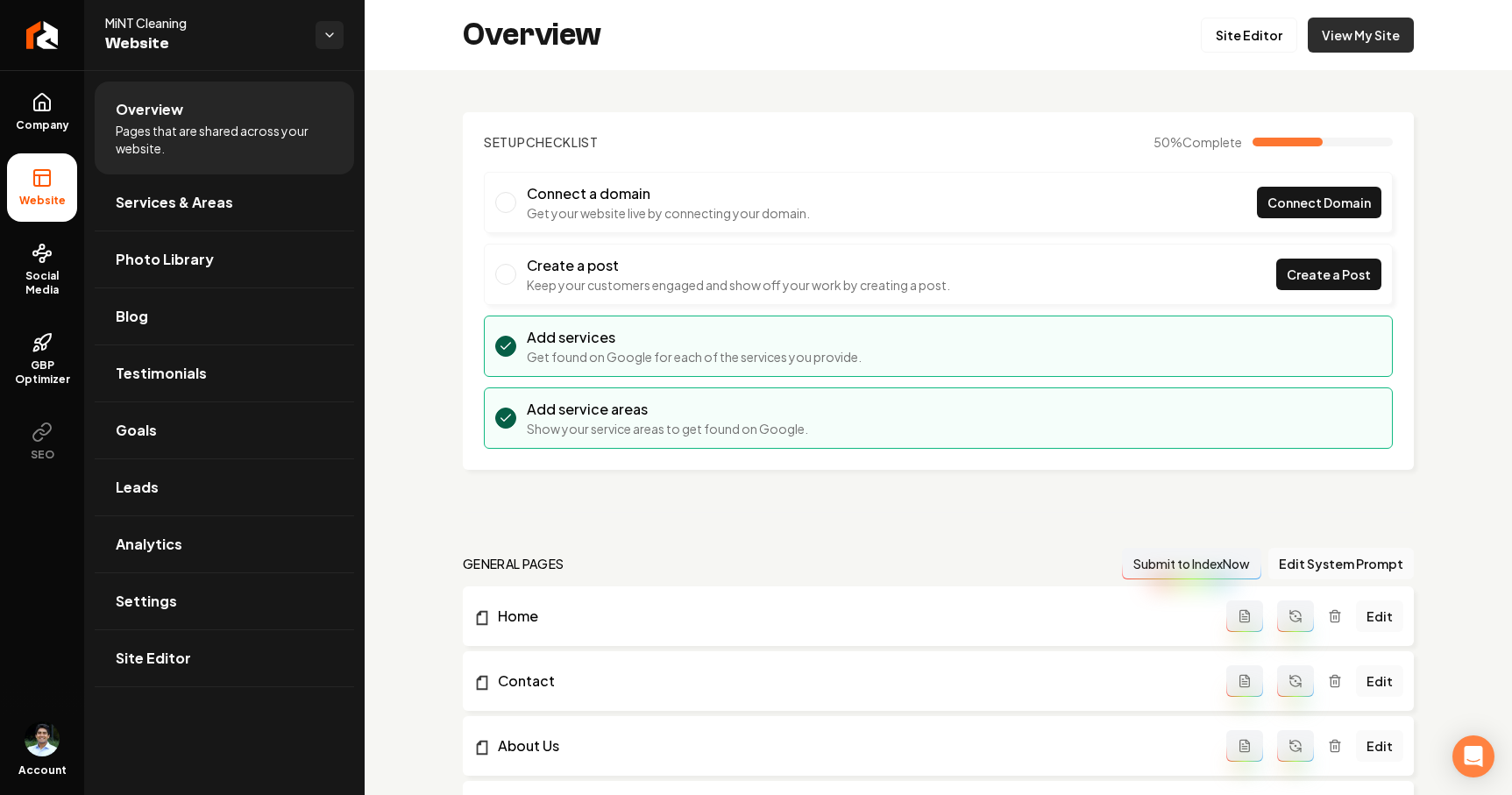
click at [1410, 36] on link "View My Site" at bounding box center [1361, 35] width 106 height 35
click at [1256, 38] on link "Site Editor" at bounding box center [1249, 35] width 97 height 35
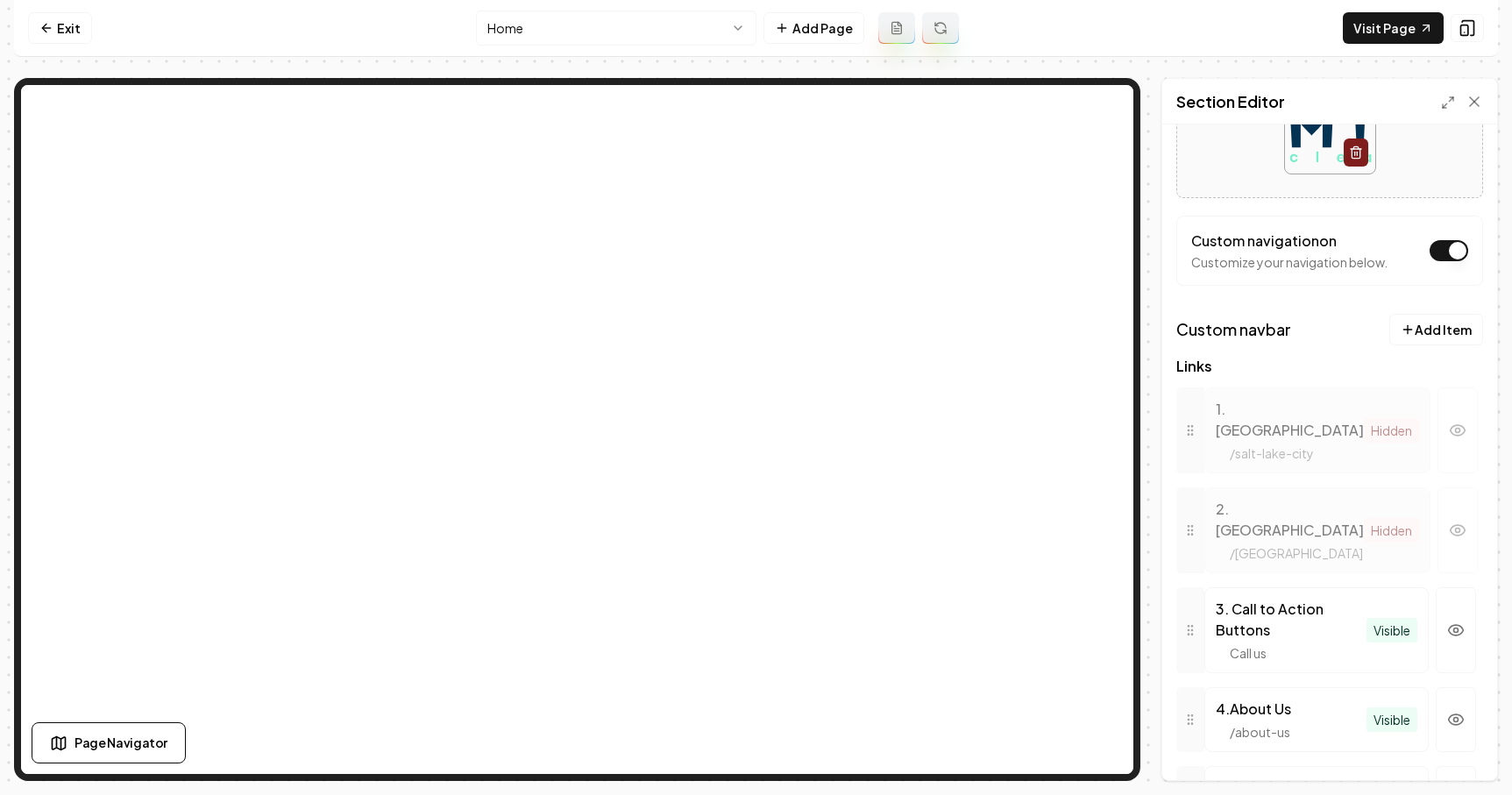
scroll to position [224, 0]
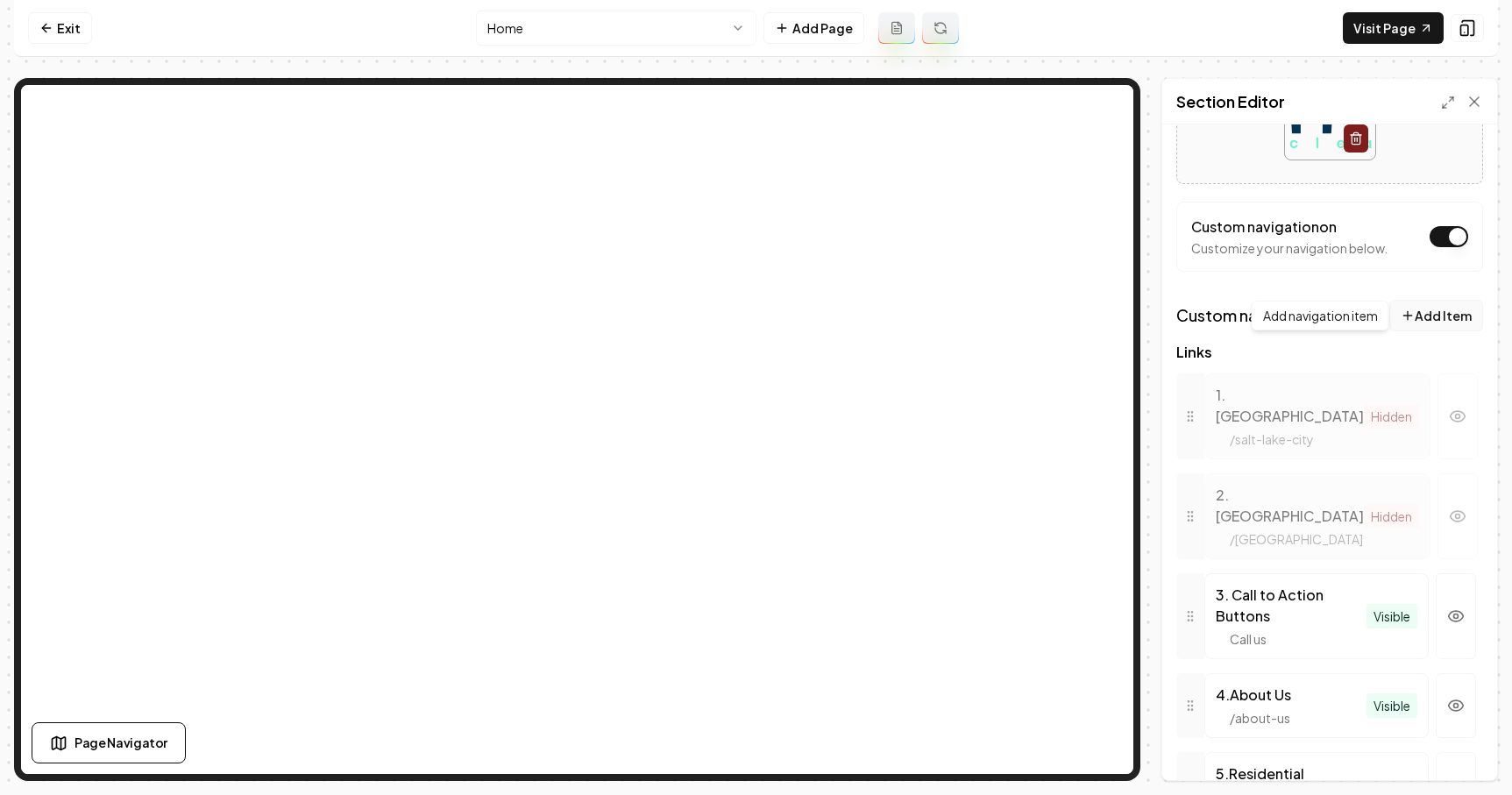
click at [1442, 317] on button "Add Item" at bounding box center [1436, 315] width 94 height 32
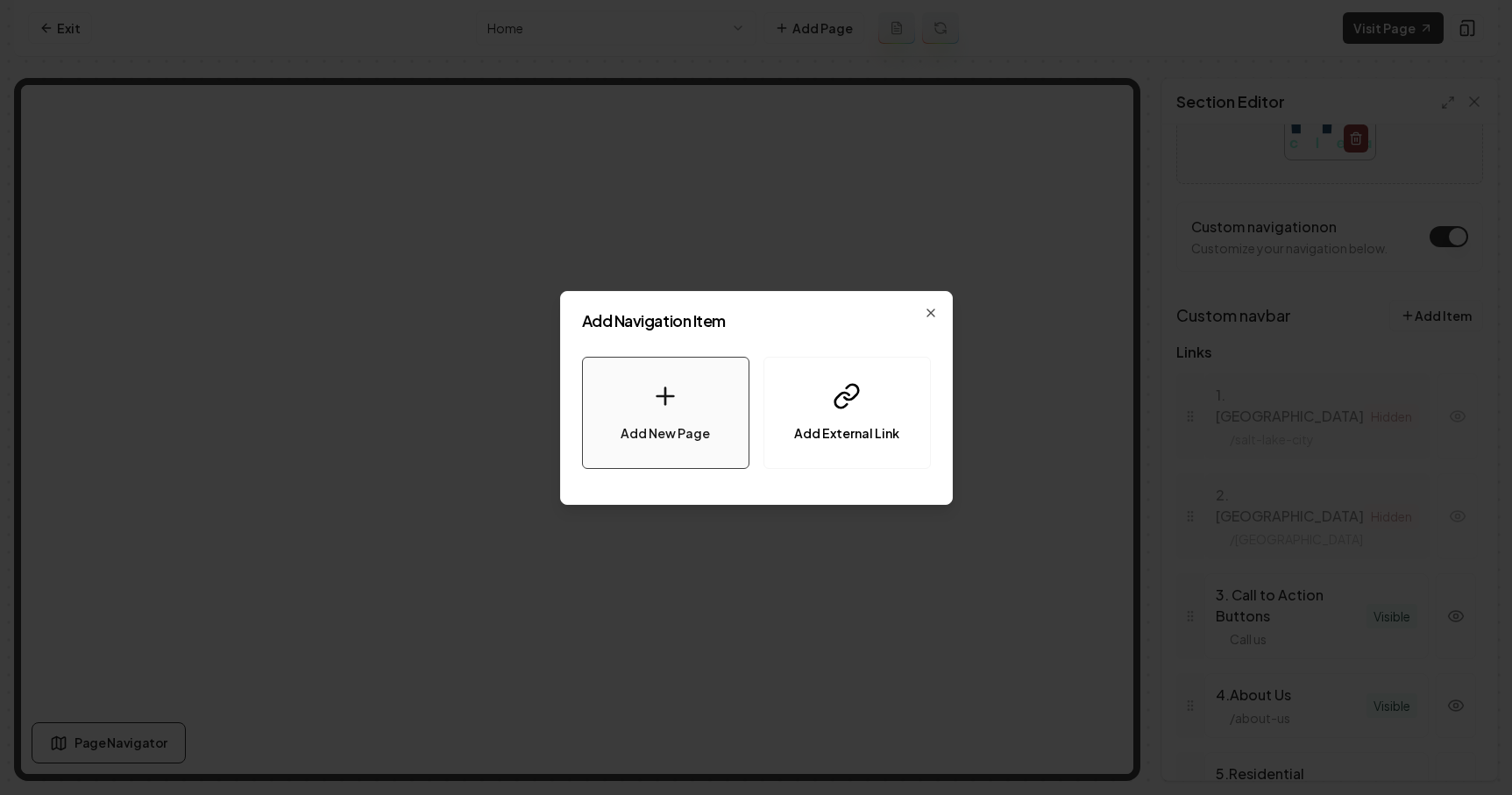
click at [678, 402] on icon at bounding box center [665, 396] width 28 height 28
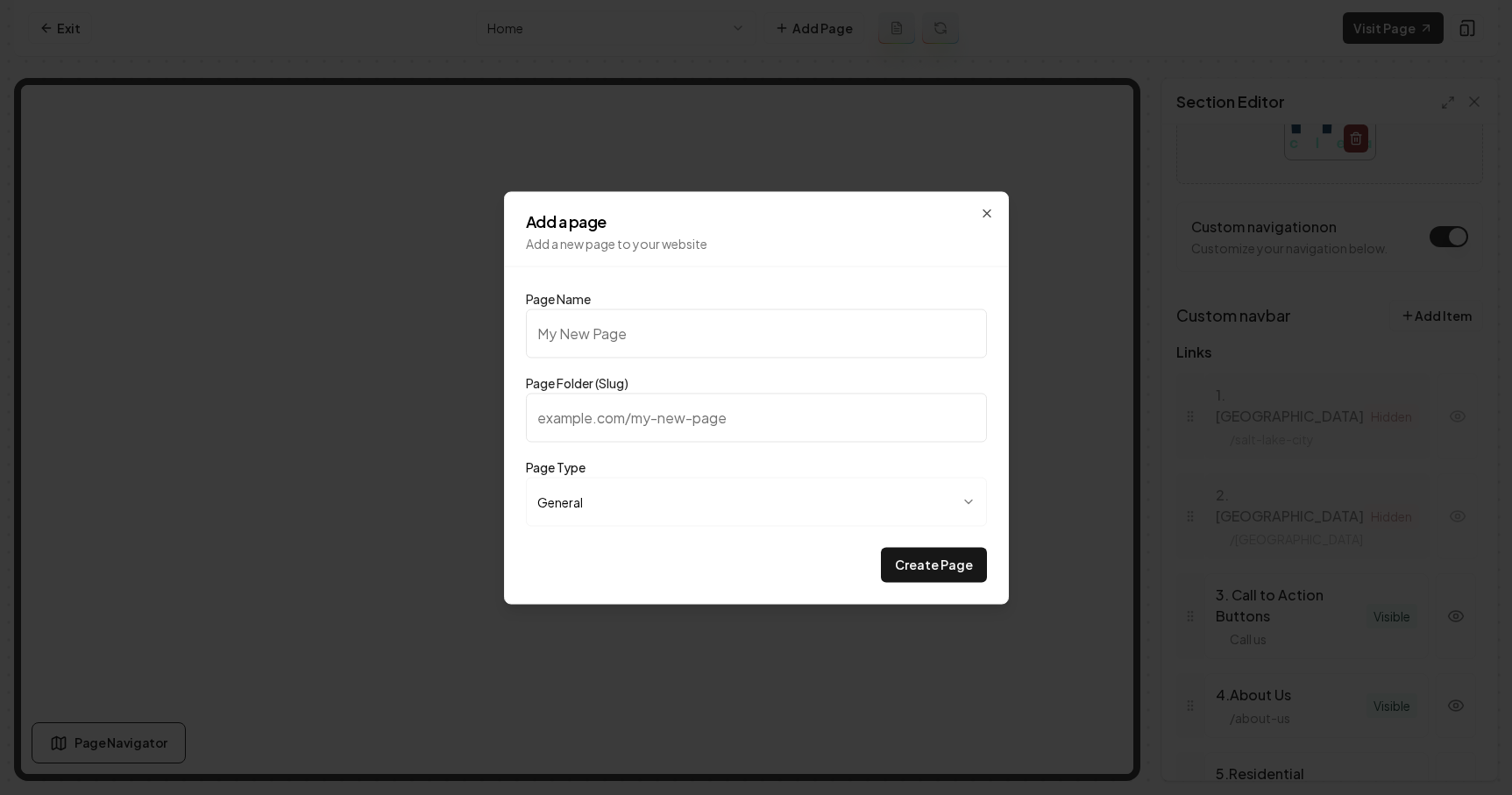
click at [991, 203] on div "**********" at bounding box center [757, 398] width 505 height 413
click at [989, 205] on div "**********" at bounding box center [757, 398] width 505 height 413
click at [989, 208] on icon "button" at bounding box center [987, 212] width 14 height 14
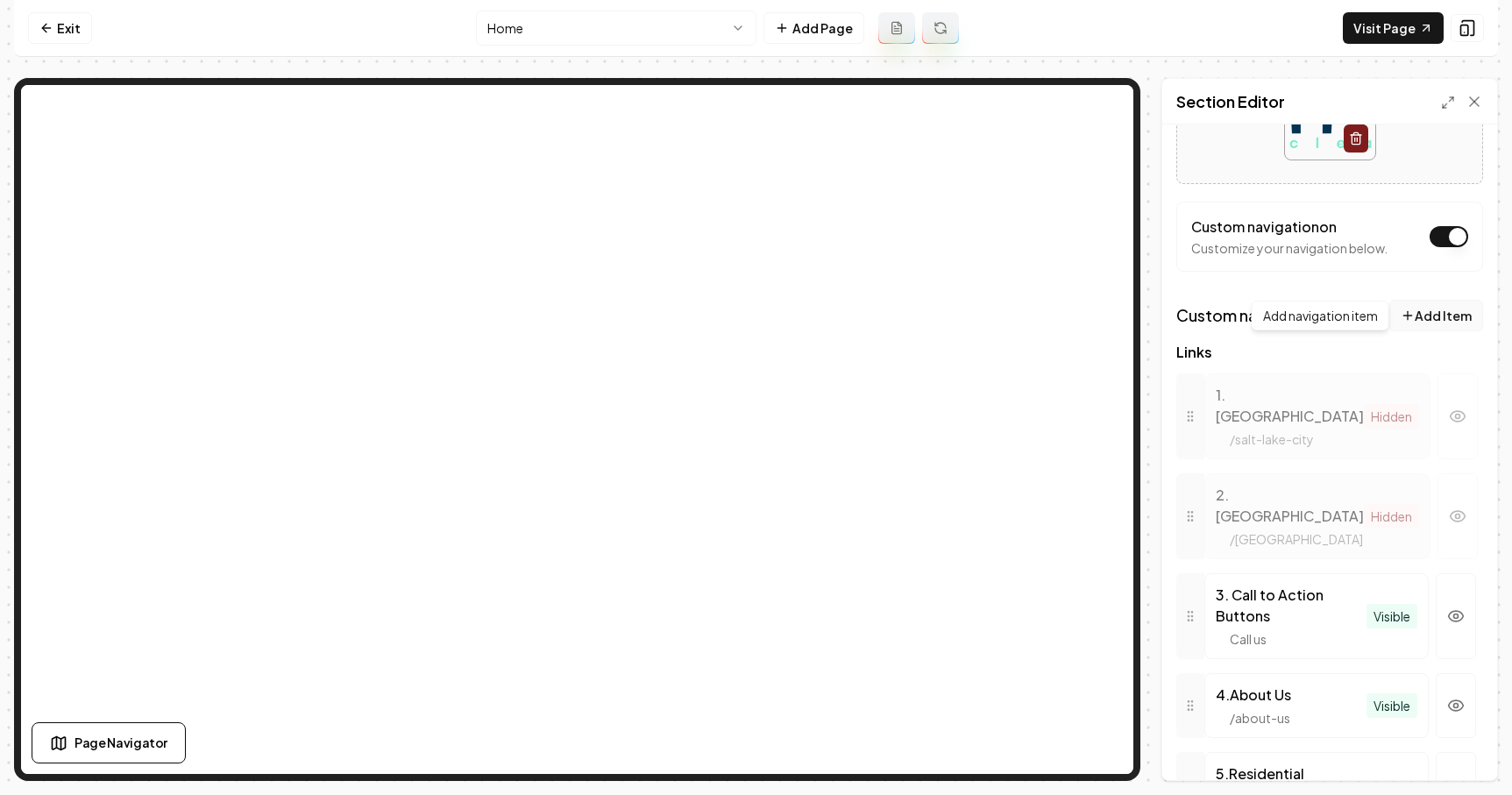
click at [1443, 315] on button "Add Item" at bounding box center [1436, 315] width 94 height 32
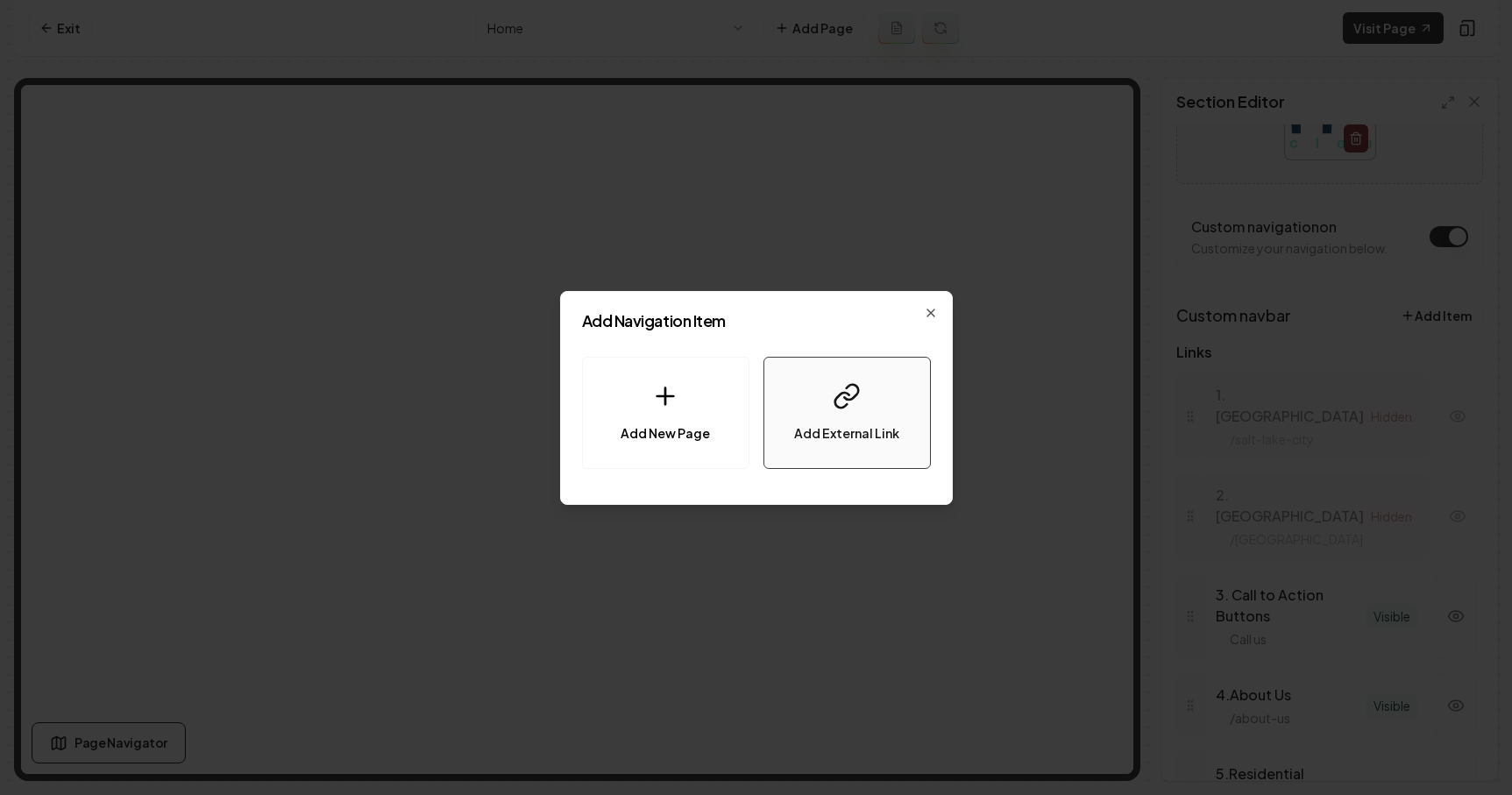
click at [816, 390] on button "Add External Link" at bounding box center [847, 412] width 168 height 112
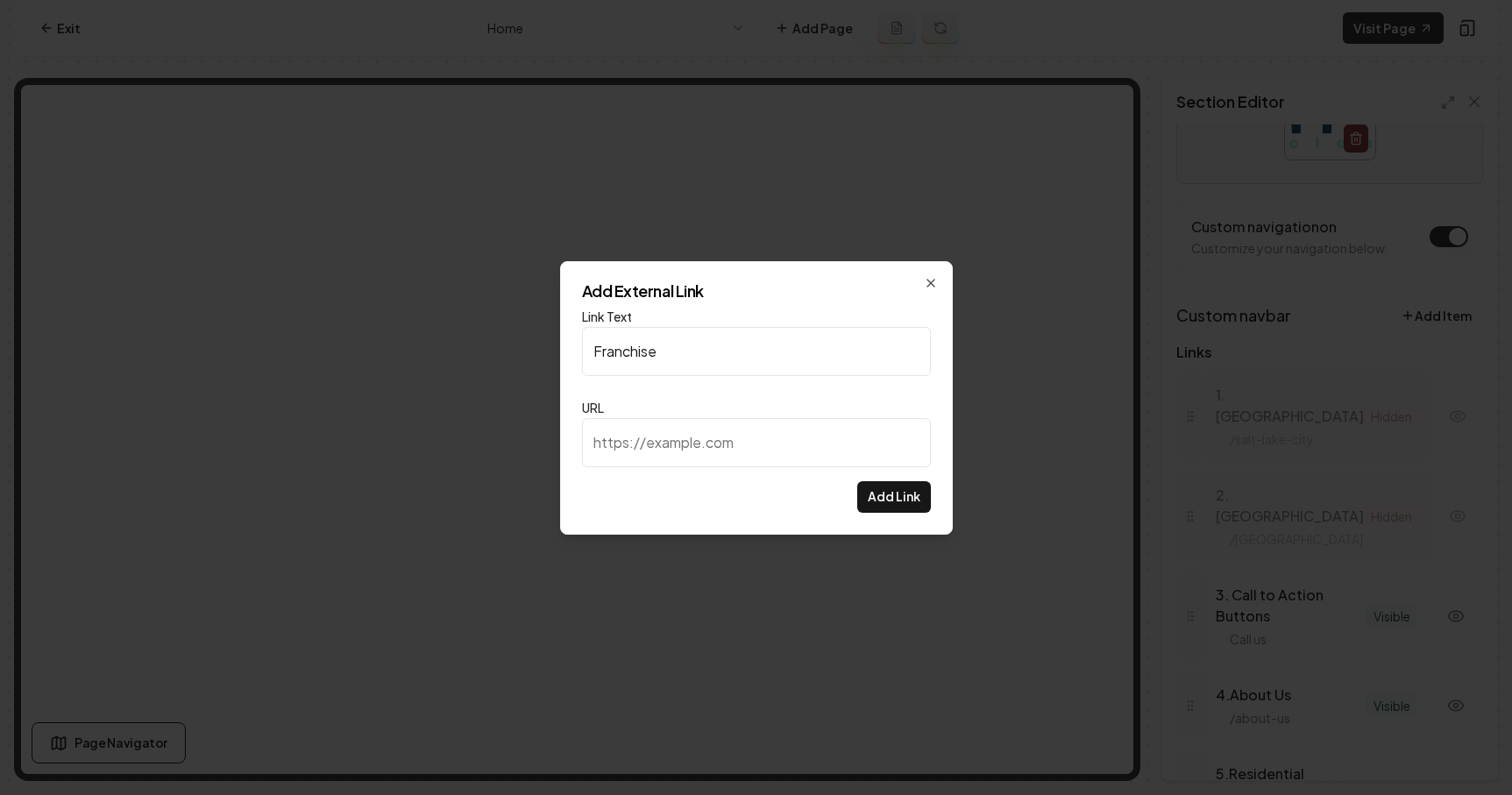
type input "Franchise"
paste input "[URL][DOMAIN_NAME]"
type input "[URL][DOMAIN_NAME]"
click at [896, 501] on button "Add Link" at bounding box center [894, 497] width 74 height 32
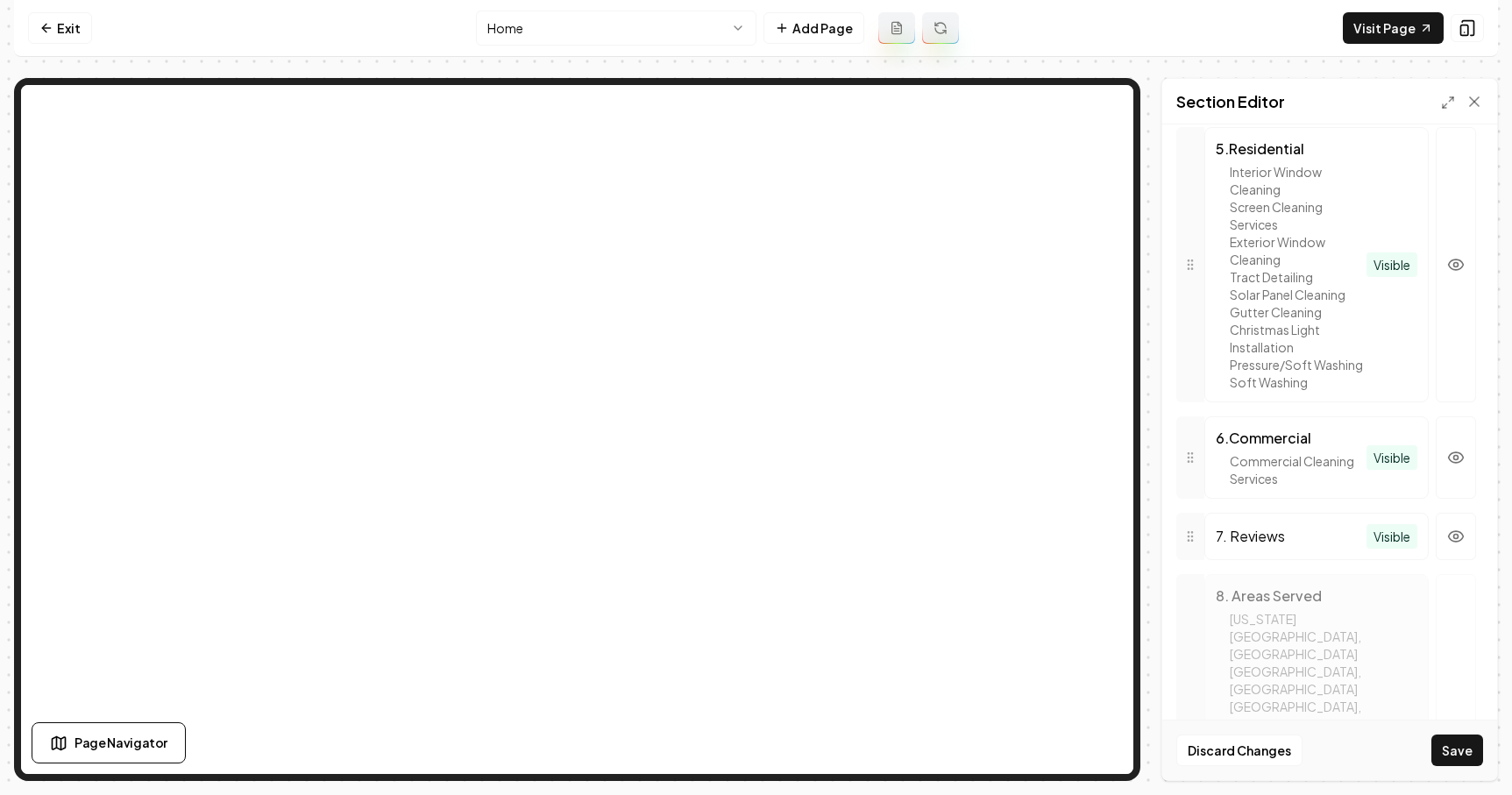
scroll to position [1234, 0]
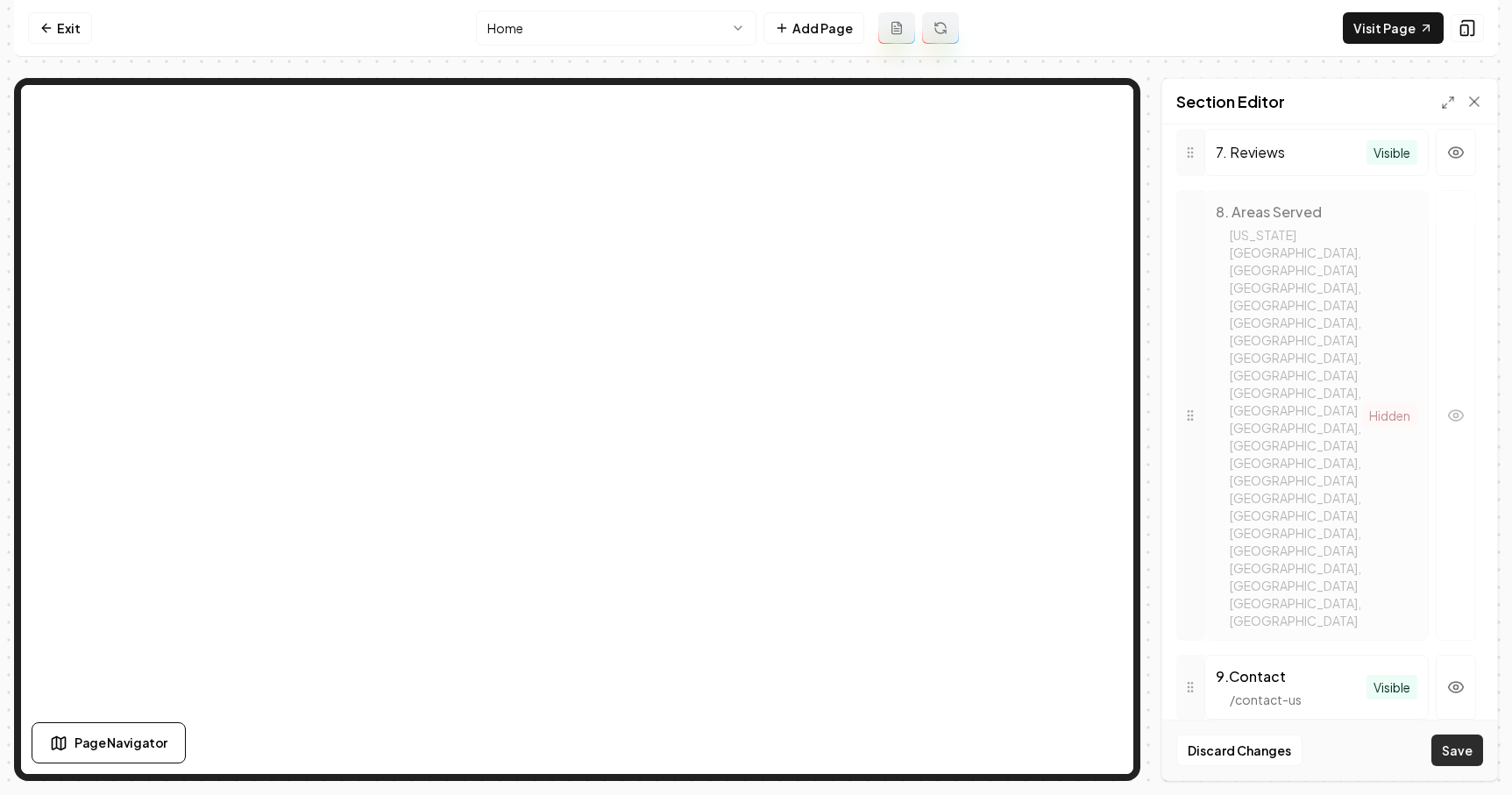
click at [1455, 749] on button "Save" at bounding box center [1457, 750] width 52 height 32
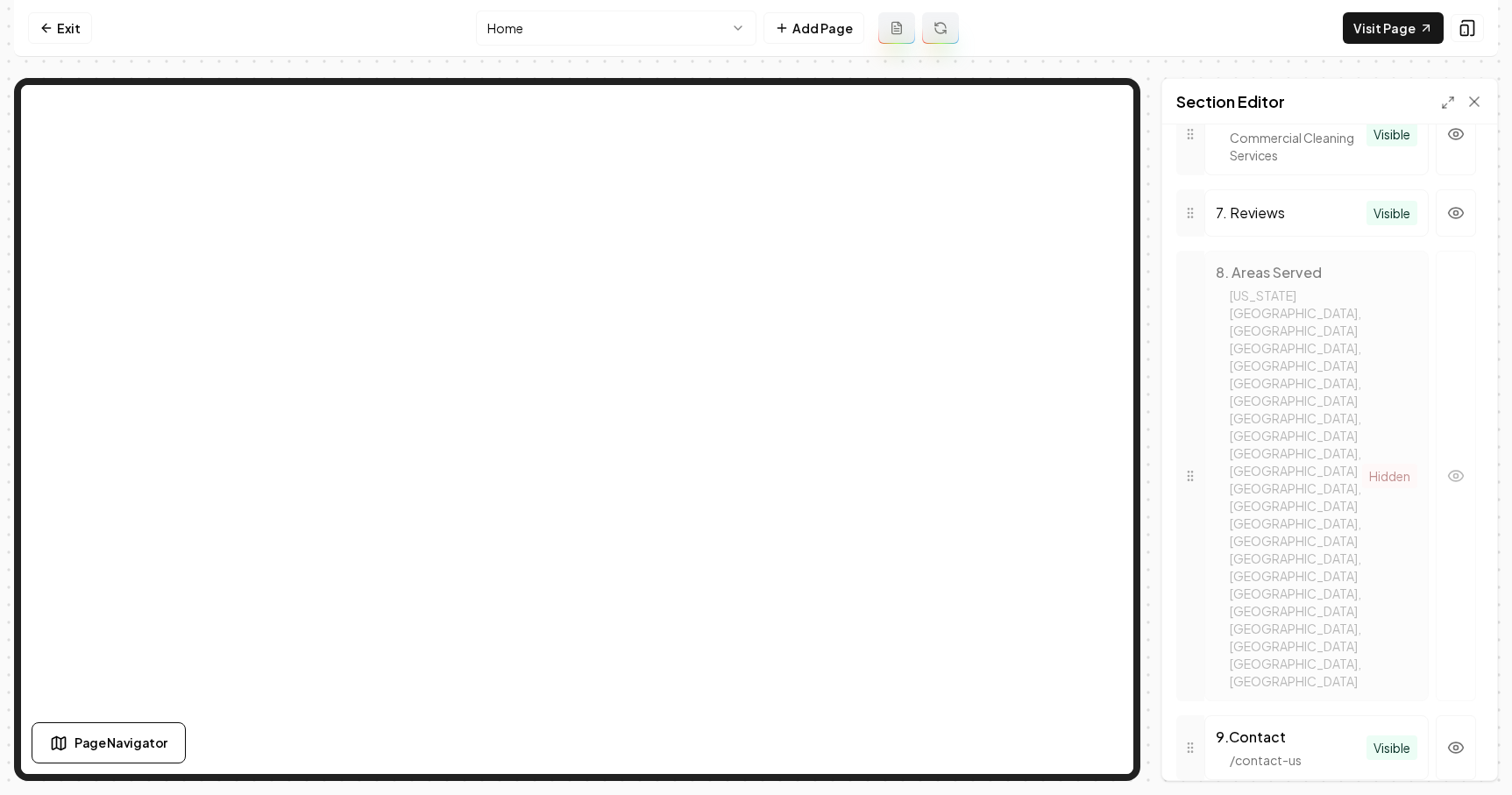
click at [1472, 37] on button at bounding box center [1467, 27] width 34 height 28
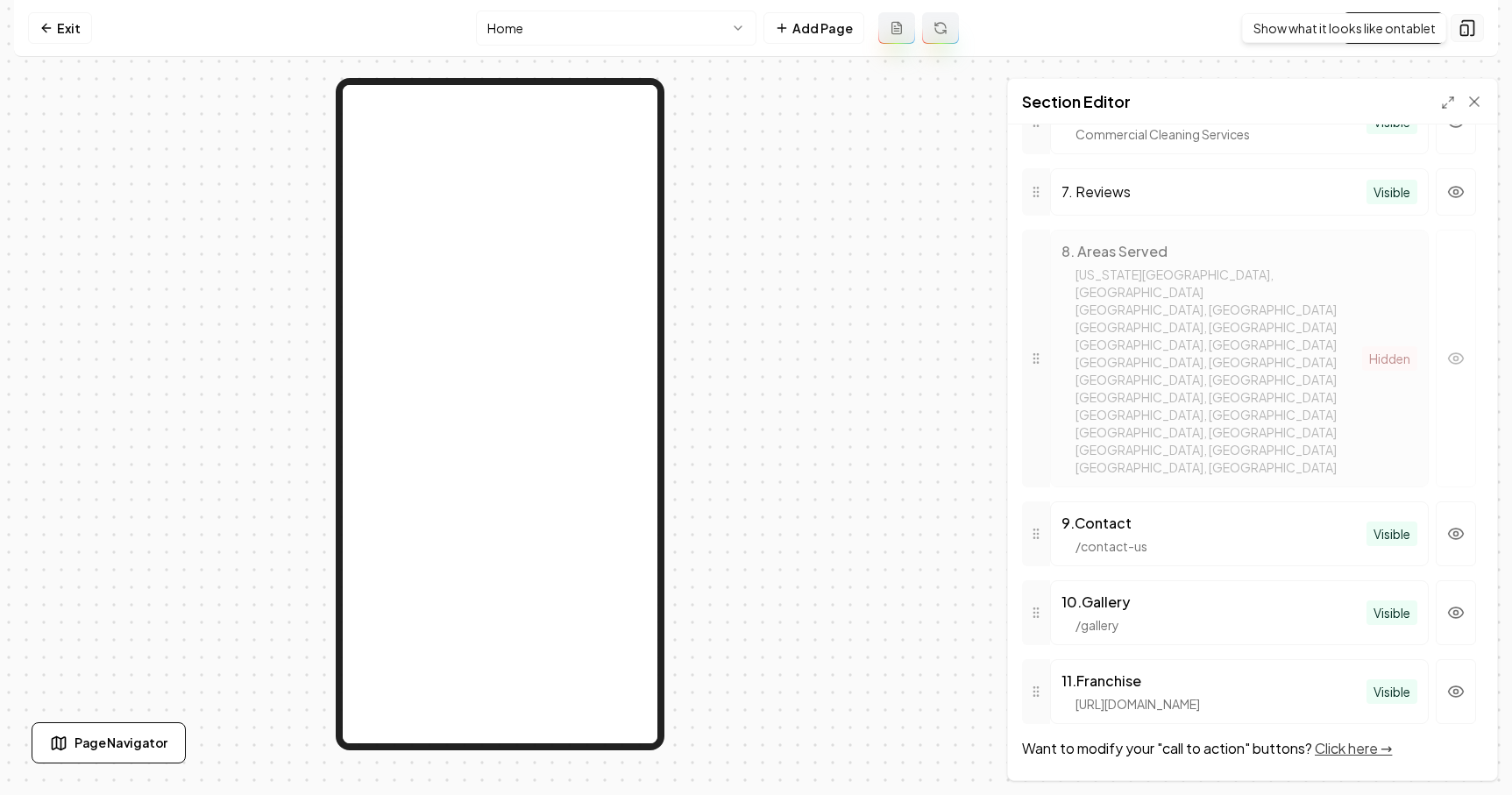
scroll to position [1026, 0]
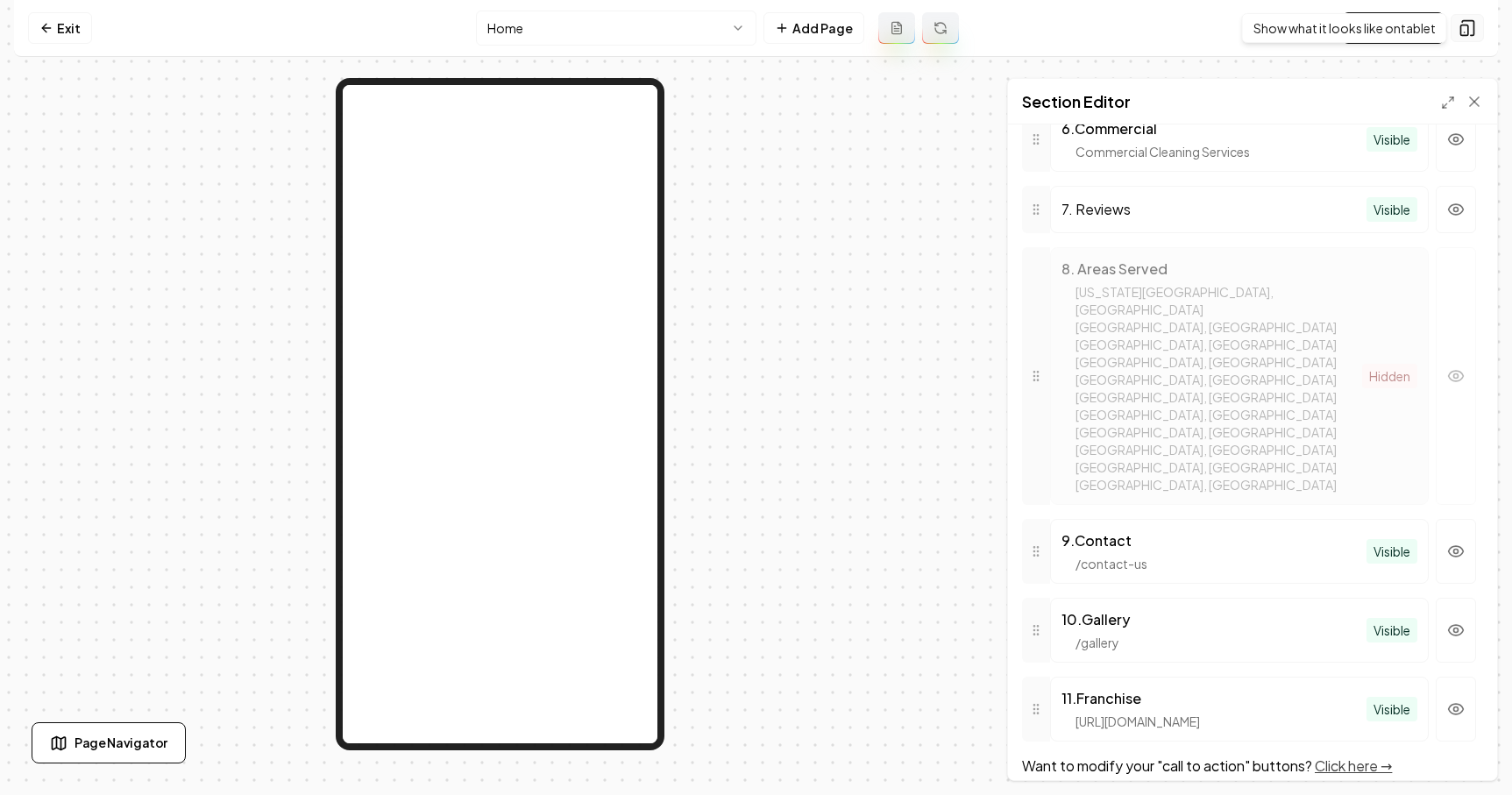
click at [1465, 26] on rect at bounding box center [1465, 31] width 7 height 11
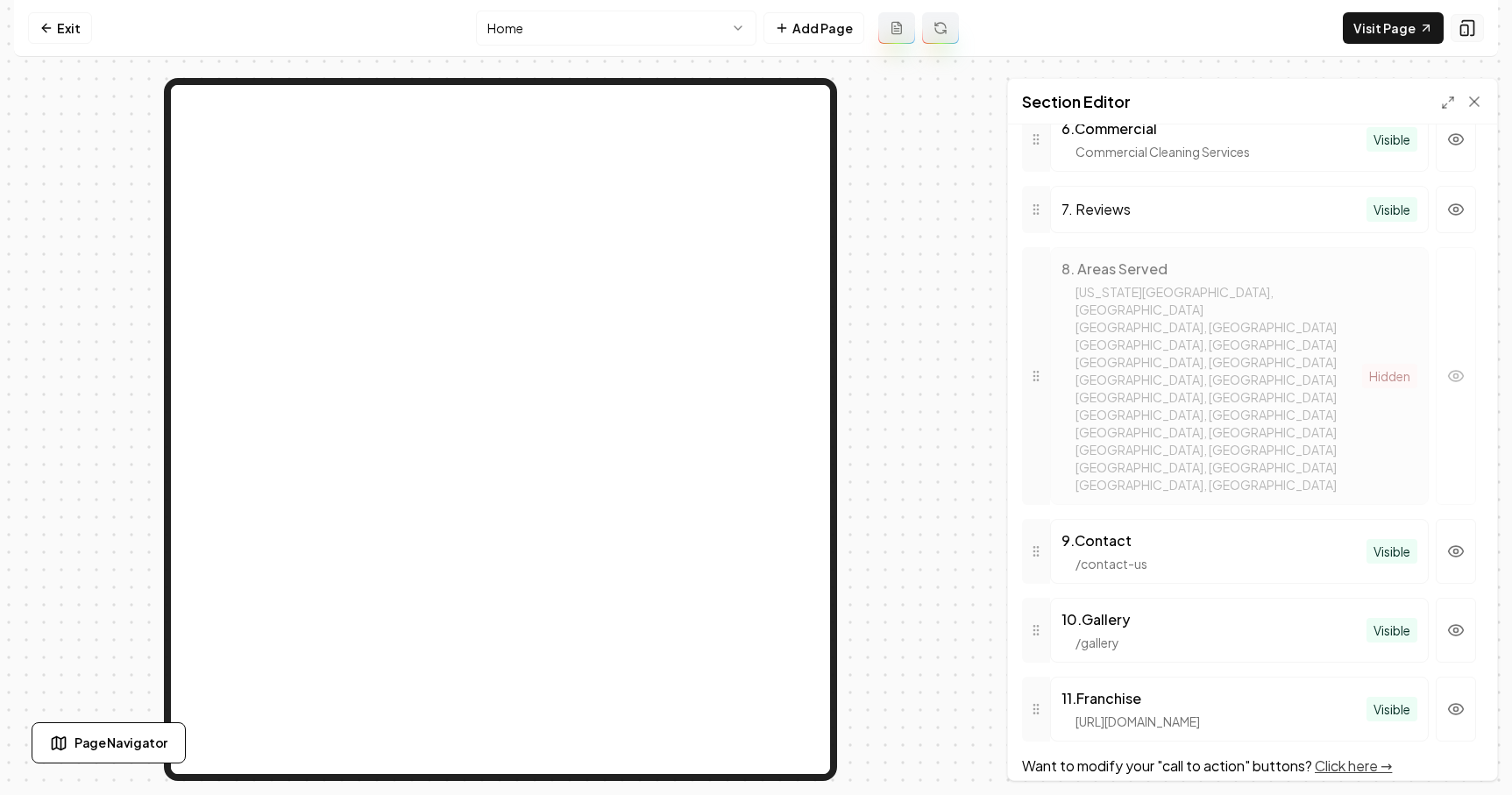
click at [1477, 26] on button at bounding box center [1467, 27] width 34 height 28
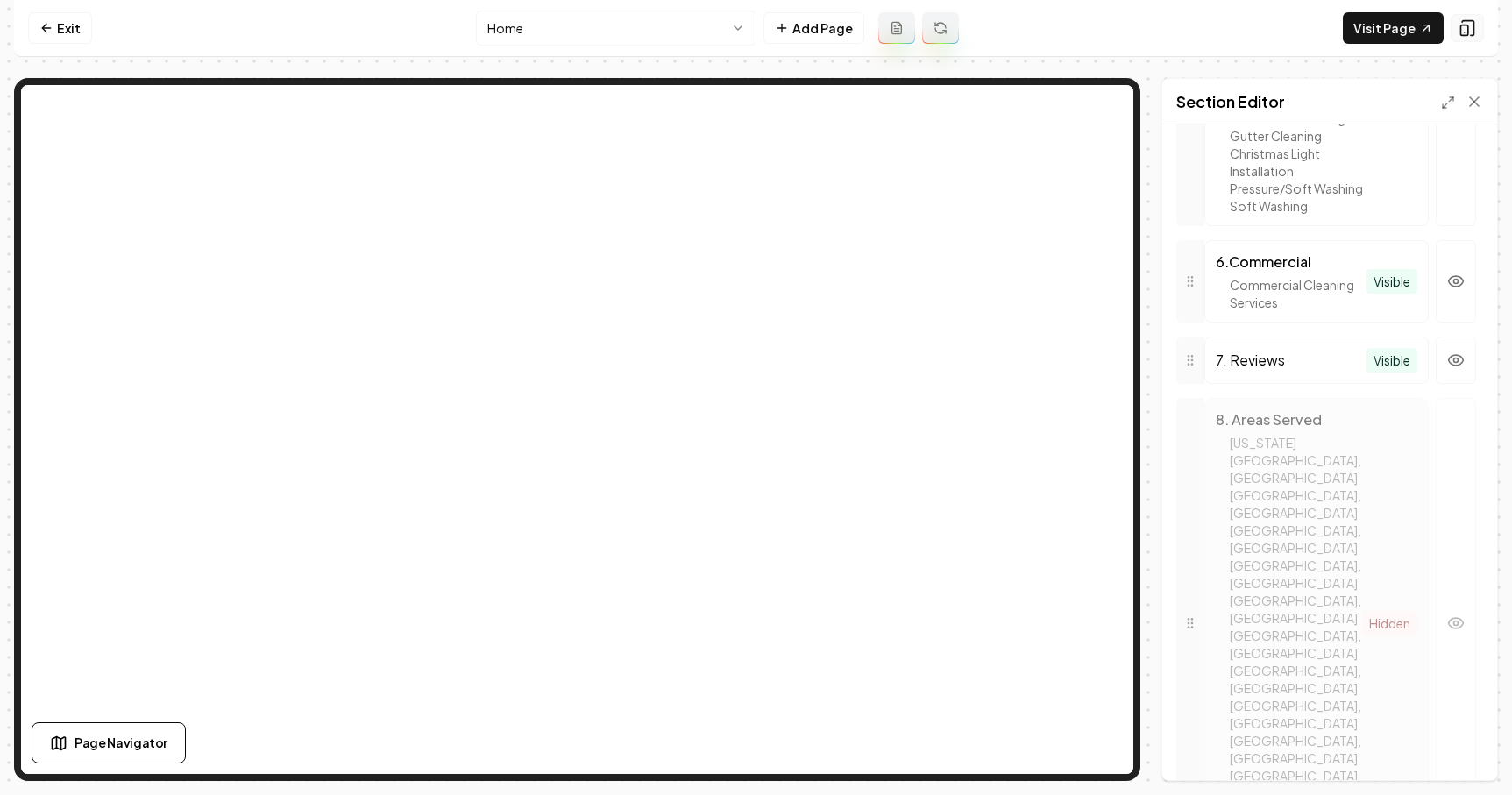
scroll to position [1172, 0]
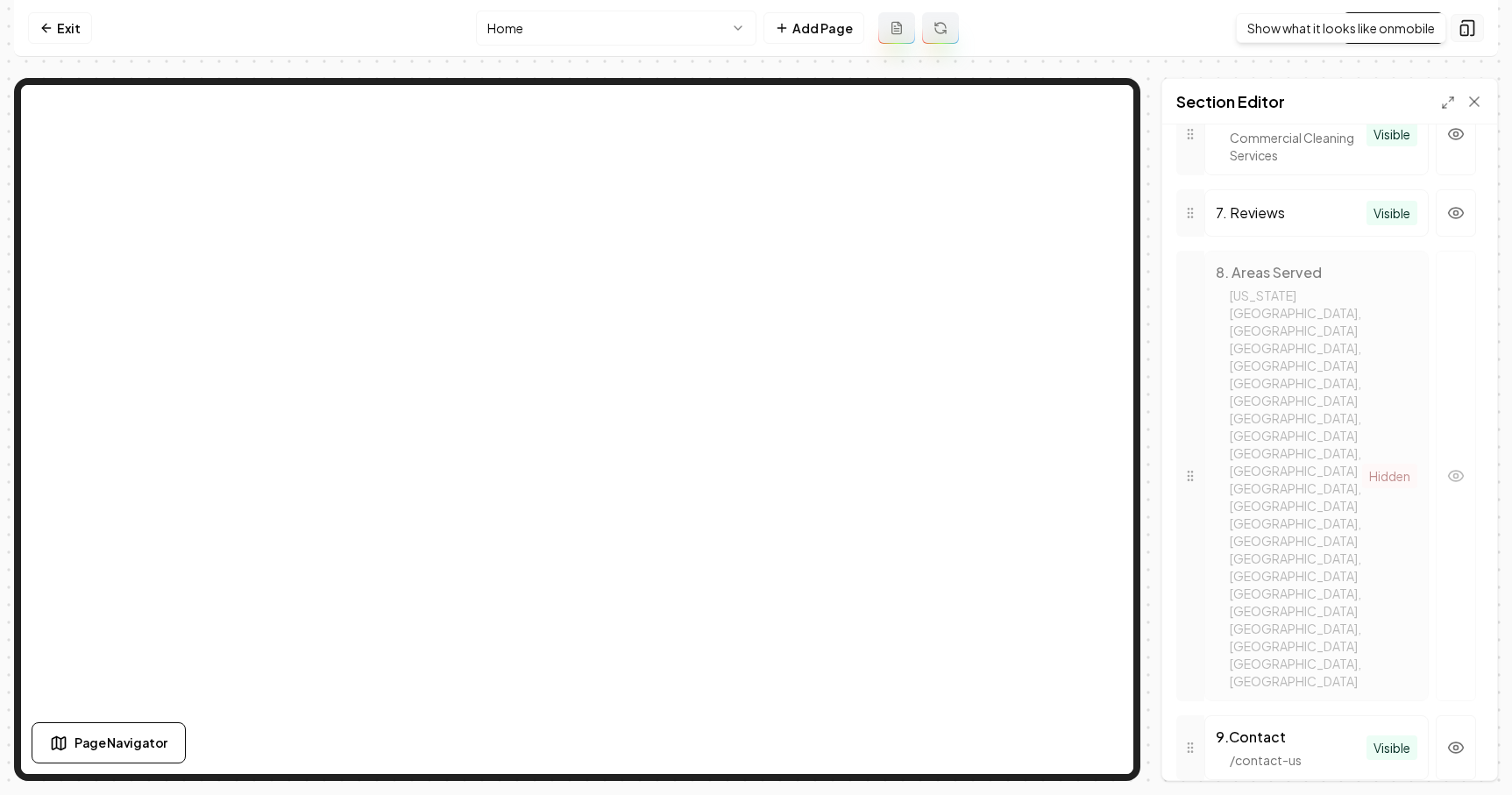
click at [1471, 36] on icon at bounding box center [1467, 27] width 17 height 17
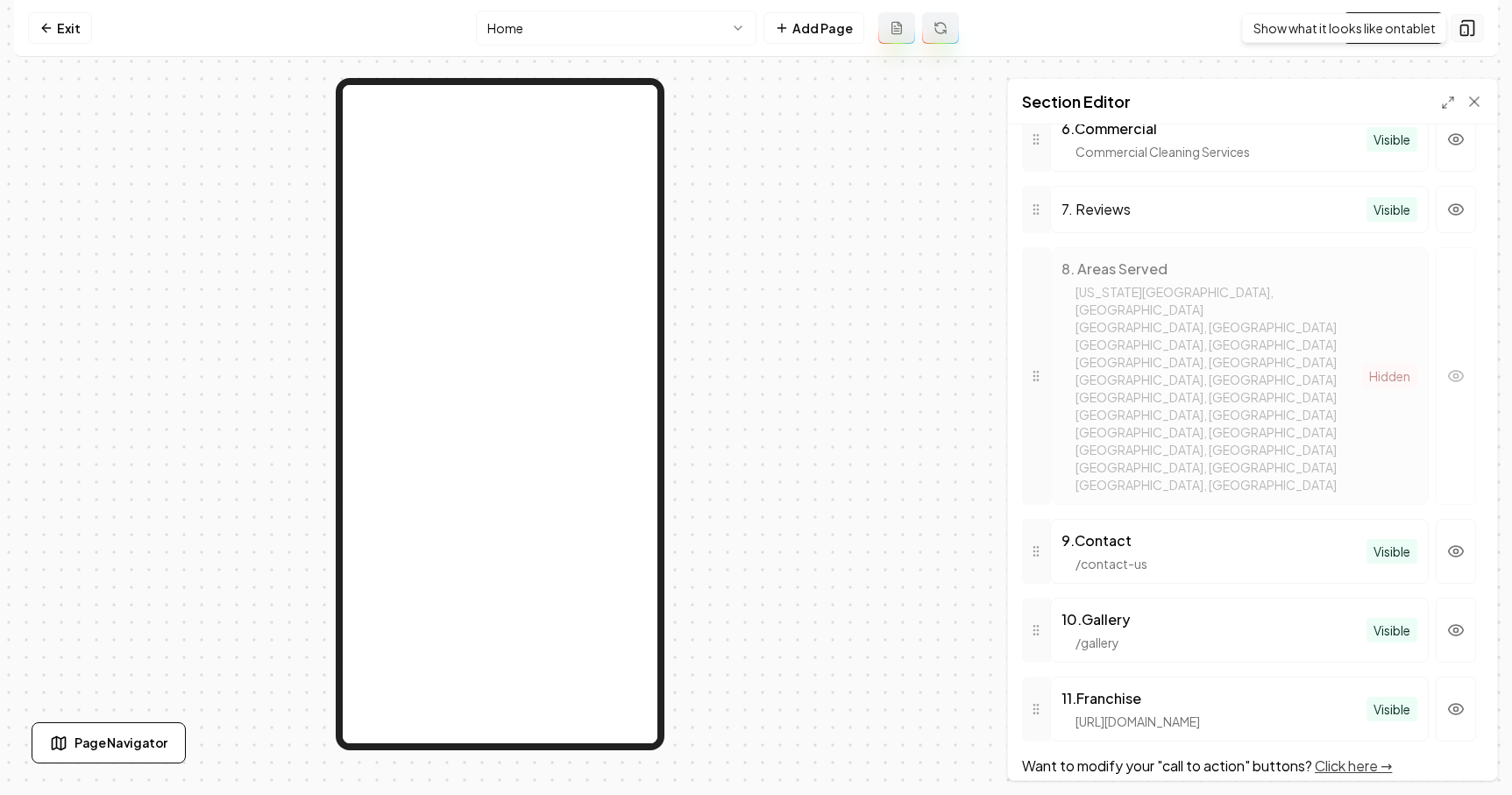
click at [1466, 31] on icon at bounding box center [1467, 27] width 17 height 17
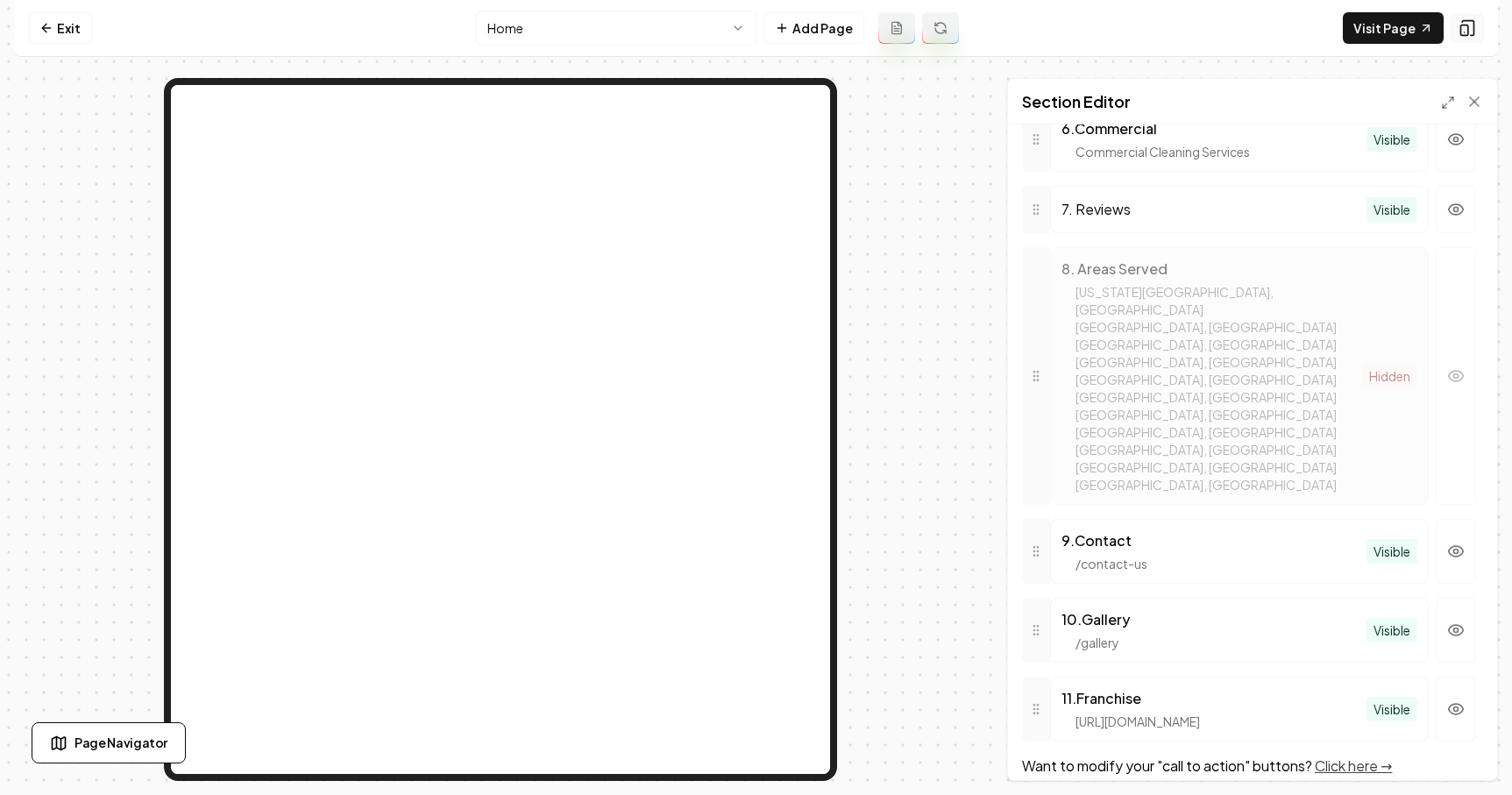
click at [1466, 31] on icon at bounding box center [1467, 27] width 17 height 17
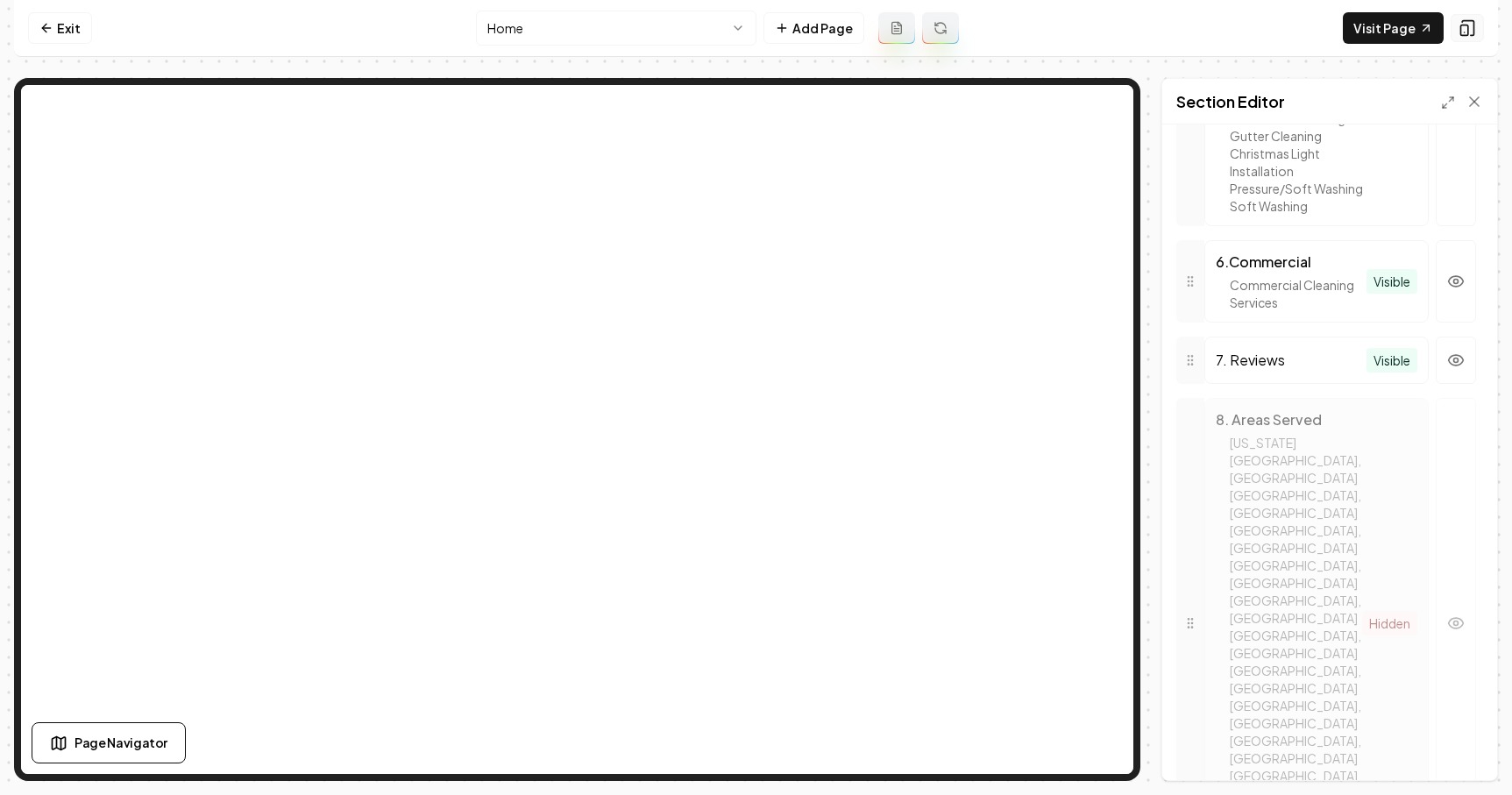
scroll to position [1172, 0]
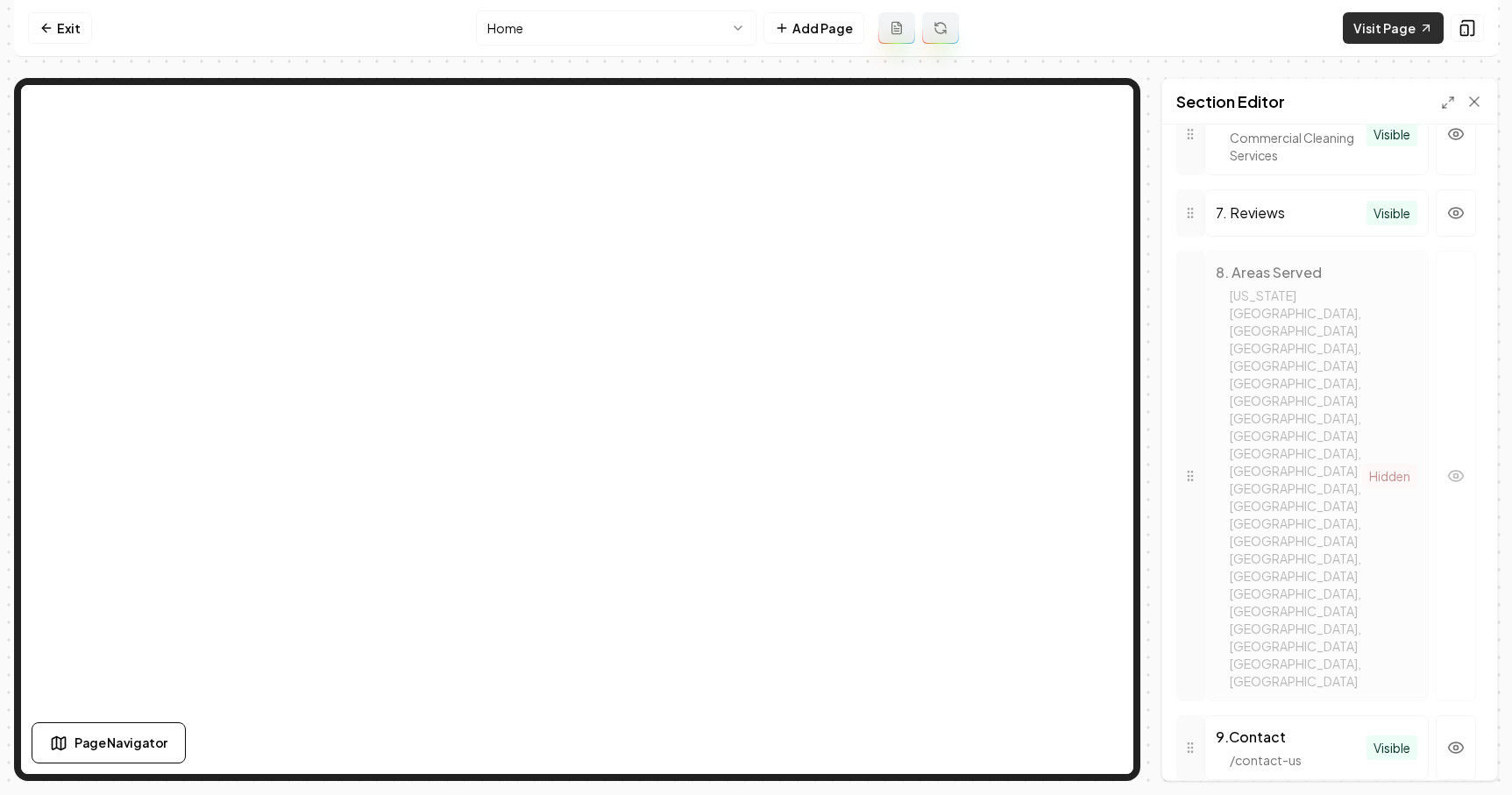
click at [1421, 37] on link "Visit Page" at bounding box center [1393, 27] width 101 height 32
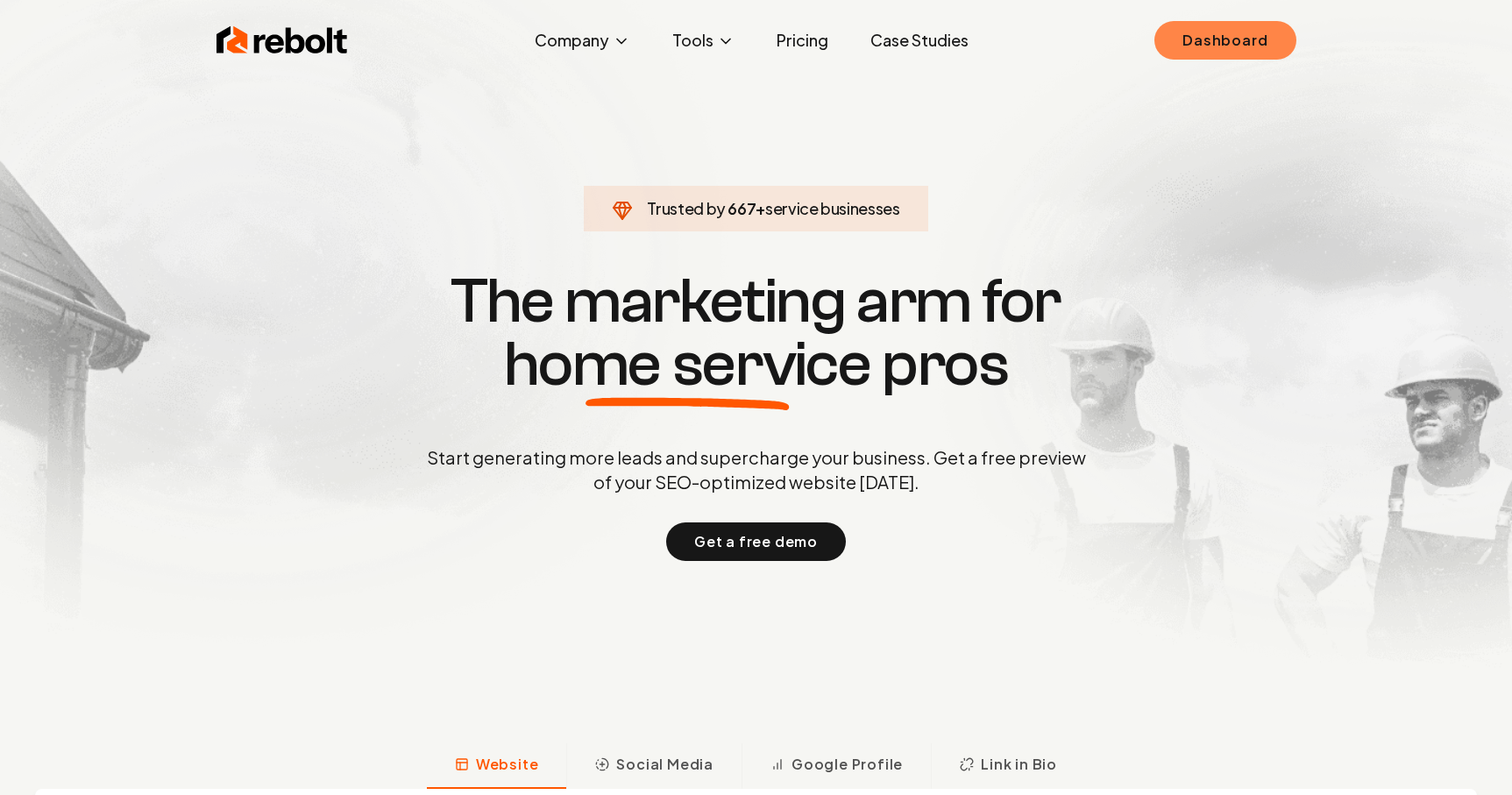
click at [1182, 57] on link "Dashboard" at bounding box center [1225, 40] width 141 height 38
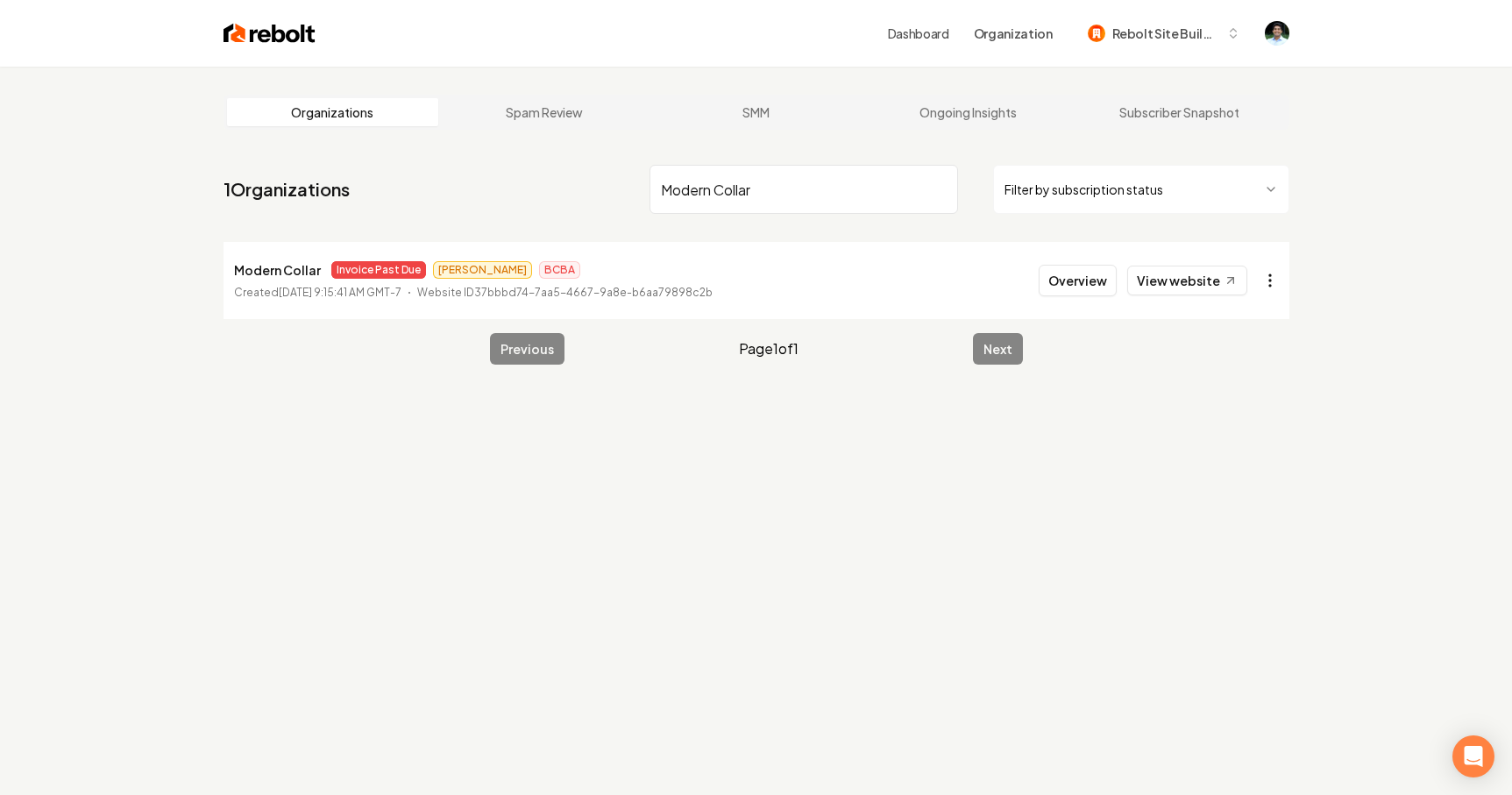
type input "Modern Collar"
click at [1283, 282] on html "Dashboard Organization Rebolt Site Builder Organizations Spam Review SMM Ongoin…" at bounding box center [756, 398] width 1512 height 795
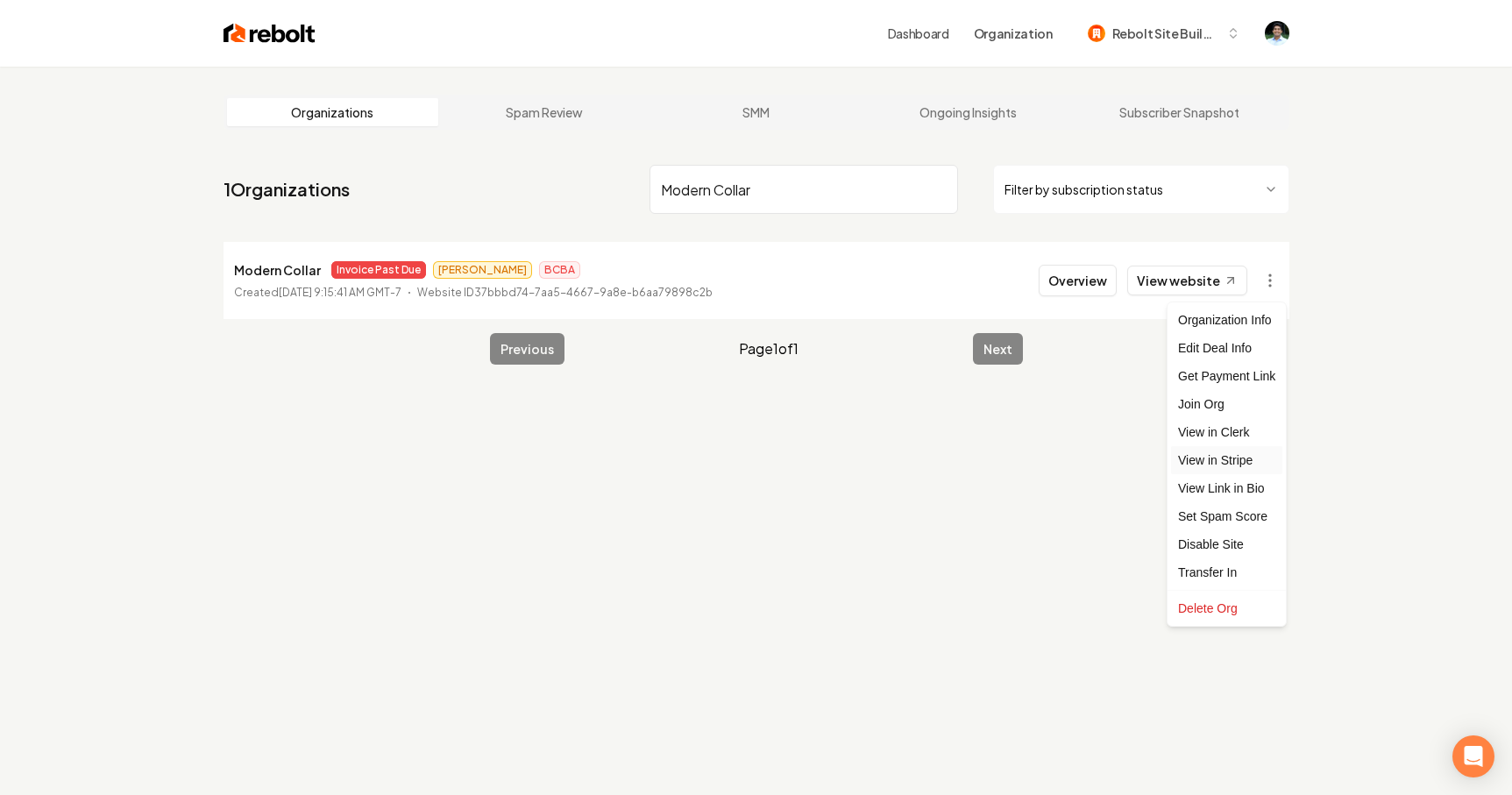
click at [1216, 457] on link "View in Stripe" at bounding box center [1227, 459] width 111 height 28
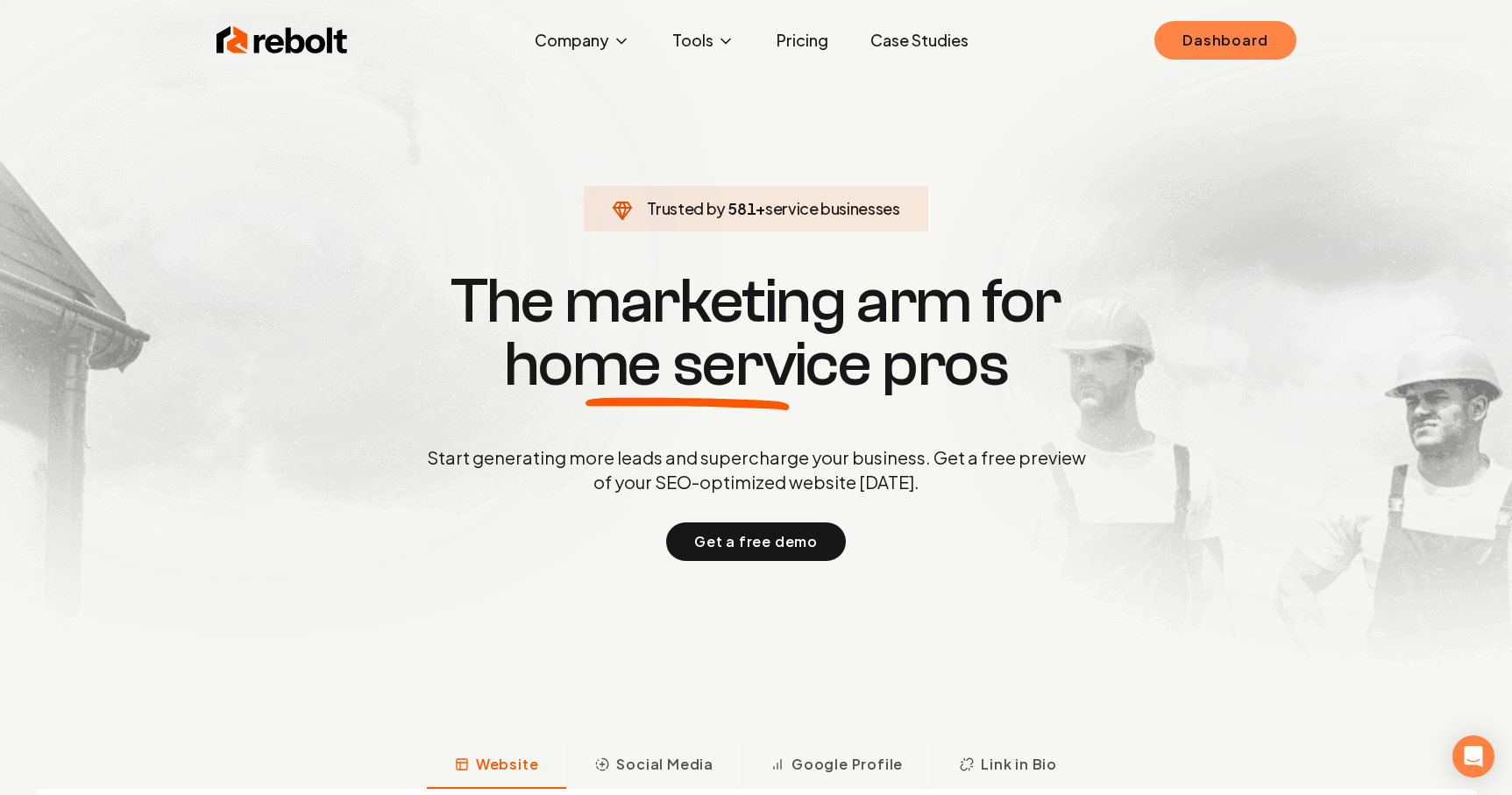
click at [1235, 50] on link "Dashboard" at bounding box center [1225, 40] width 141 height 38
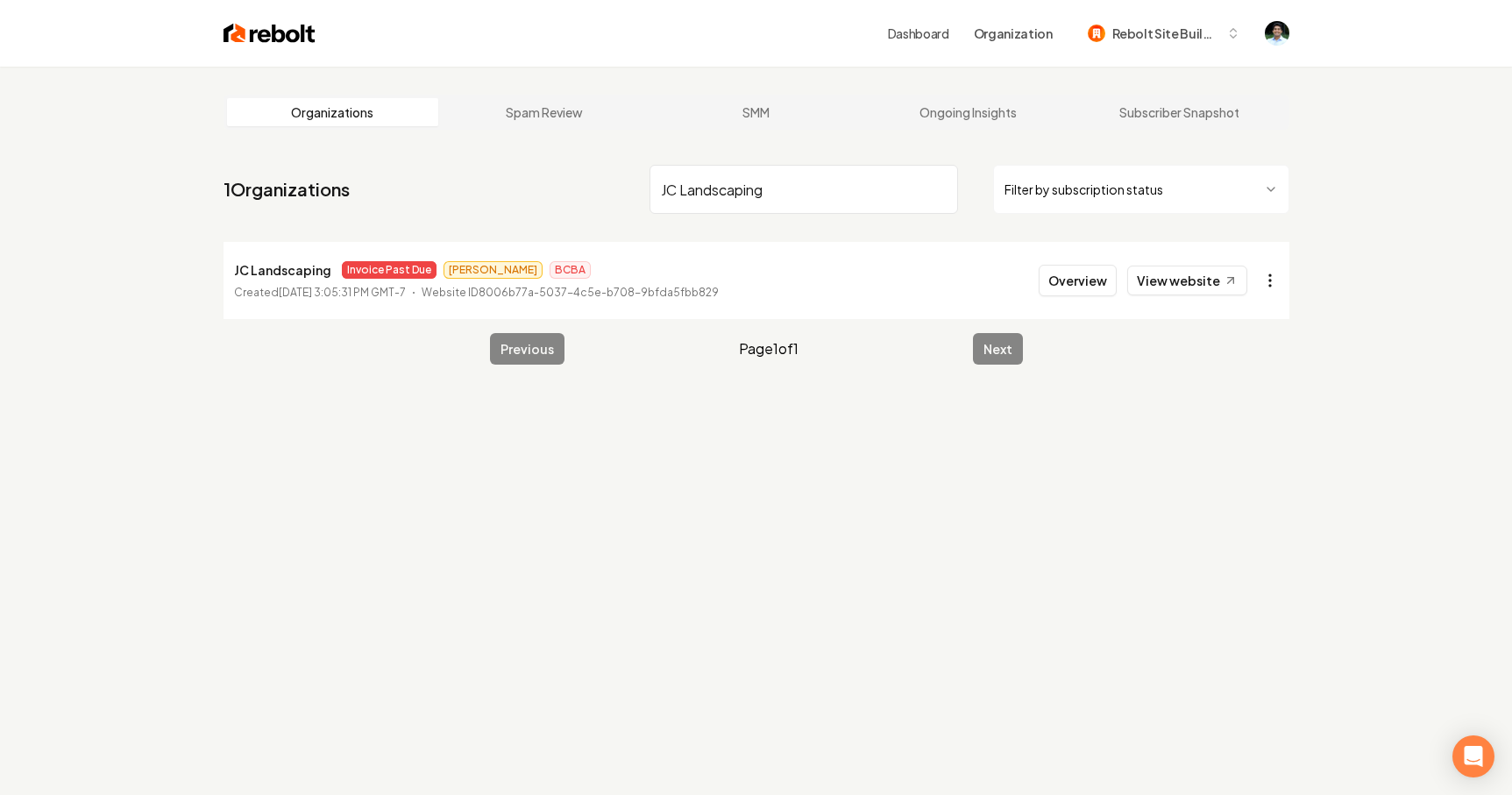
type input "JC Landscaping"
click at [1269, 284] on html "Dashboard Organization Rebolt Site Builder Organizations Spam Review SMM Ongoin…" at bounding box center [756, 398] width 1512 height 795
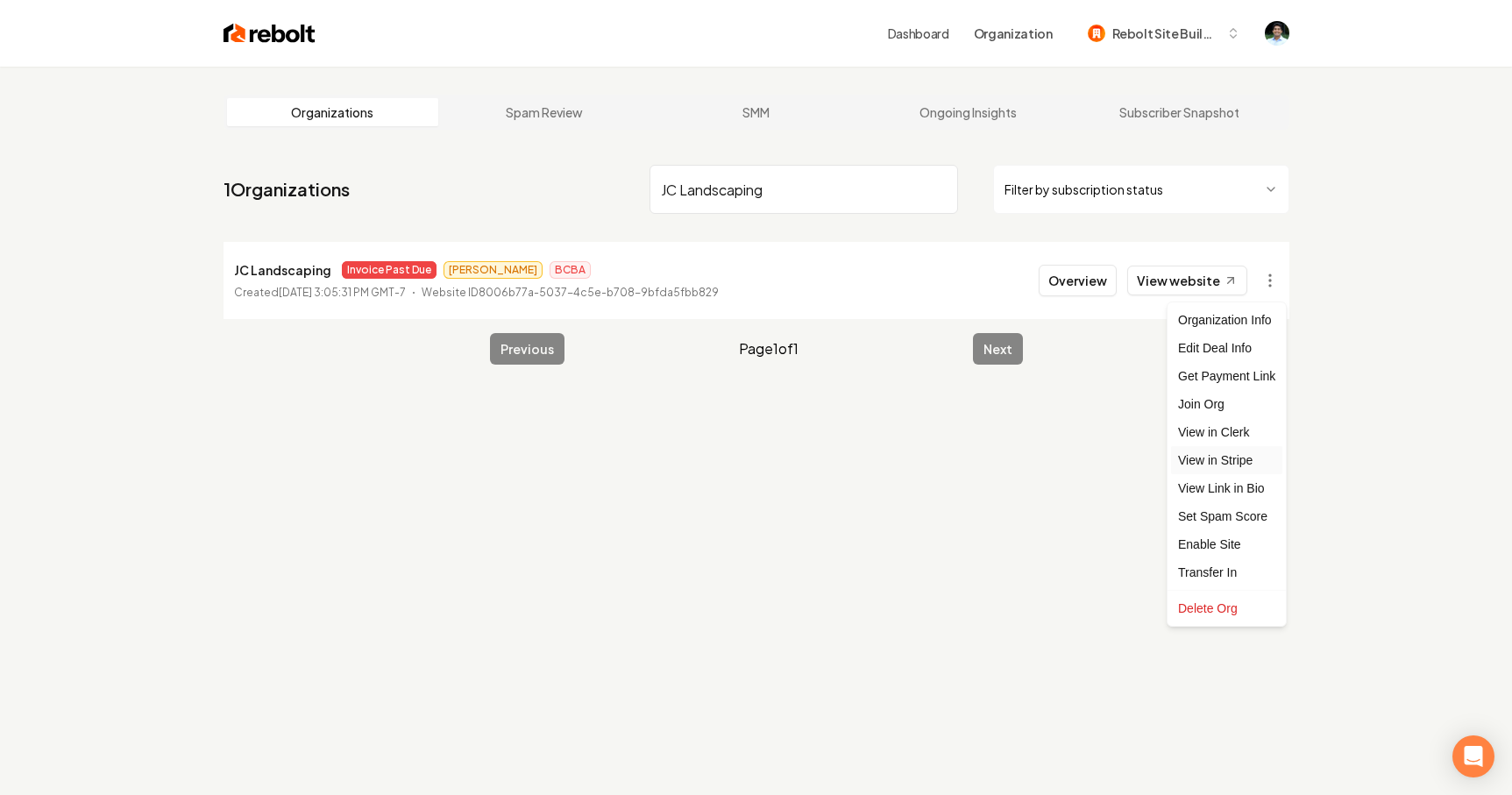
click at [1205, 463] on link "View in Stripe" at bounding box center [1227, 459] width 111 height 28
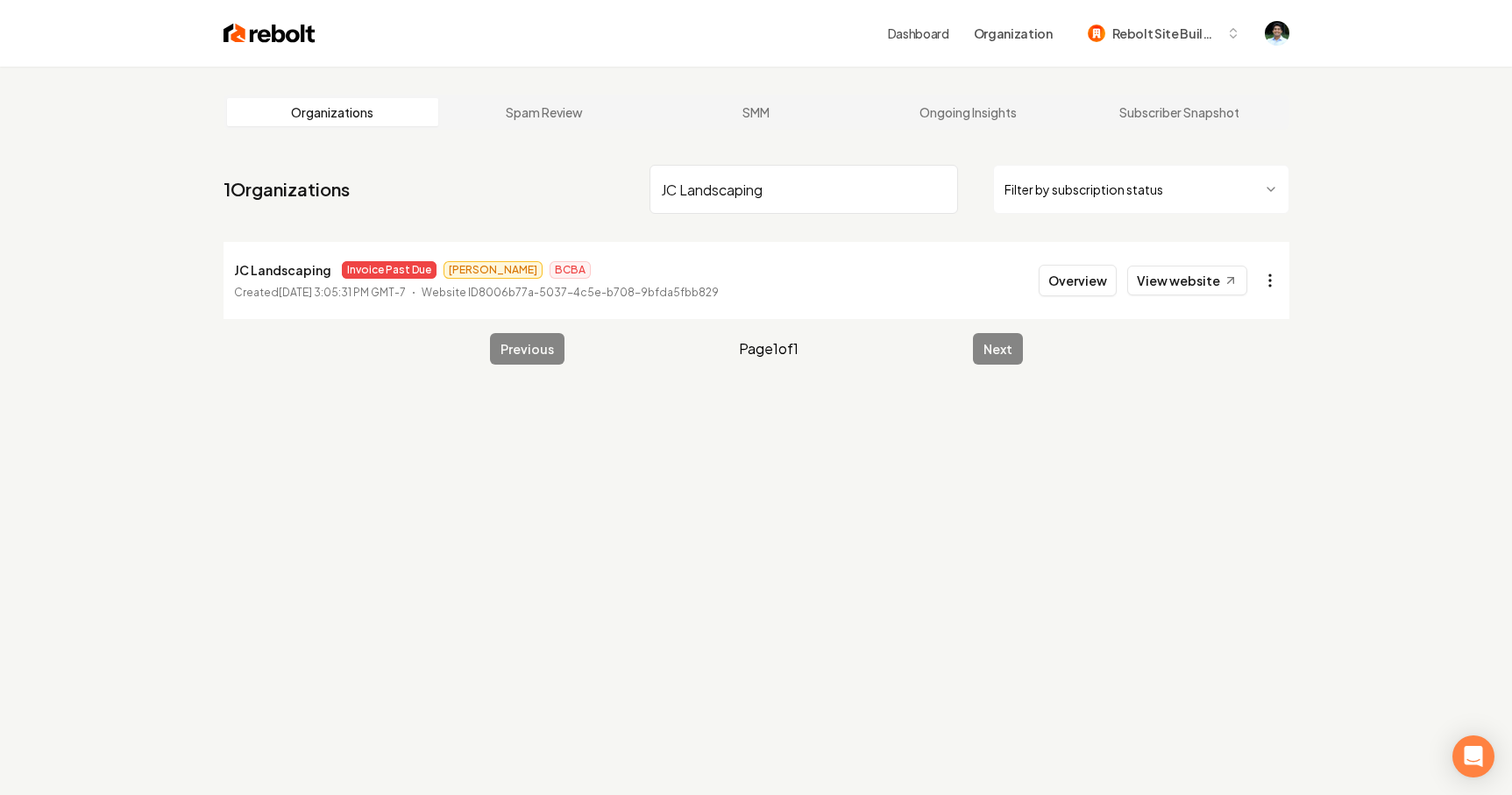
click at [1278, 269] on html "Dashboard Organization Rebolt Site Builder Organizations Spam Review SMM Ongoin…" at bounding box center [756, 398] width 1512 height 795
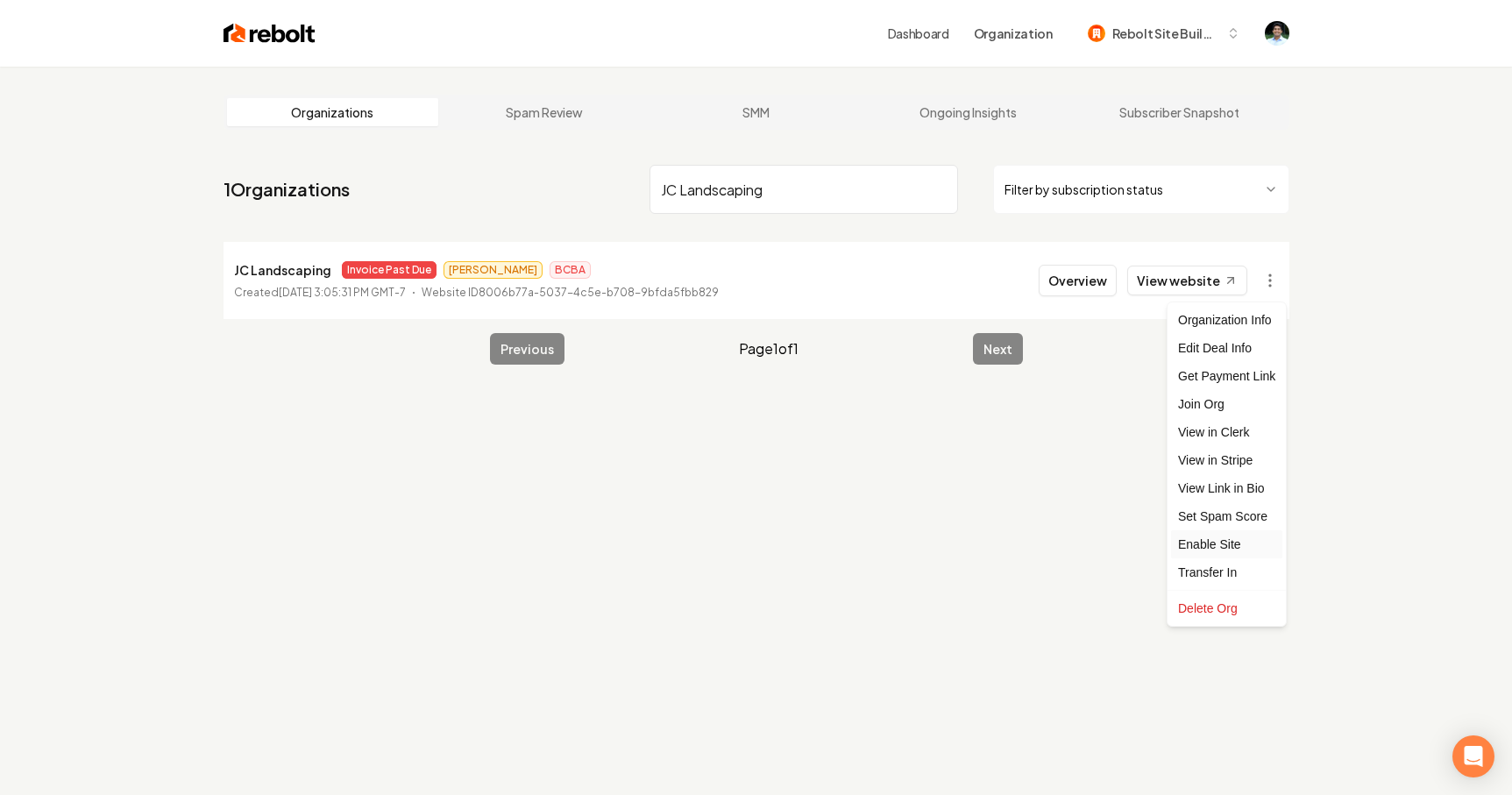
click at [1214, 543] on div "Enable Site" at bounding box center [1227, 544] width 111 height 28
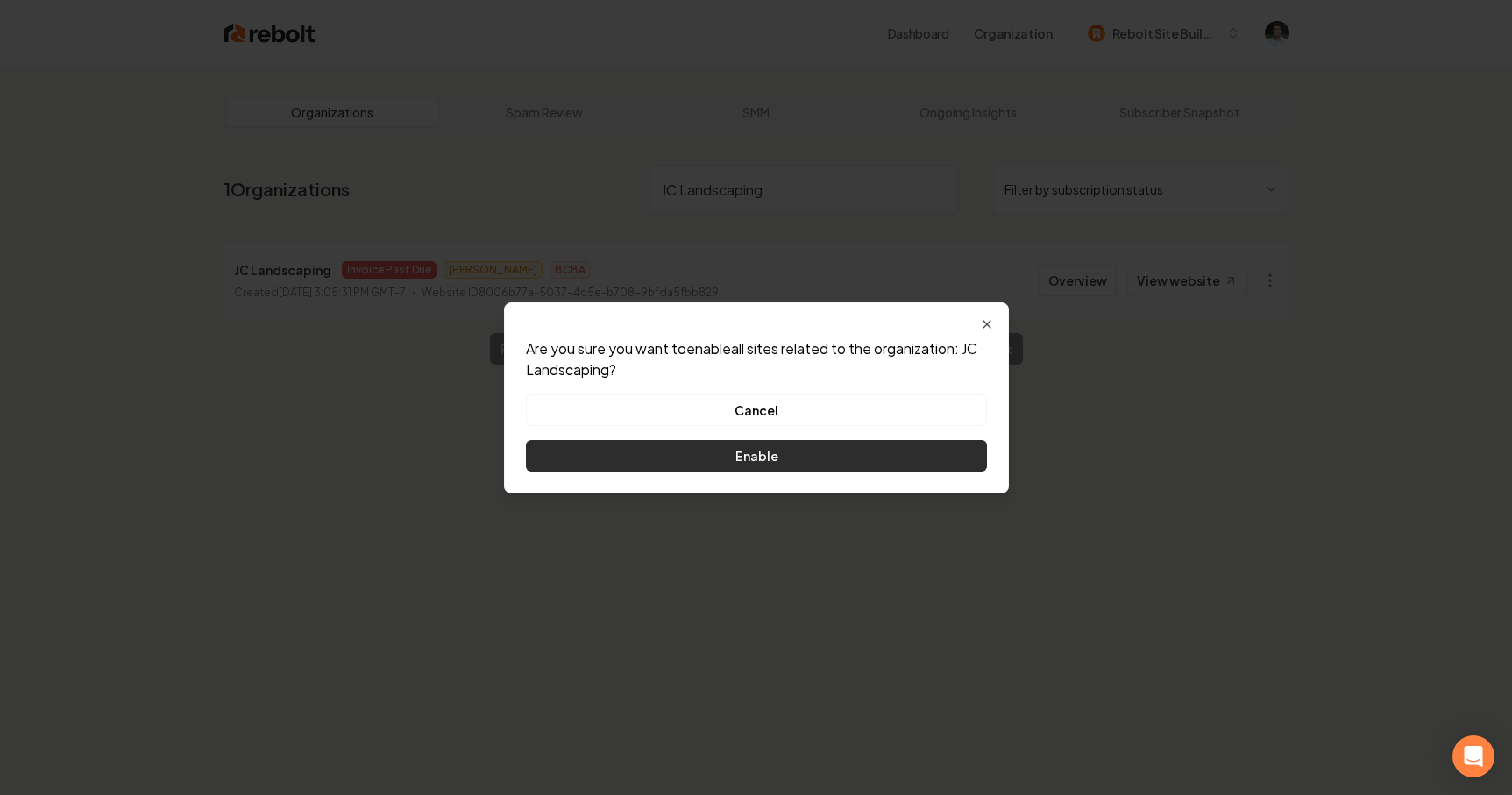
click at [831, 448] on button "Enable" at bounding box center [757, 456] width 461 height 32
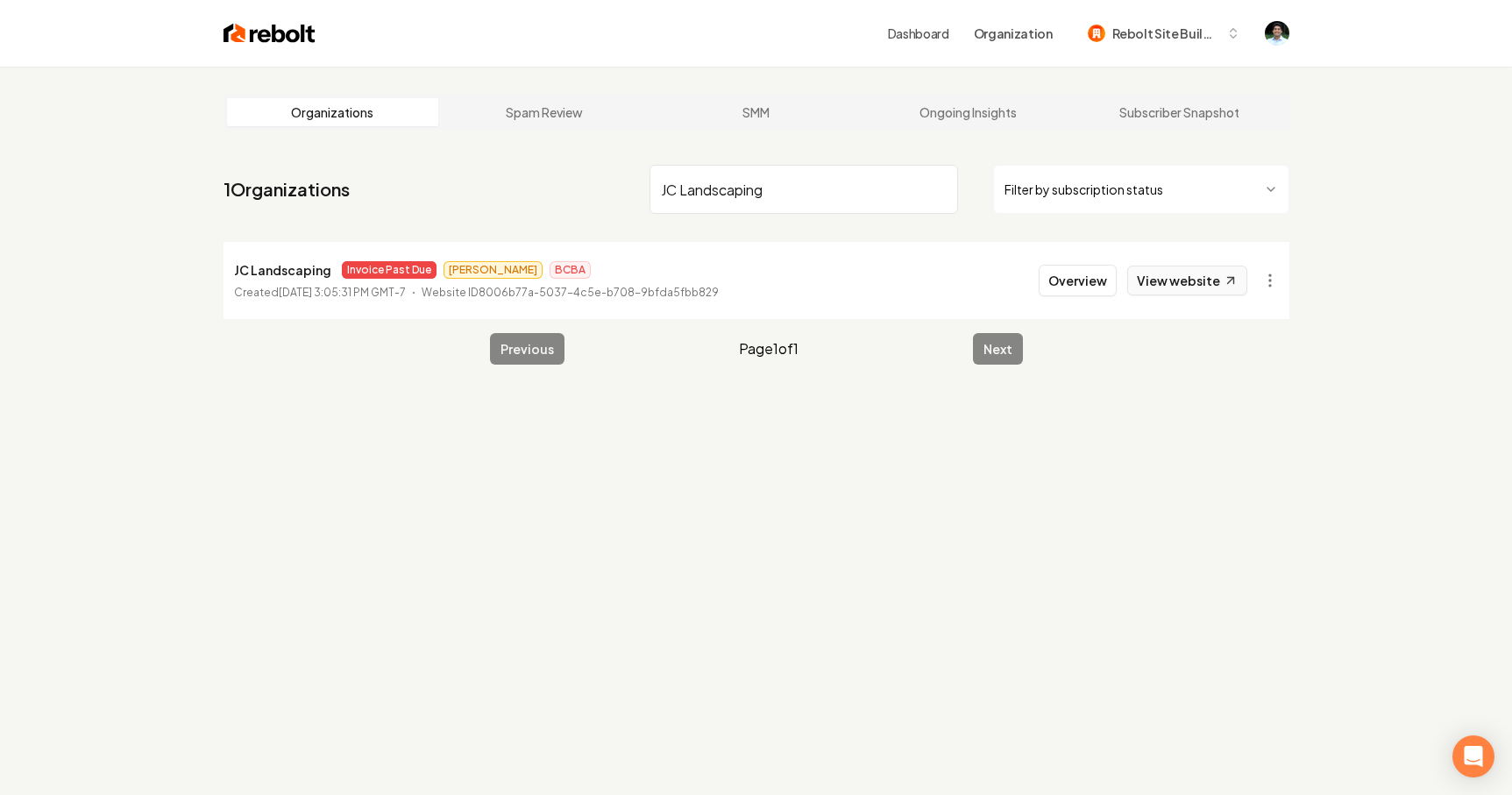
click at [1201, 290] on link "View website" at bounding box center [1187, 280] width 120 height 30
